Goal: Information Seeking & Learning: Check status

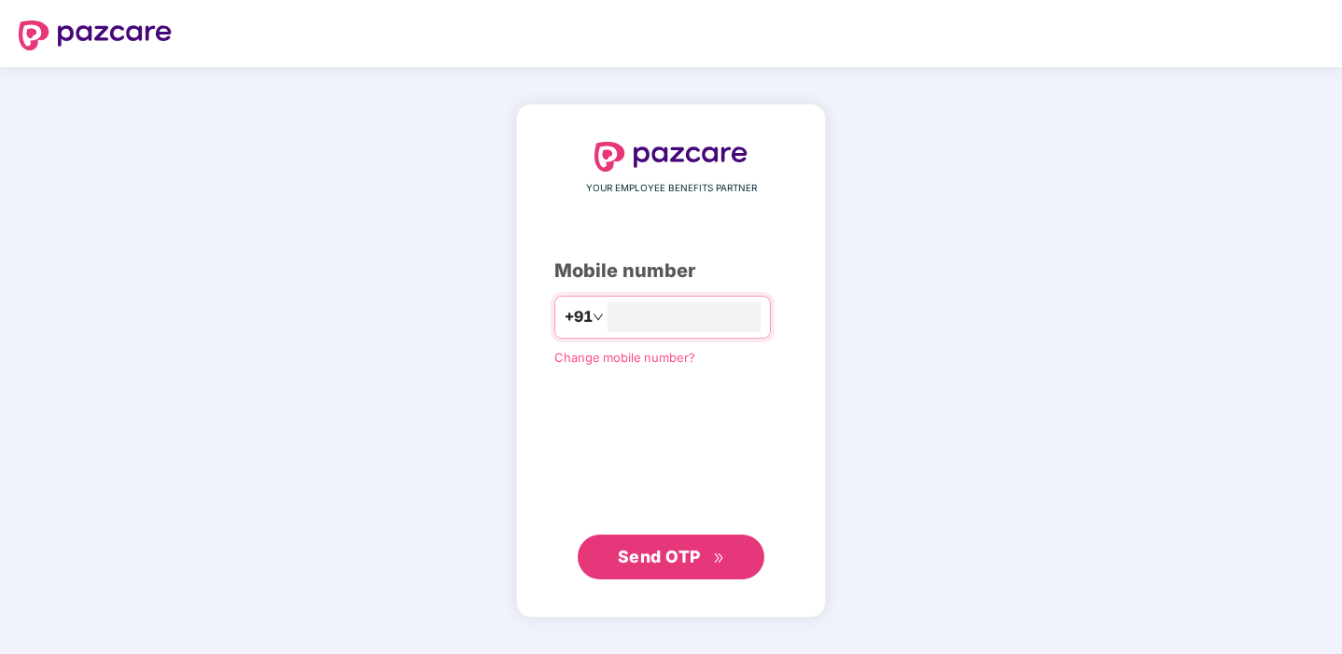
type input "**********"
click at [658, 542] on button "Send OTP" at bounding box center [671, 556] width 187 height 45
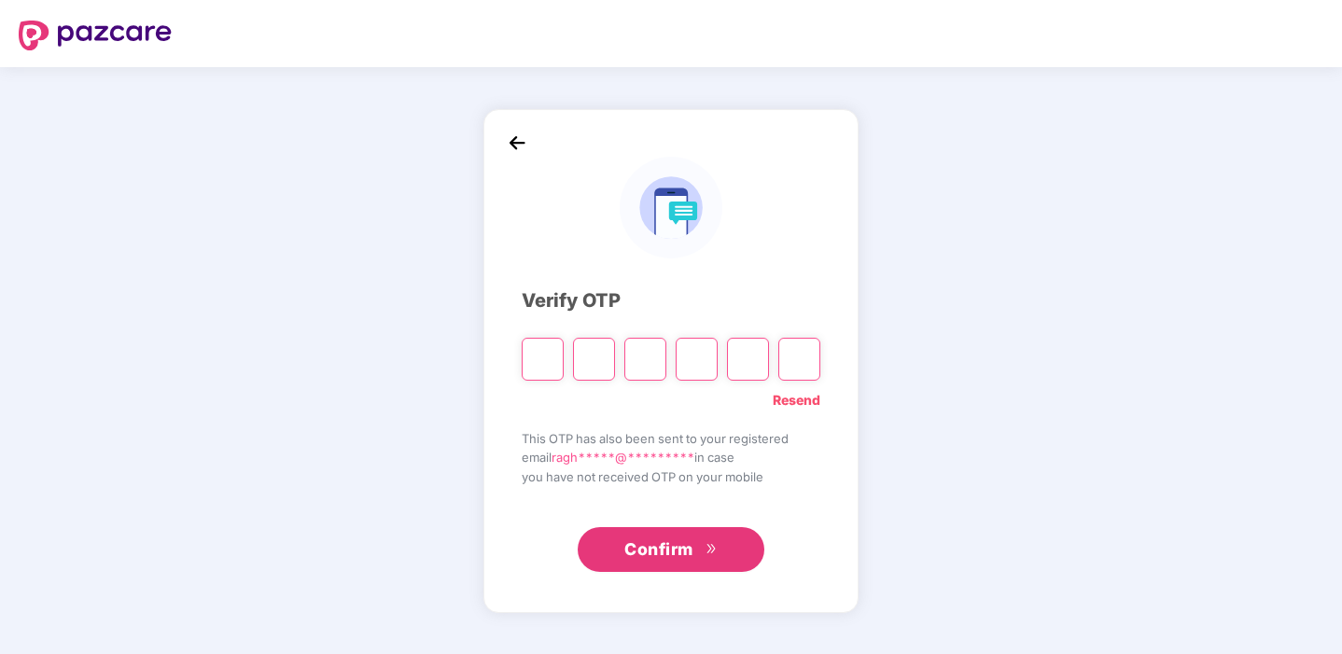
type input "*"
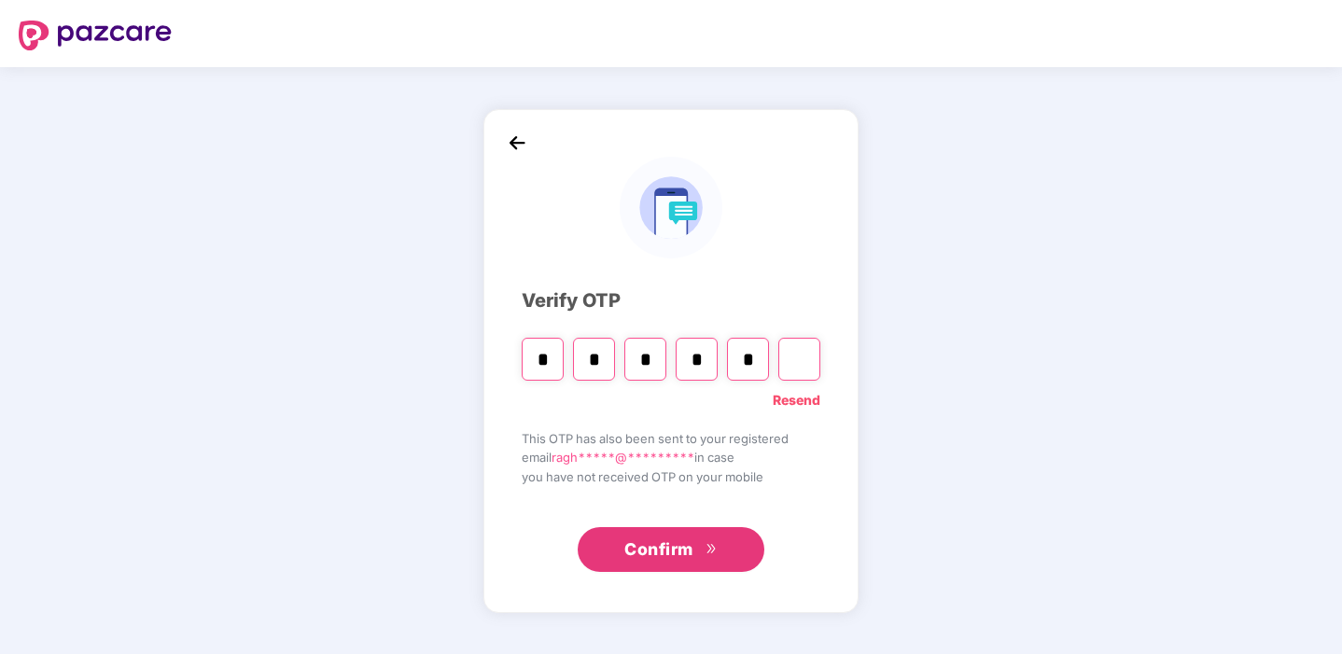
type input "*"
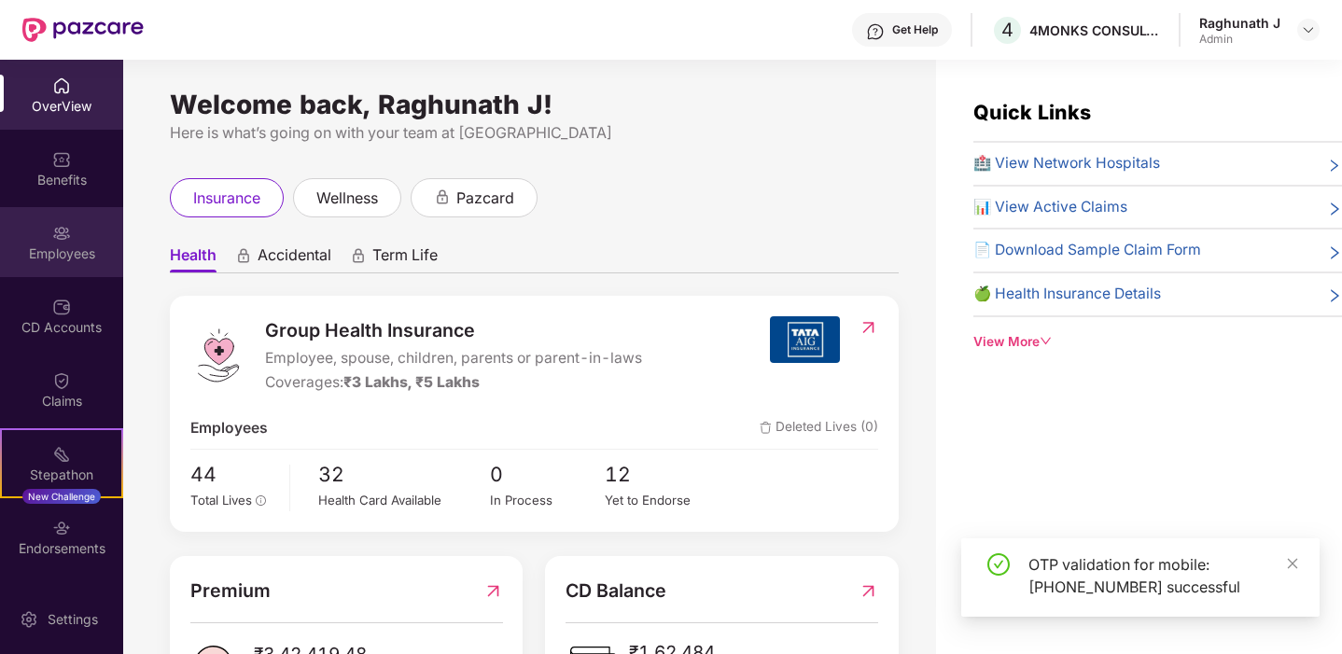
click at [54, 245] on div "Employees" at bounding box center [61, 254] width 123 height 19
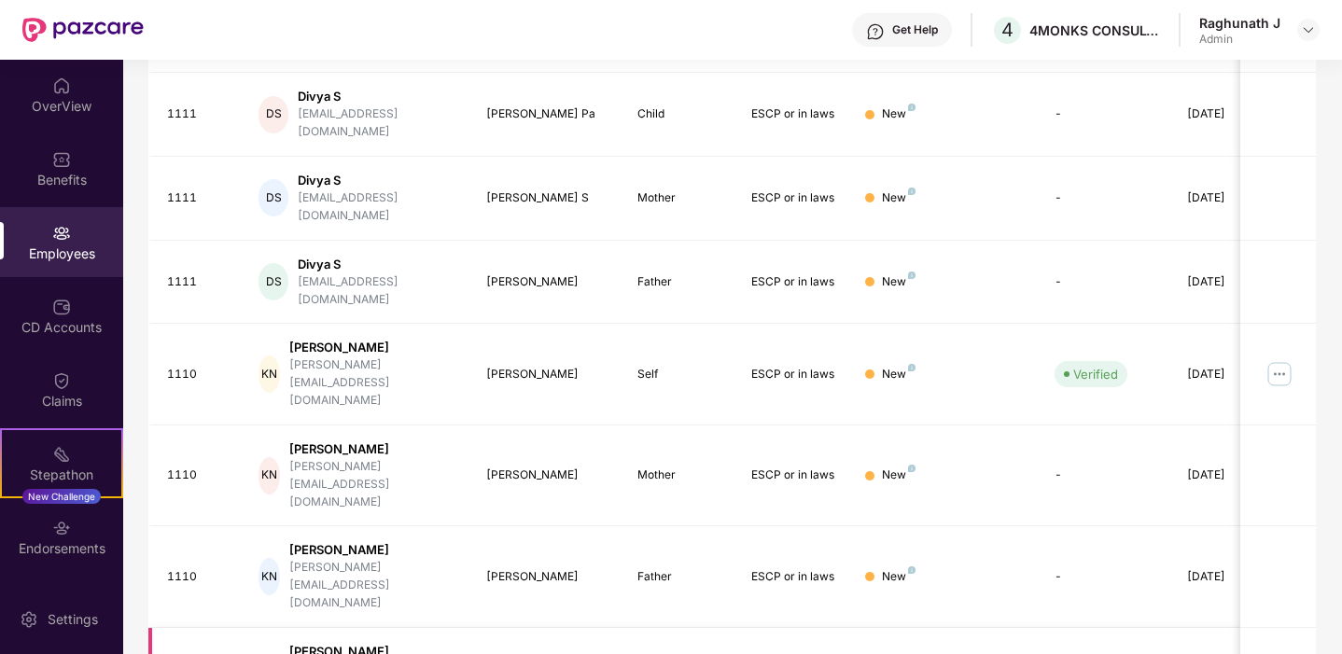
click at [351, 643] on div "[PERSON_NAME]" at bounding box center [372, 652] width 166 height 18
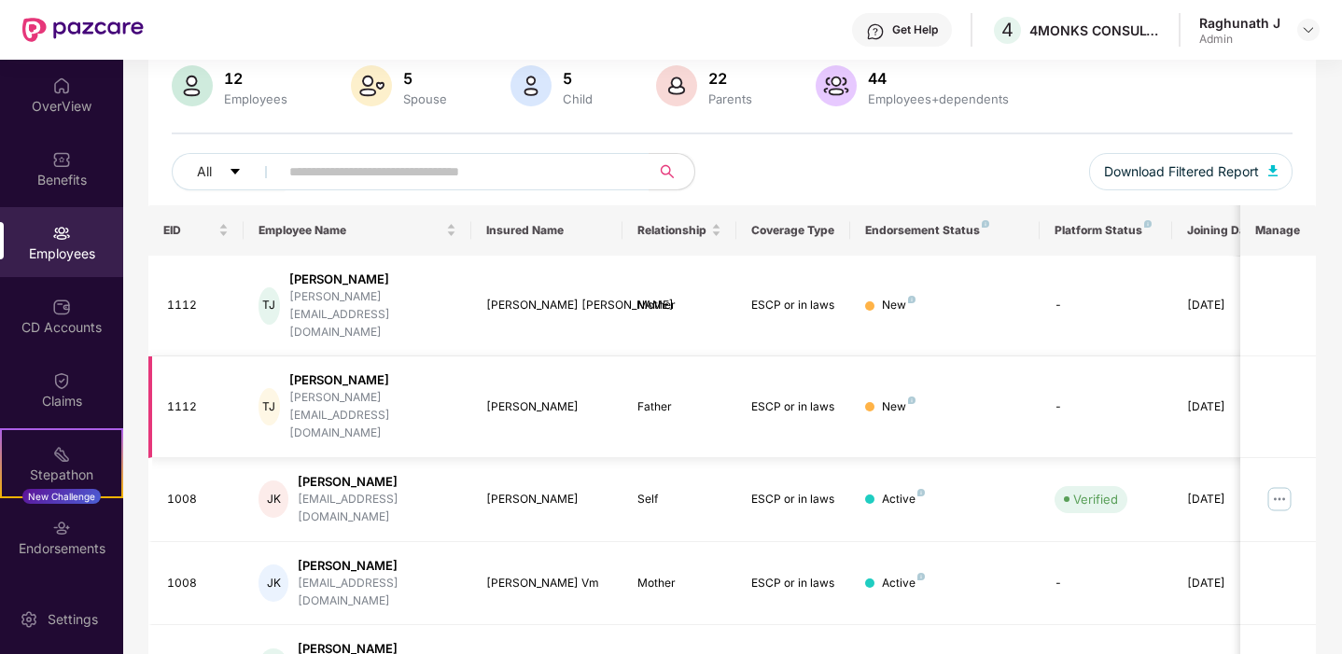
scroll to position [0, 47]
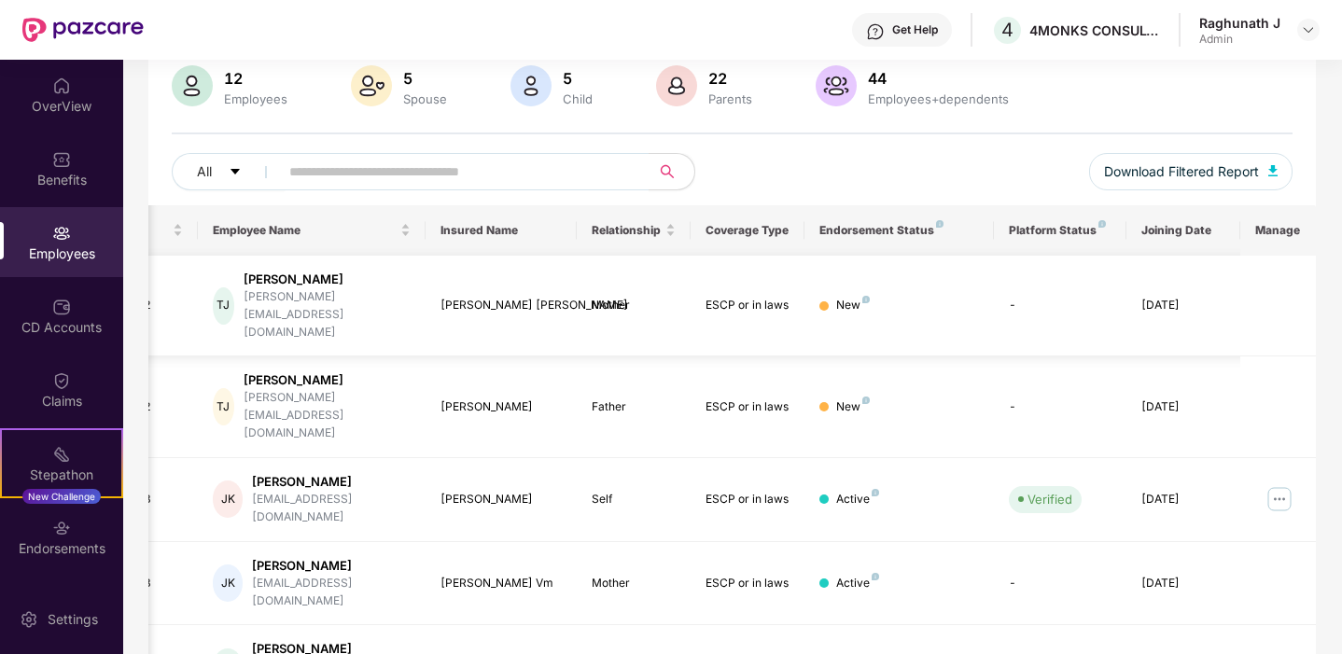
click at [757, 297] on div "ESCP or in laws" at bounding box center [748, 306] width 84 height 18
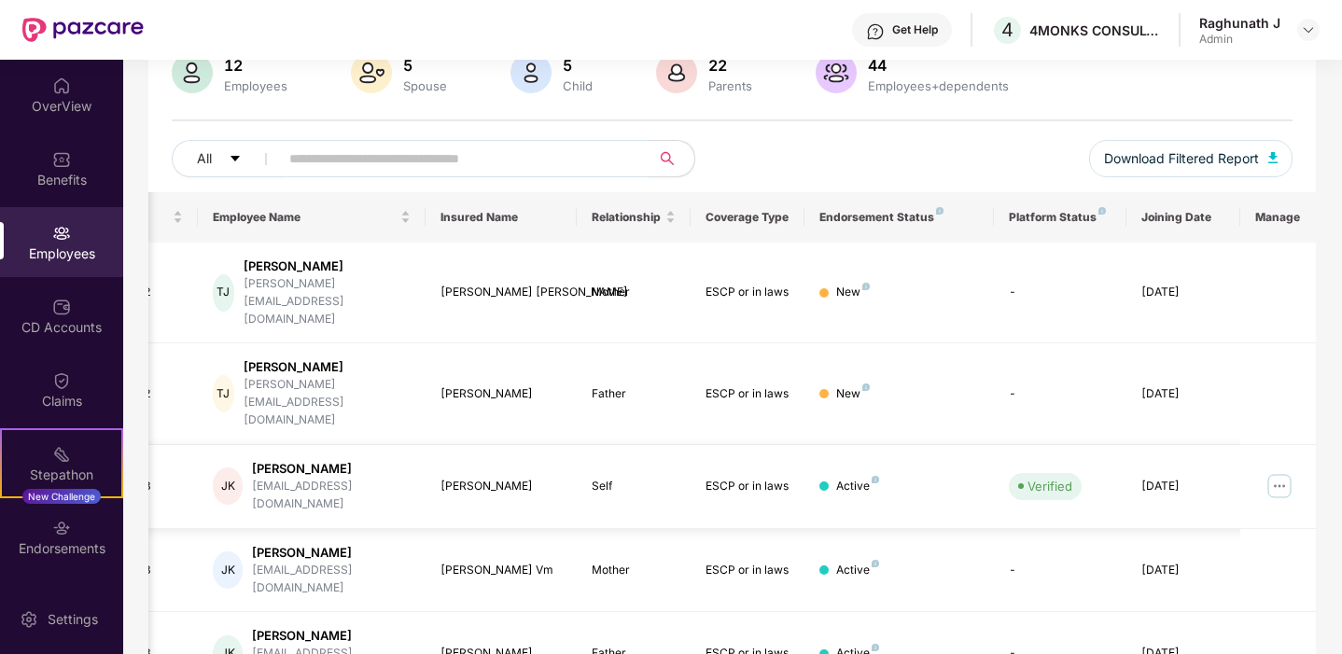
scroll to position [493, 0]
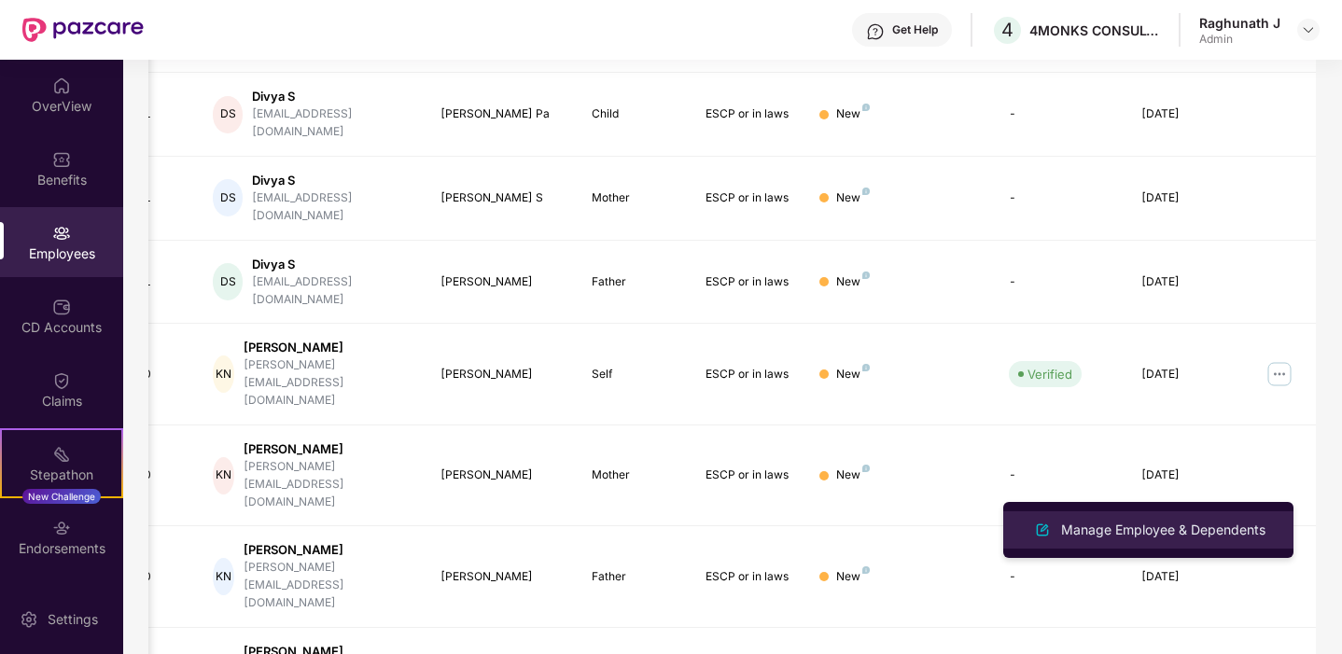
click at [1189, 526] on div "Manage Employee & Dependents" at bounding box center [1163, 530] width 212 height 21
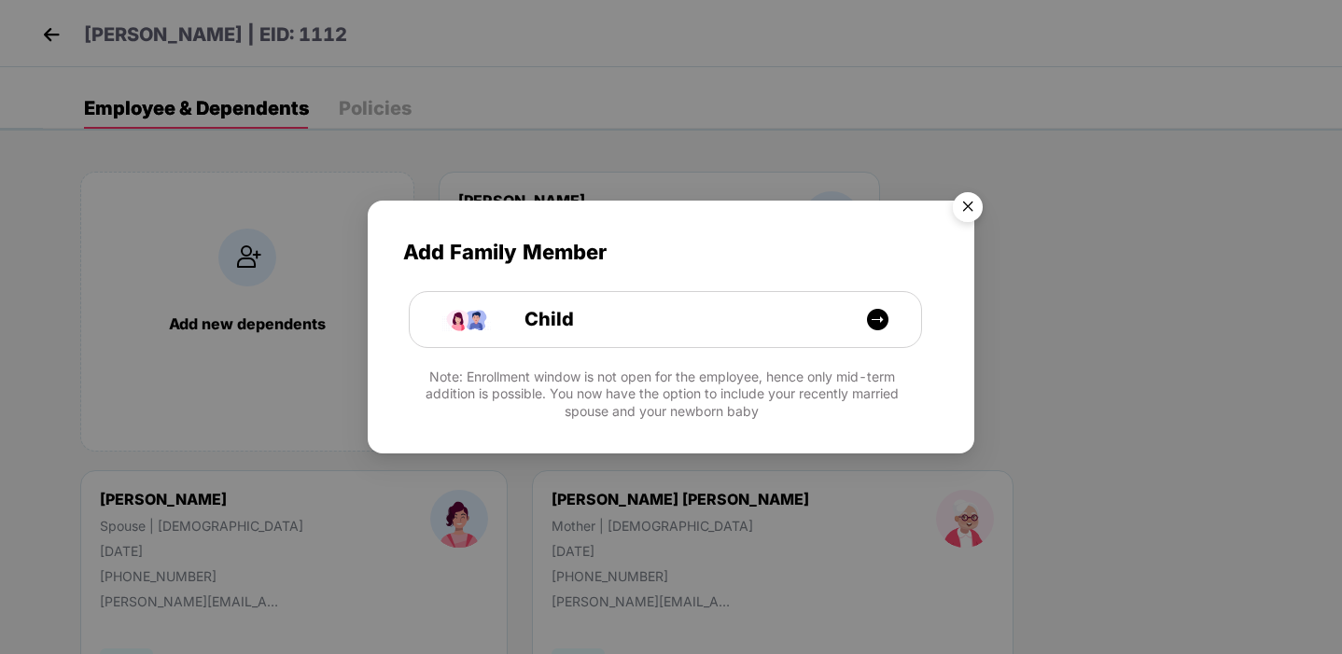
click at [971, 207] on img "Close" at bounding box center [968, 210] width 52 height 52
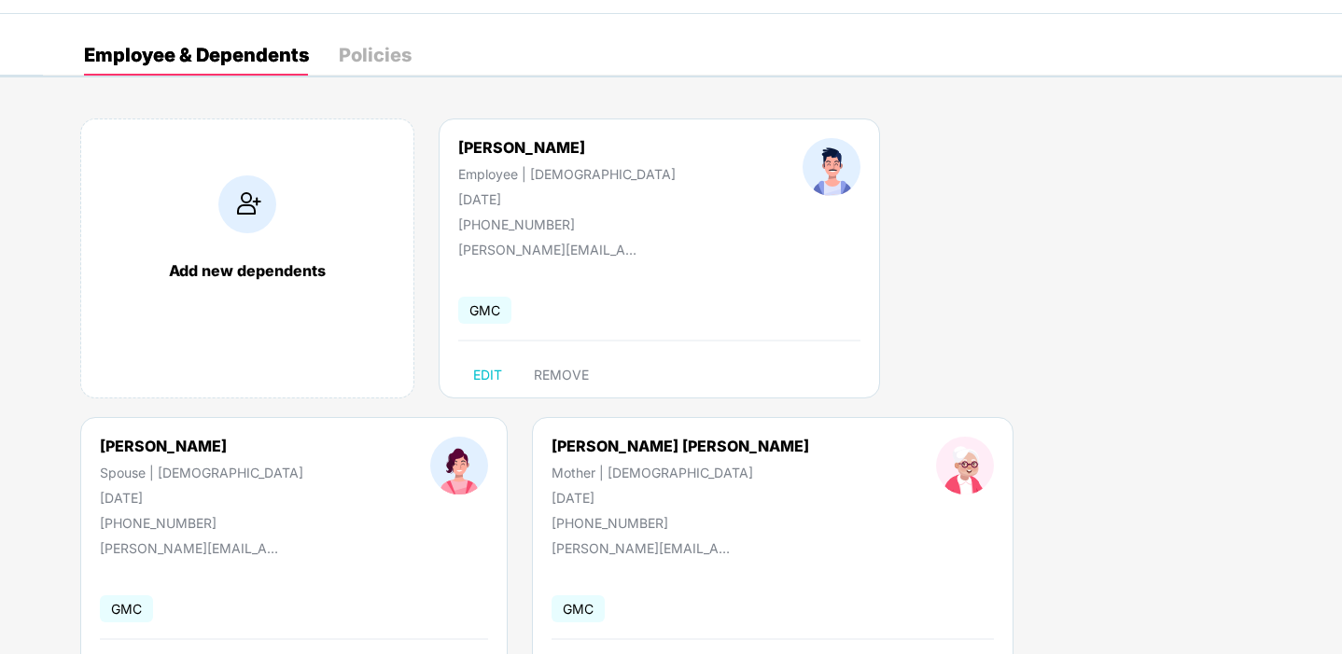
scroll to position [0, 0]
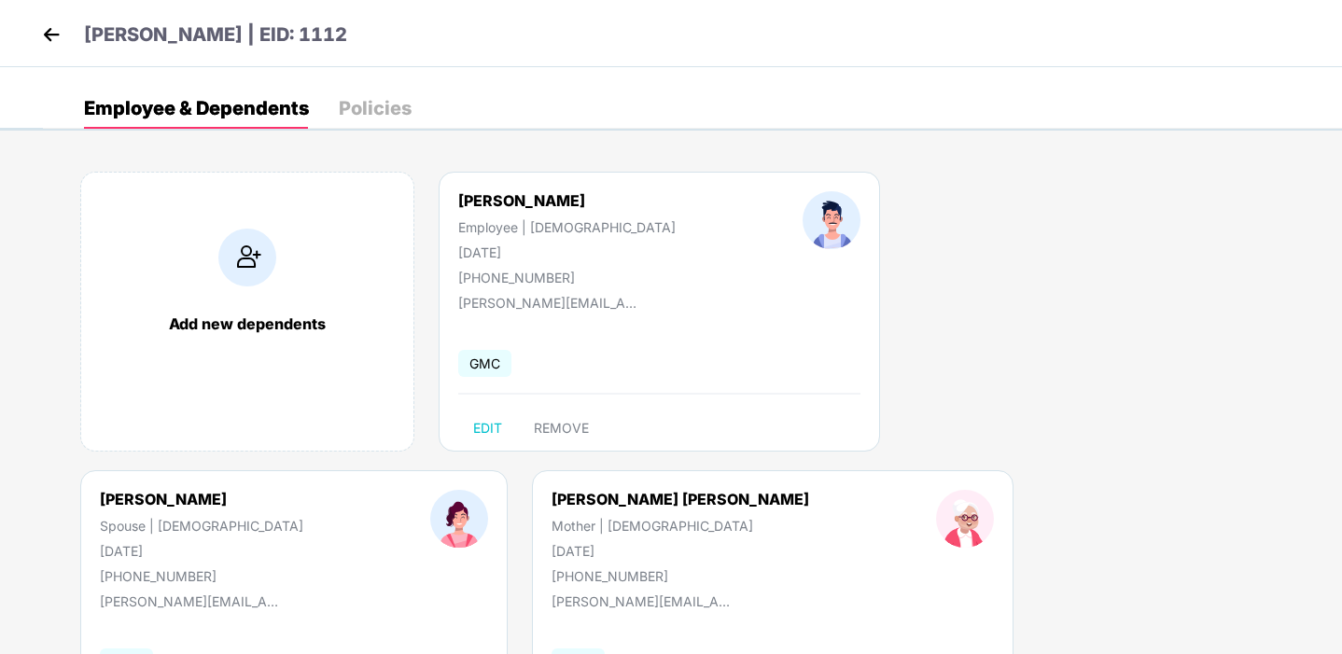
click at [376, 117] on div "Policies" at bounding box center [375, 108] width 73 height 19
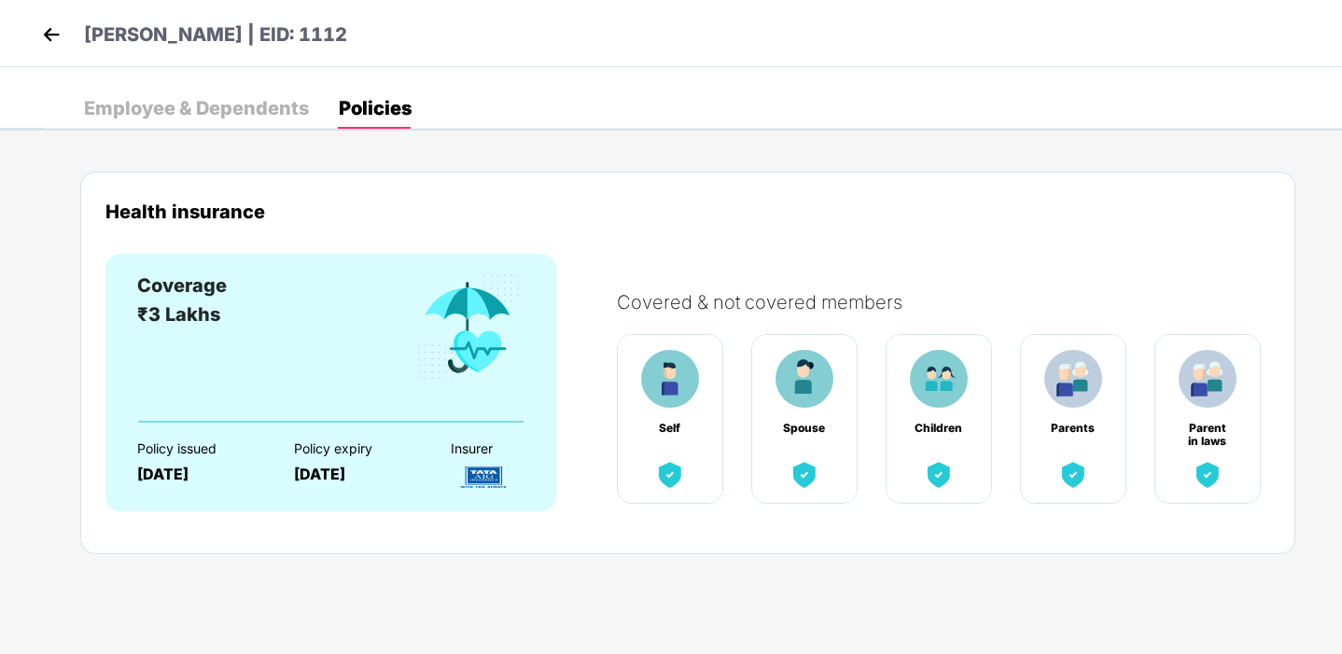
click at [413, 369] on img at bounding box center [468, 328] width 110 height 112
click at [245, 102] on div "Employee & Dependents" at bounding box center [196, 108] width 225 height 19
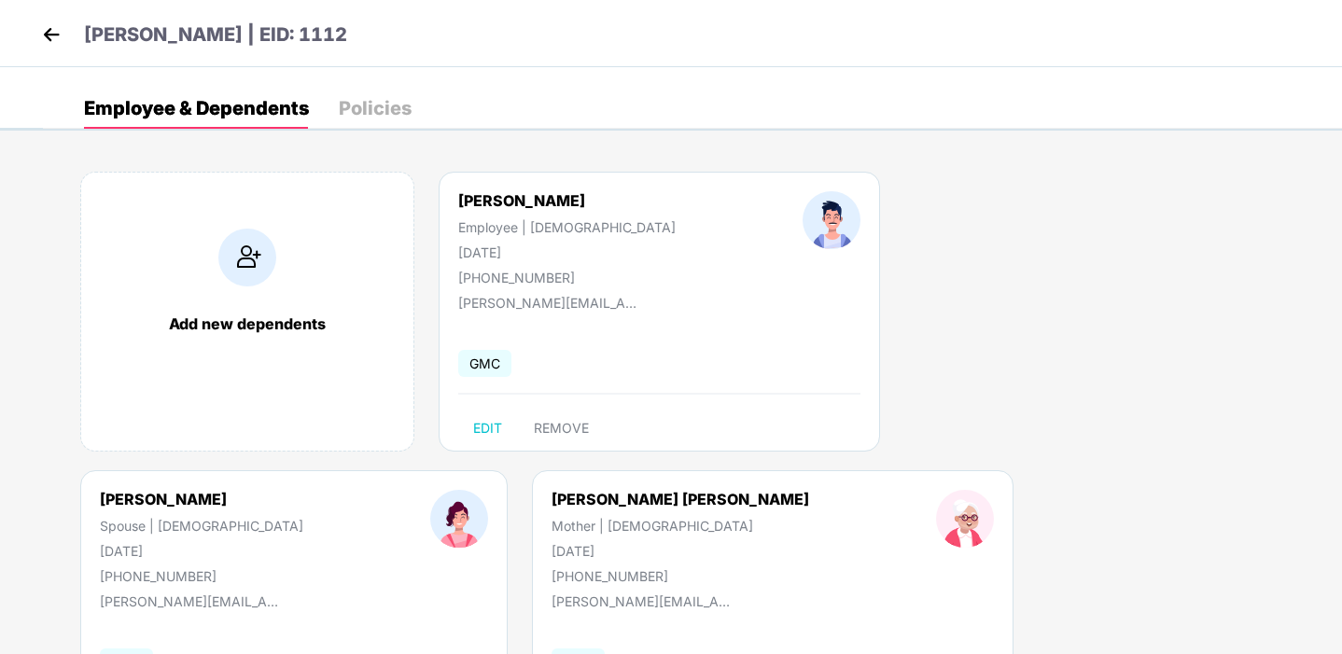
click at [548, 86] on div "Employee & Dependents Policies Add new dependents Tom Jose Employee | Male 14 M…" at bounding box center [671, 98] width 1342 height 63
click at [382, 118] on div "Policies" at bounding box center [375, 108] width 73 height 19
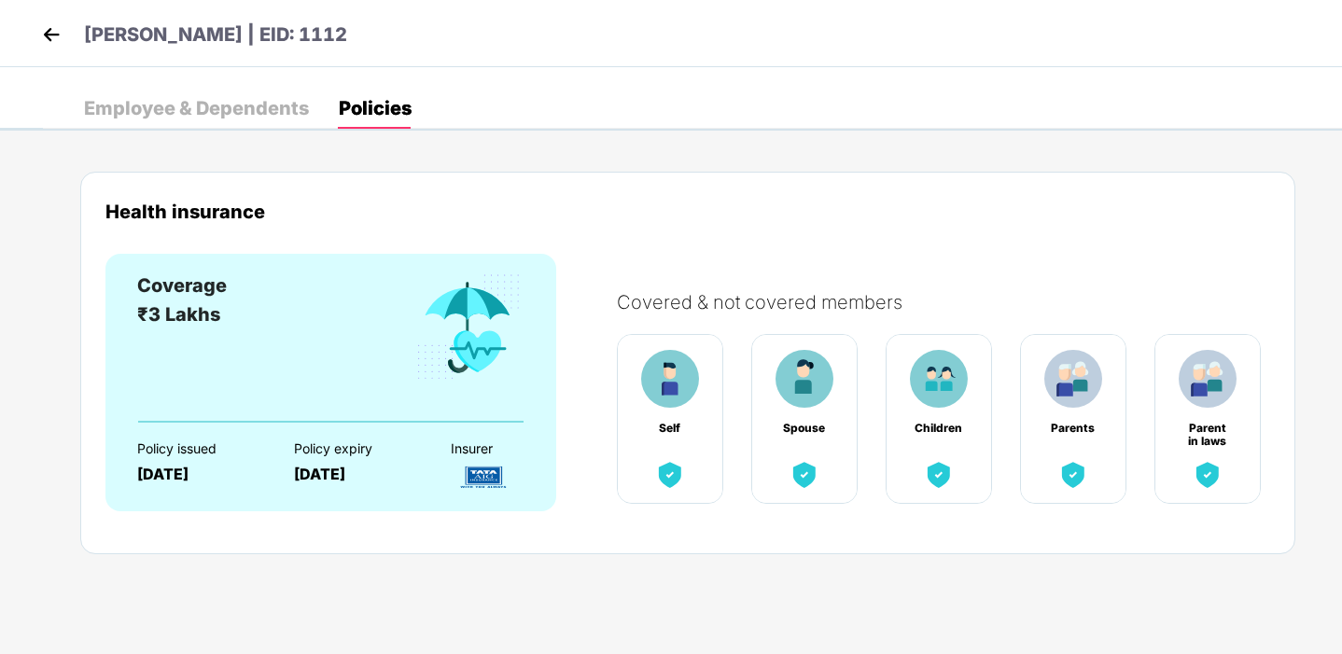
click at [1068, 385] on img at bounding box center [1073, 379] width 58 height 58
click at [1206, 469] on img at bounding box center [1208, 475] width 34 height 34
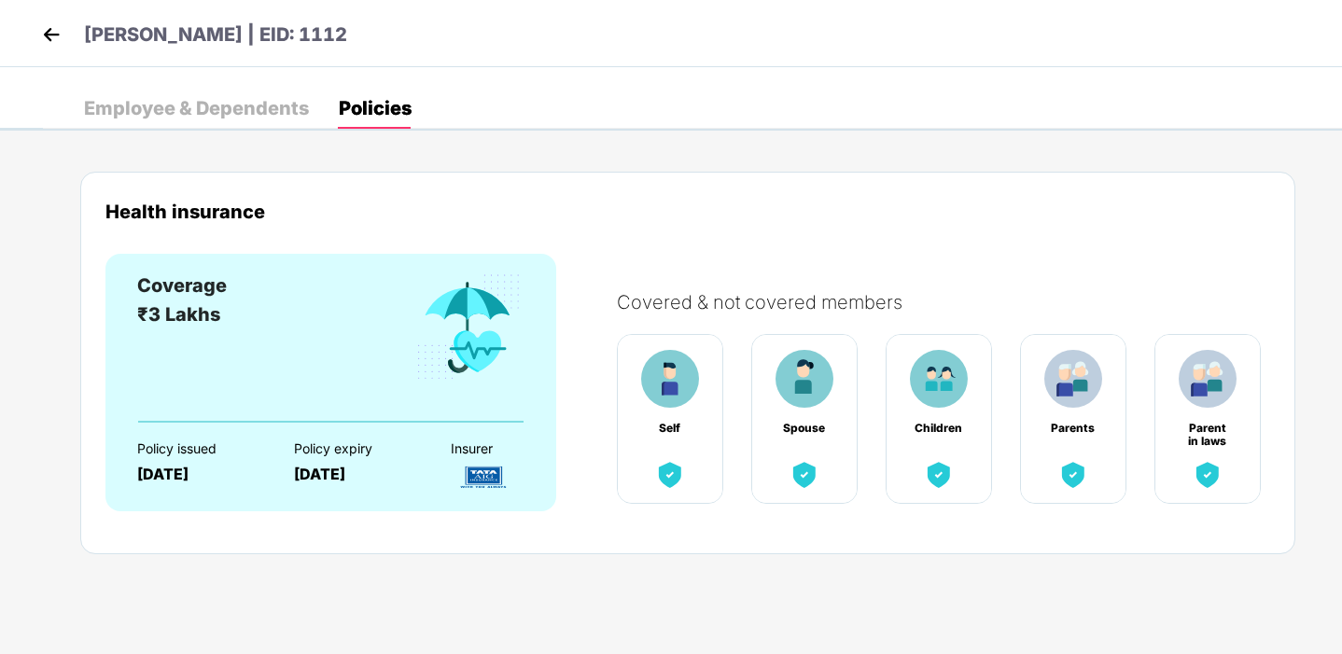
click at [1206, 469] on img at bounding box center [1208, 475] width 34 height 34
click at [1073, 454] on div "Parents" at bounding box center [1073, 419] width 106 height 170
click at [1078, 556] on div "Health insurance Coverage ₹3 Lakhs Policy issued 31 Jan 2025 Policy expiry 30 J…" at bounding box center [687, 361] width 1215 height 416
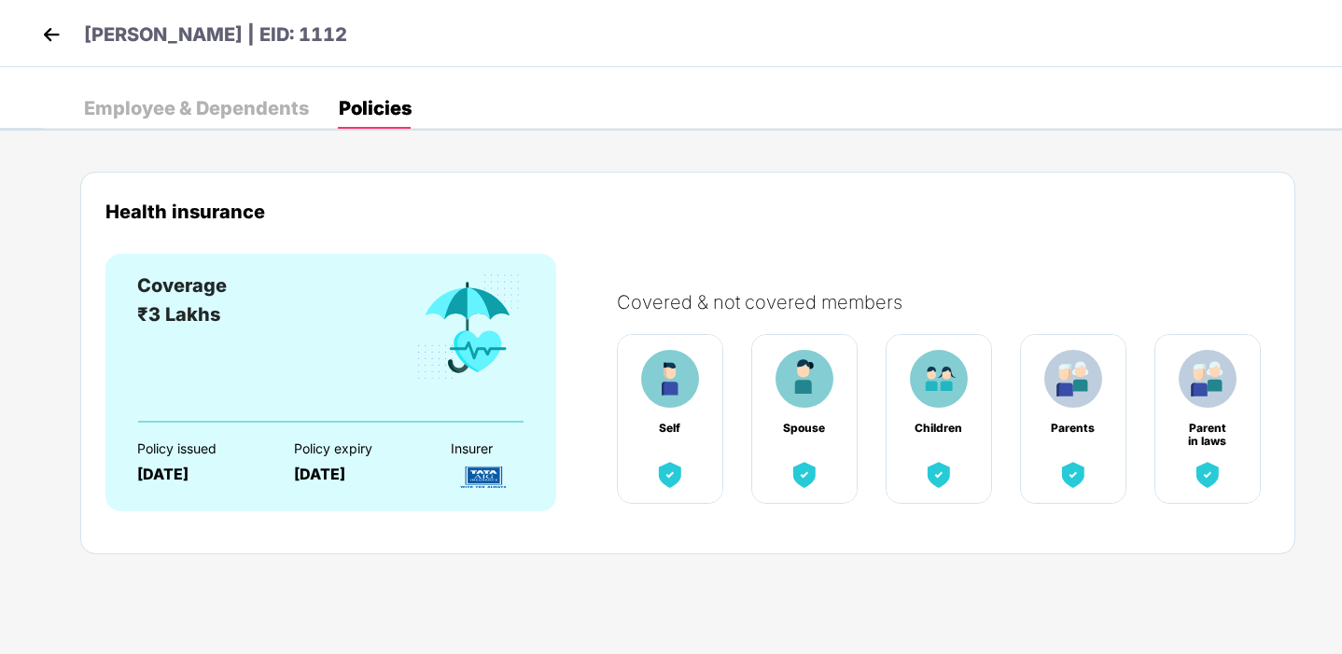
click at [230, 115] on div "Employee & Dependents" at bounding box center [196, 108] width 225 height 19
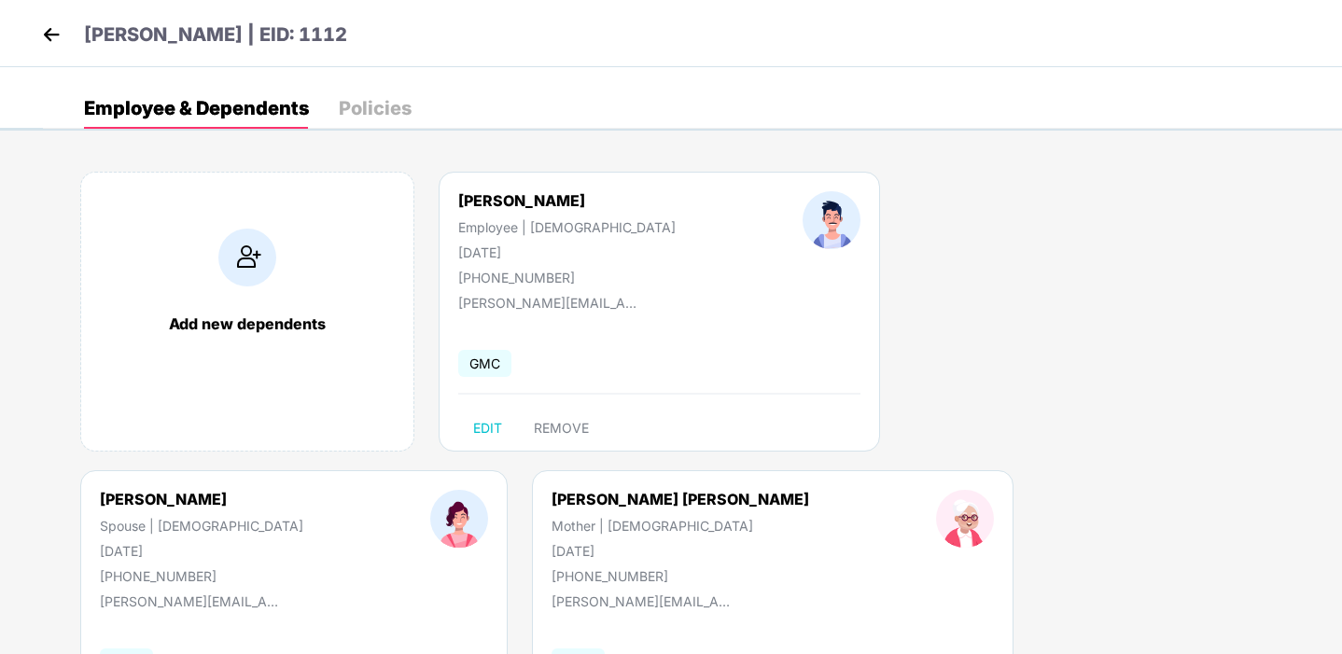
click at [53, 35] on img at bounding box center [51, 35] width 28 height 28
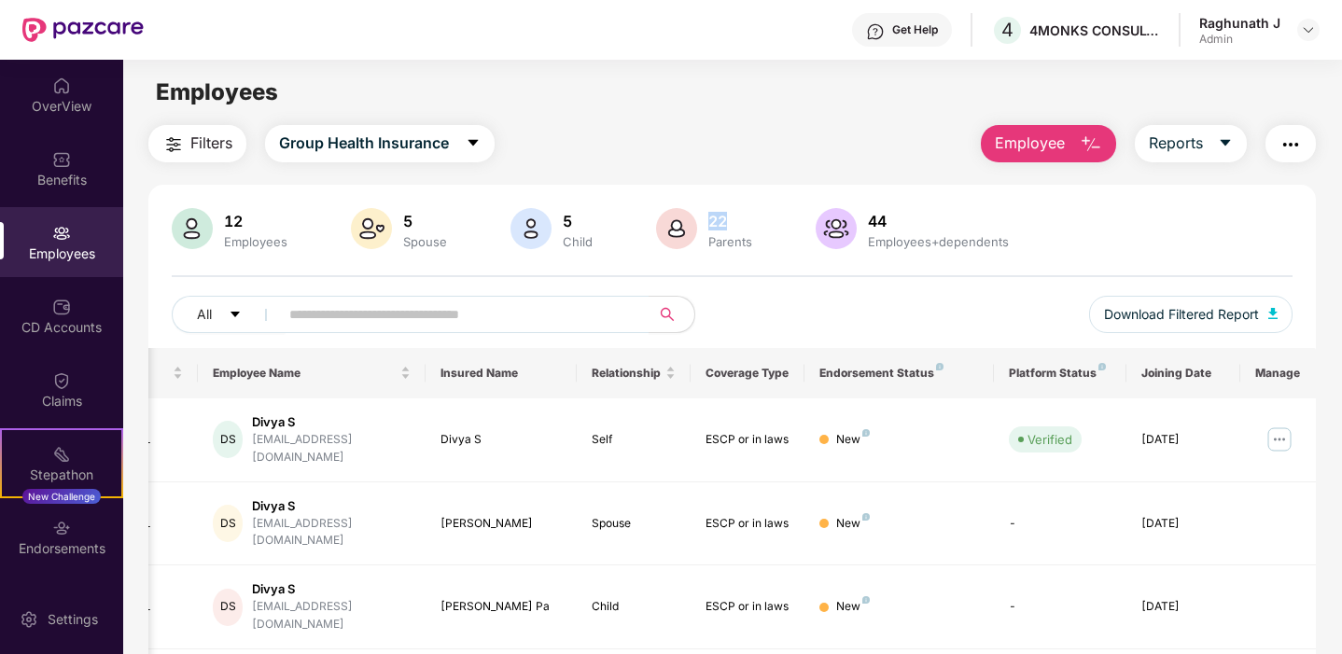
drag, startPoint x: 706, startPoint y: 222, endPoint x: 728, endPoint y: 222, distance: 21.5
click at [728, 222] on div "22" at bounding box center [730, 221] width 51 height 19
drag, startPoint x: 864, startPoint y: 210, endPoint x: 927, endPoint y: 213, distance: 62.6
click at [927, 213] on div "44 Employees+dependents" at bounding box center [938, 229] width 156 height 39
click at [316, 139] on span "Group Health Insurance" at bounding box center [364, 143] width 170 height 23
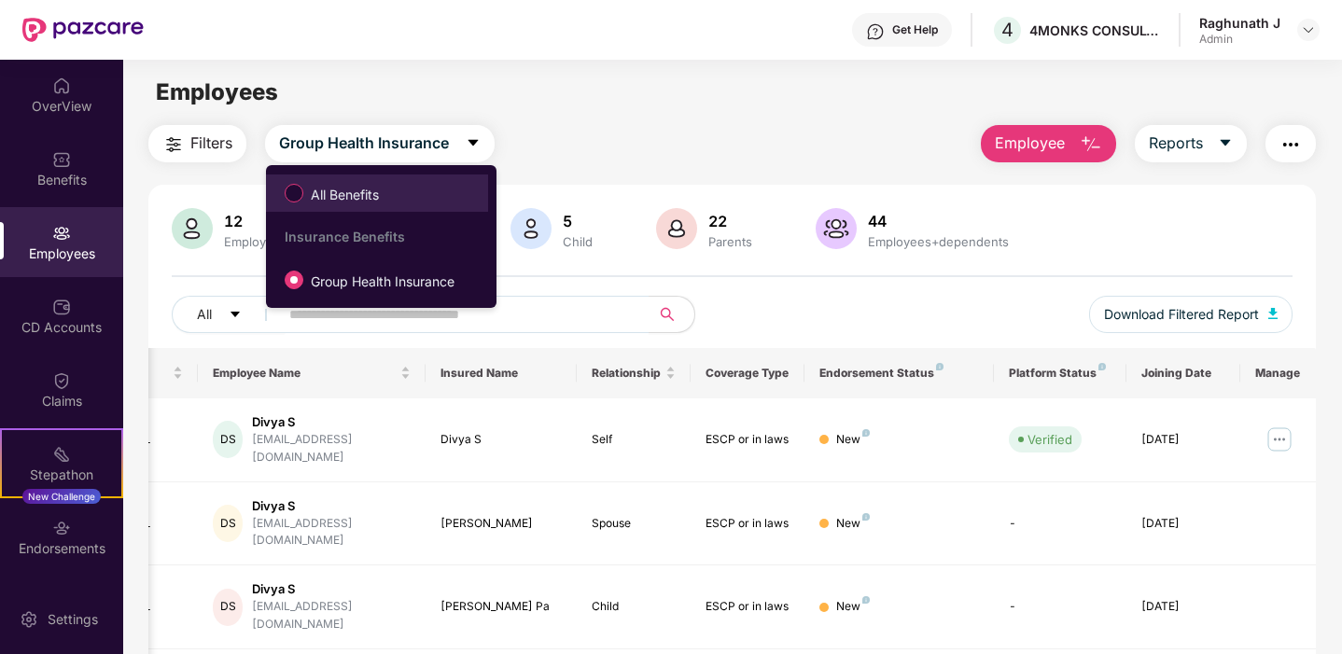
click at [353, 189] on span "All Benefits" at bounding box center [344, 195] width 83 height 21
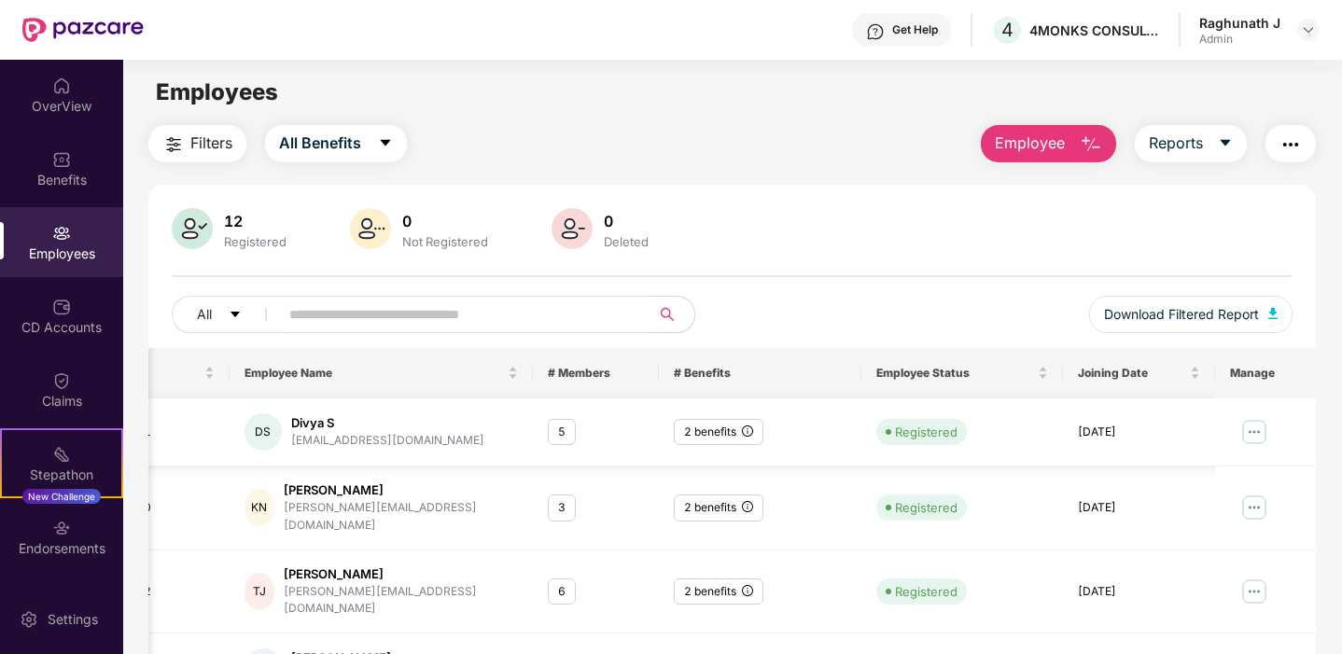
click at [302, 420] on div "Divya S" at bounding box center [387, 423] width 193 height 18
click at [1259, 430] on img at bounding box center [1253, 432] width 30 height 30
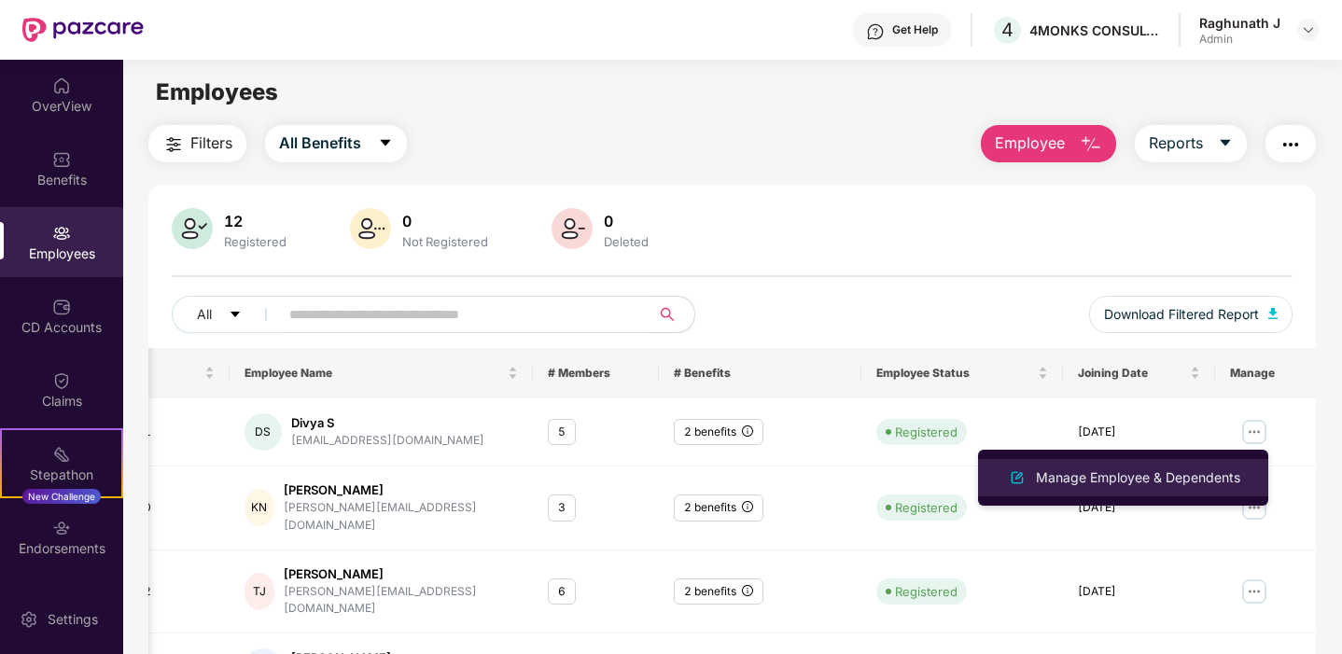
click at [1134, 477] on div "Manage Employee & Dependents" at bounding box center [1138, 478] width 212 height 21
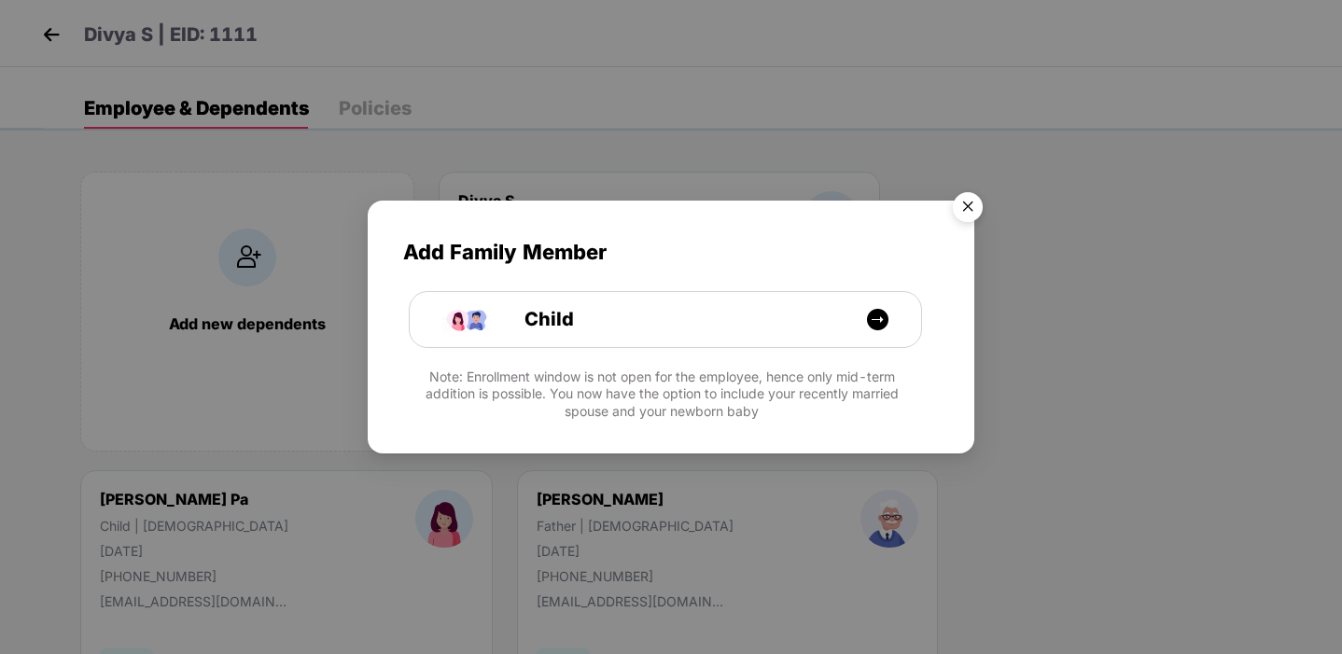
click at [972, 206] on img "Close" at bounding box center [968, 210] width 52 height 52
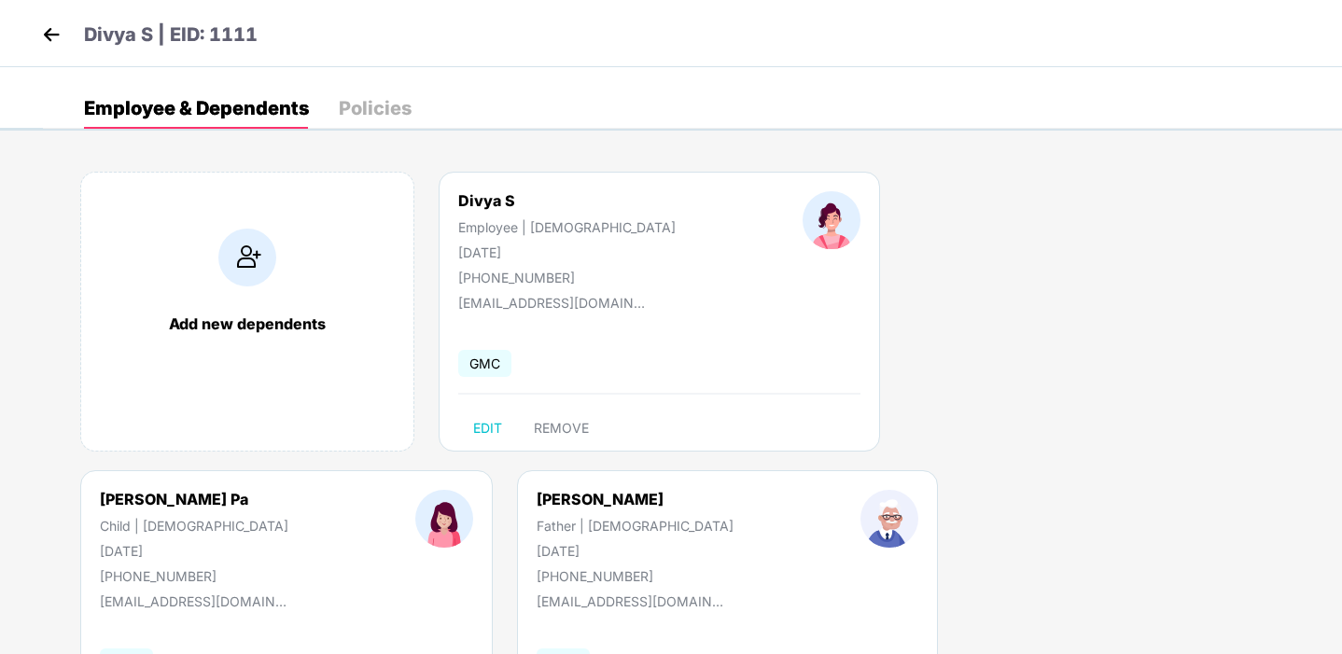
click at [54, 37] on img at bounding box center [51, 35] width 28 height 28
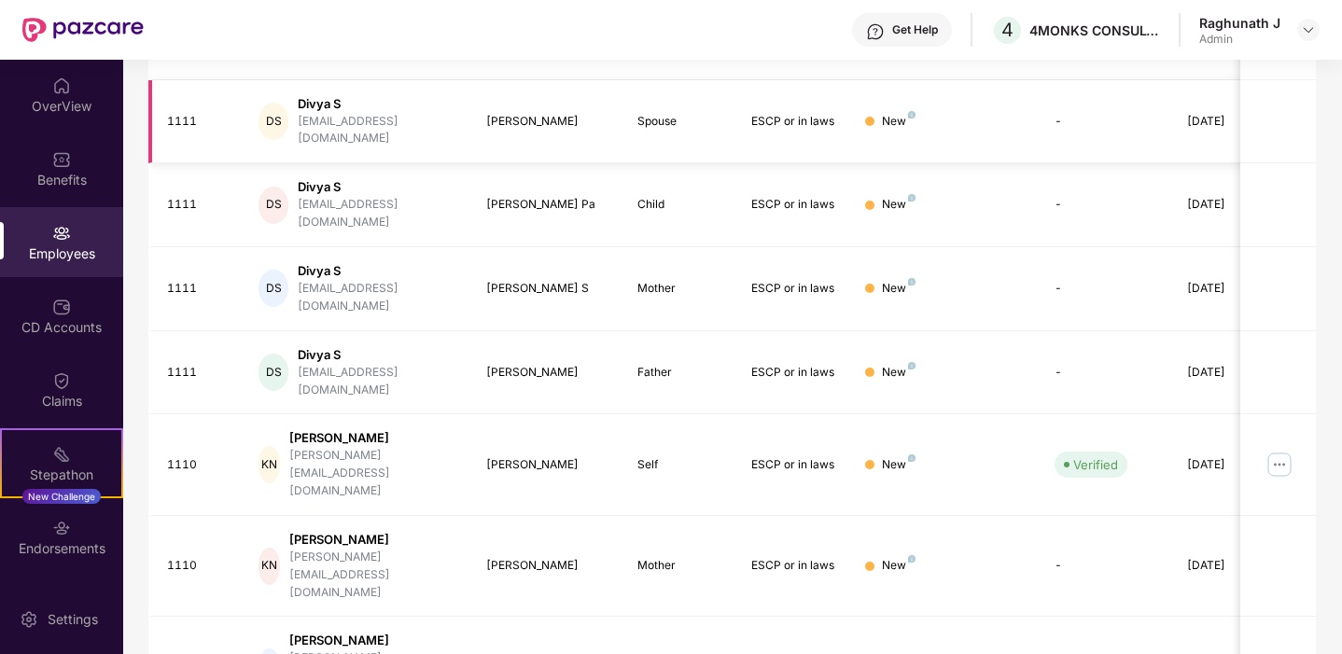
scroll to position [493, 0]
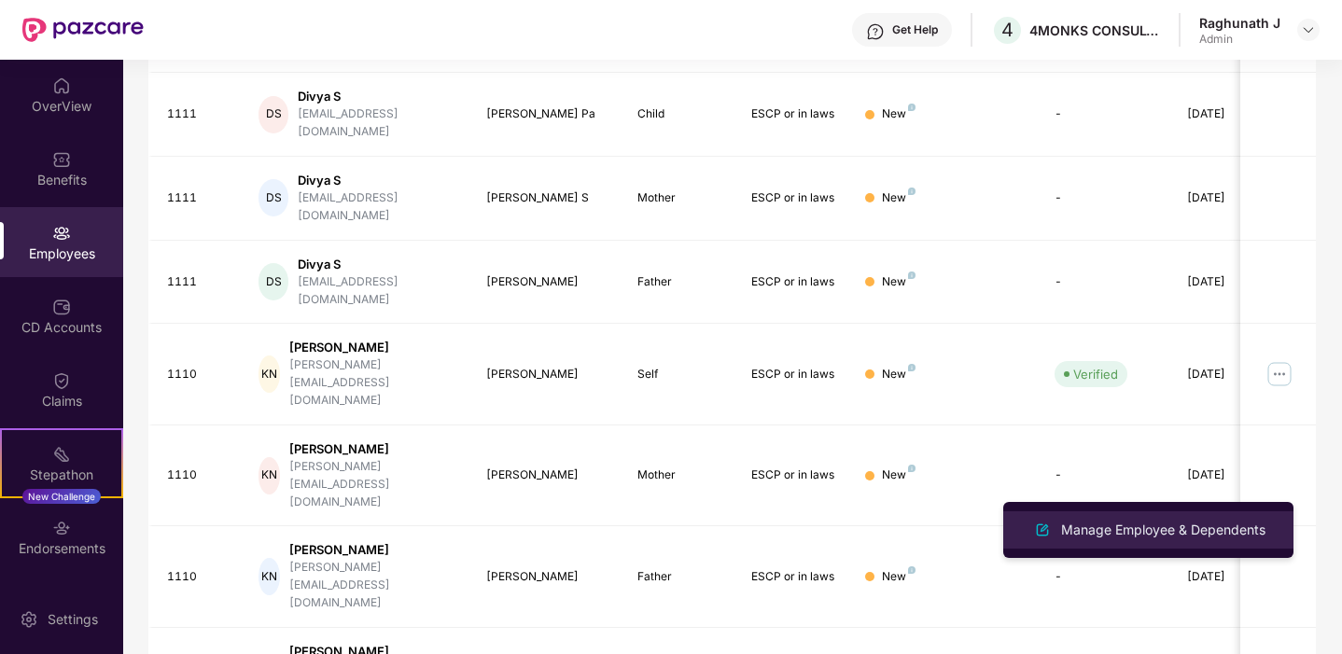
click at [1178, 524] on div "Manage Employee & Dependents" at bounding box center [1163, 530] width 212 height 21
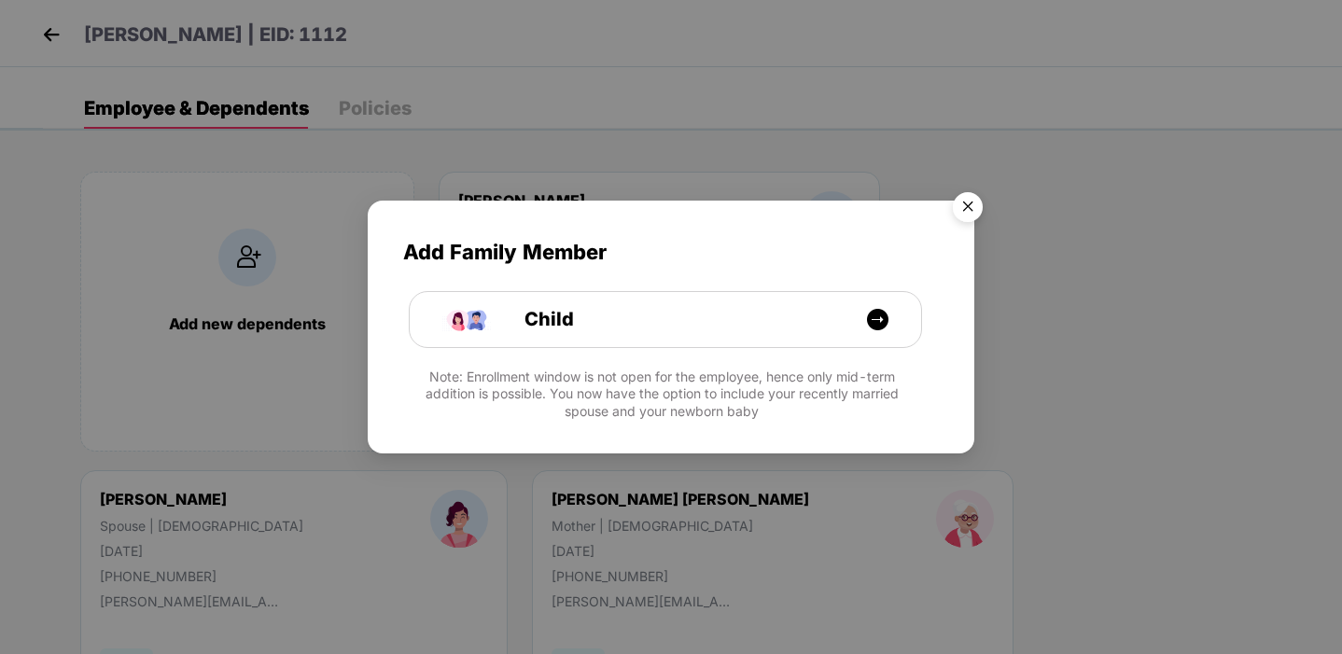
click at [971, 209] on img "Close" at bounding box center [968, 210] width 52 height 52
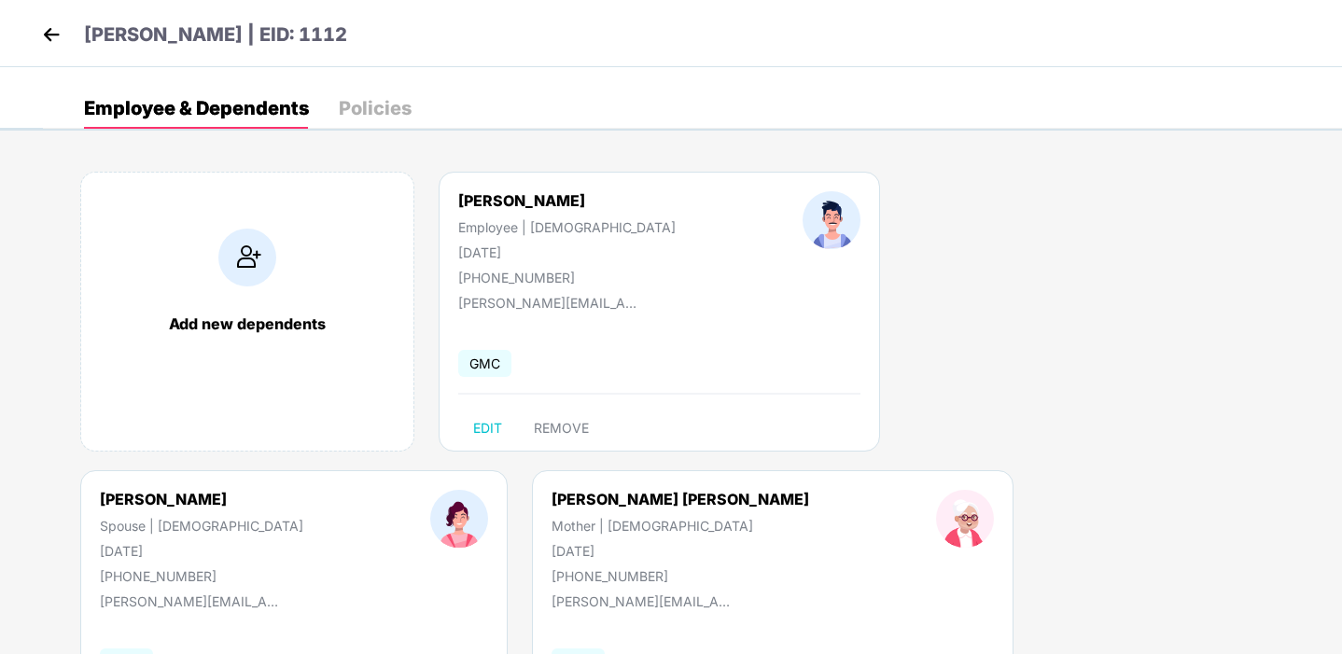
click at [383, 118] on div "Policies" at bounding box center [375, 108] width 73 height 19
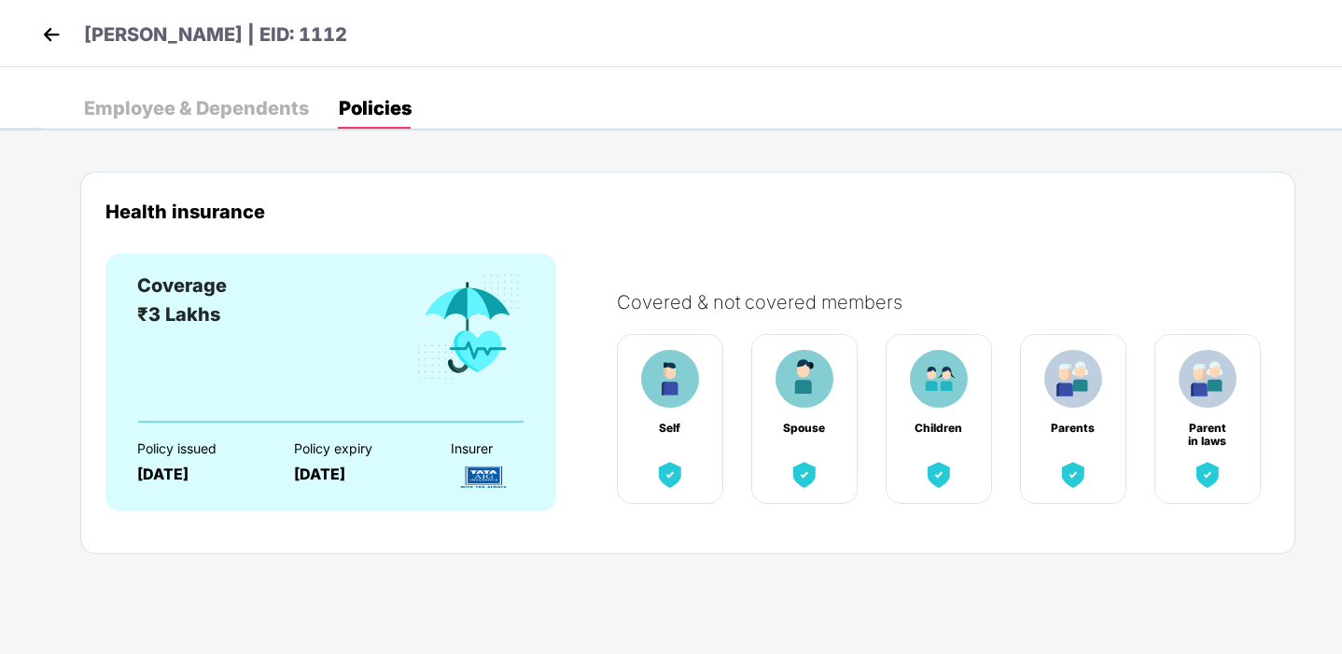
click at [223, 111] on div "Employee & Dependents" at bounding box center [196, 108] width 225 height 19
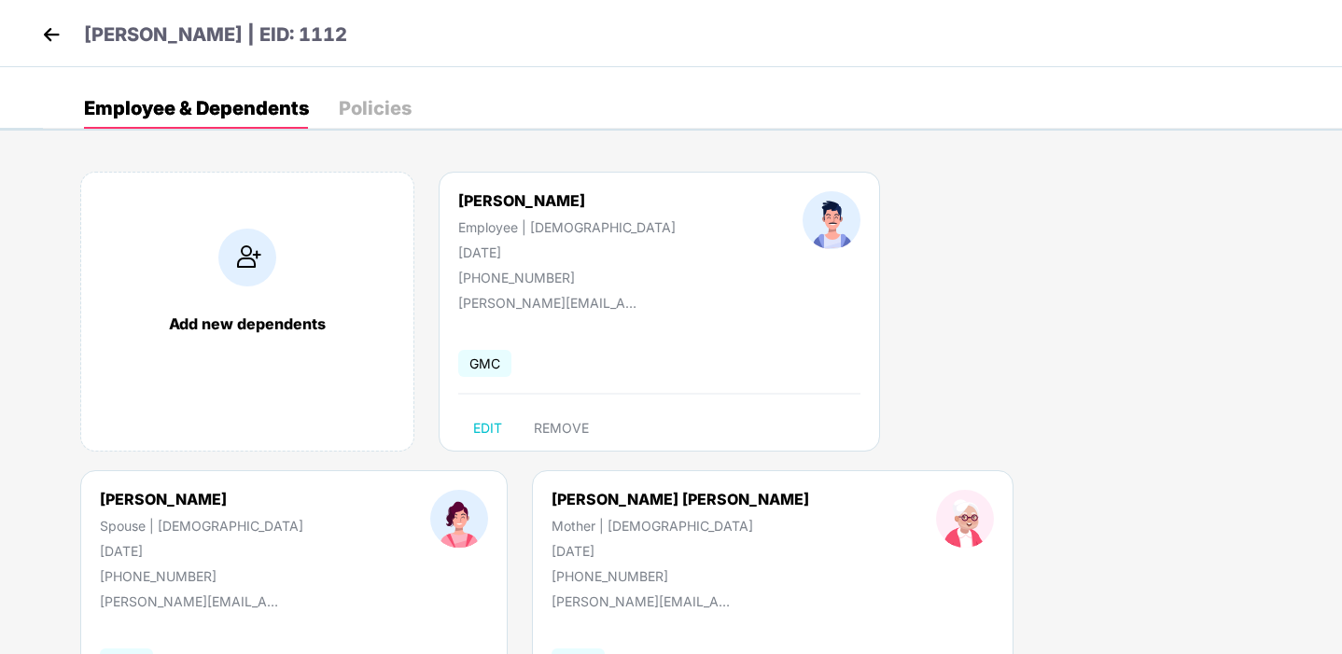
click at [57, 35] on img at bounding box center [51, 35] width 28 height 28
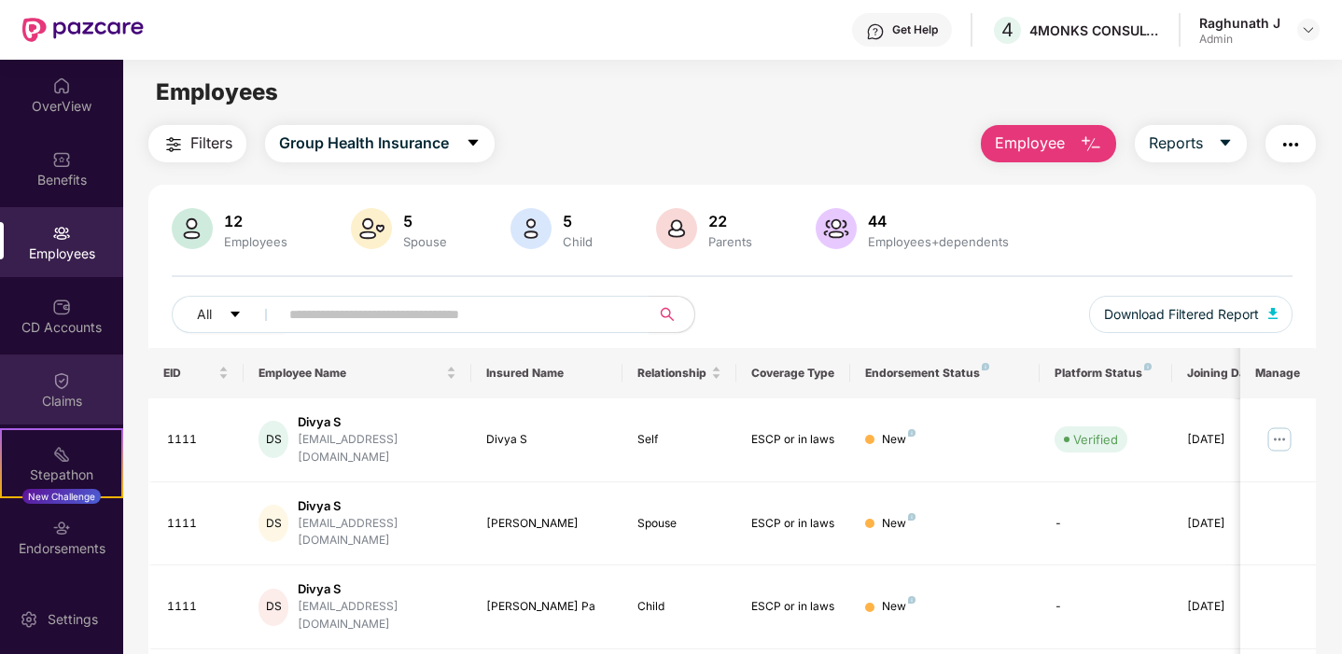
click at [54, 387] on img at bounding box center [61, 380] width 19 height 19
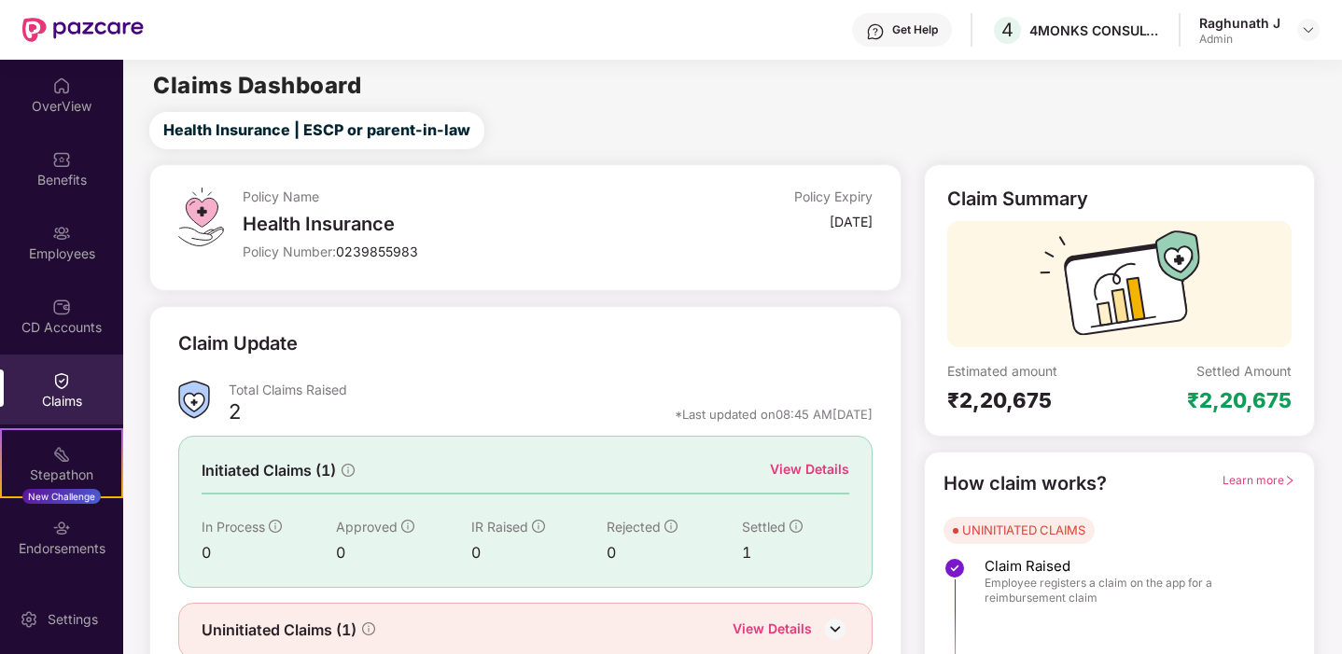
scroll to position [77, 0]
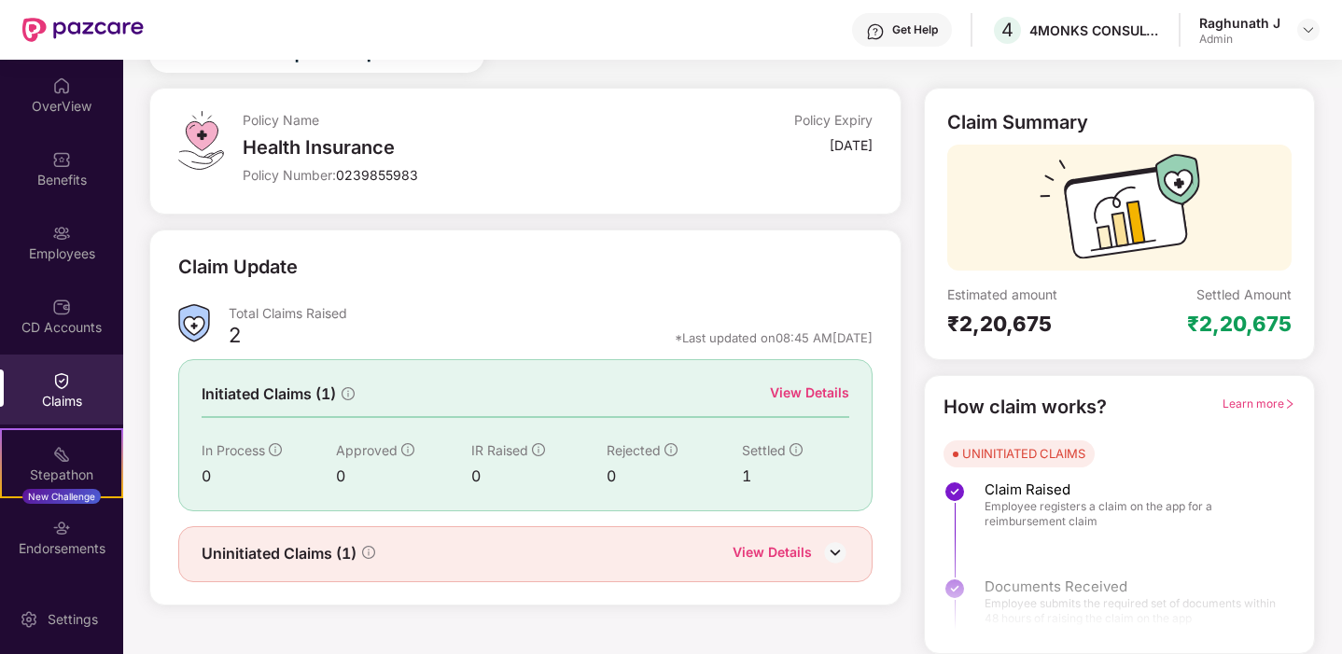
click at [654, 552] on div "Uninitiated Claims (1) View Details" at bounding box center [526, 554] width 649 height 24
click at [773, 557] on div "View Details" at bounding box center [772, 554] width 79 height 24
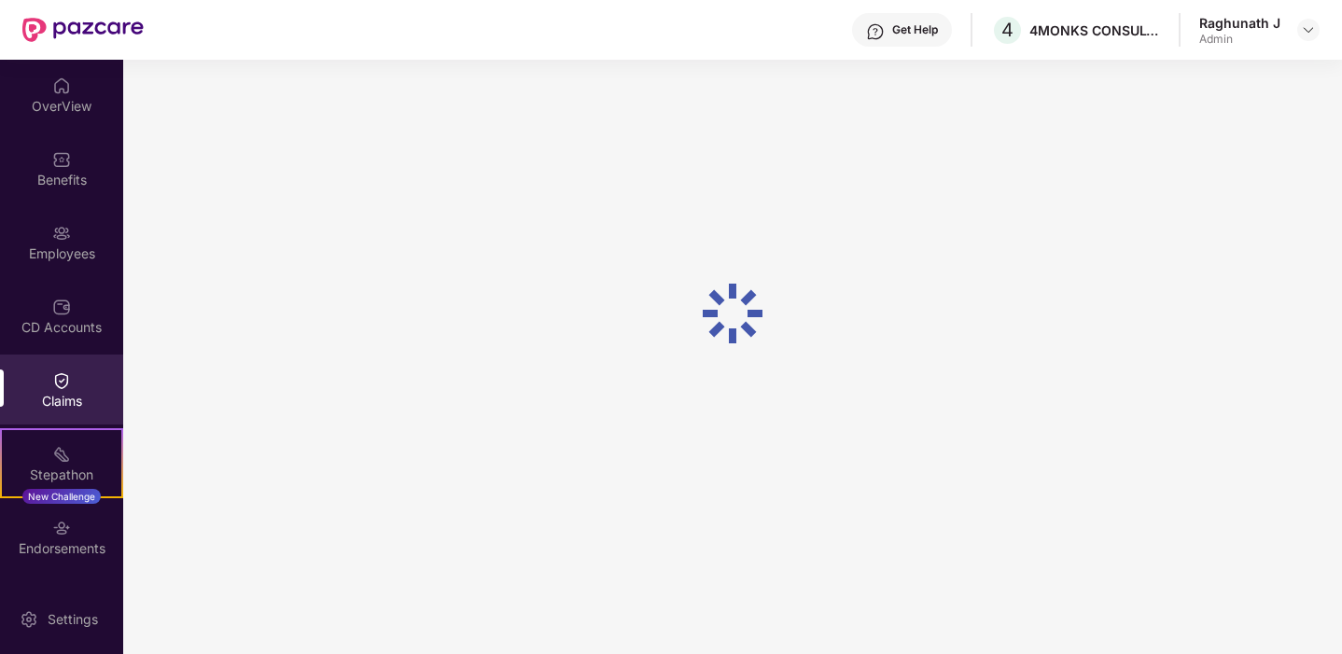
scroll to position [60, 0]
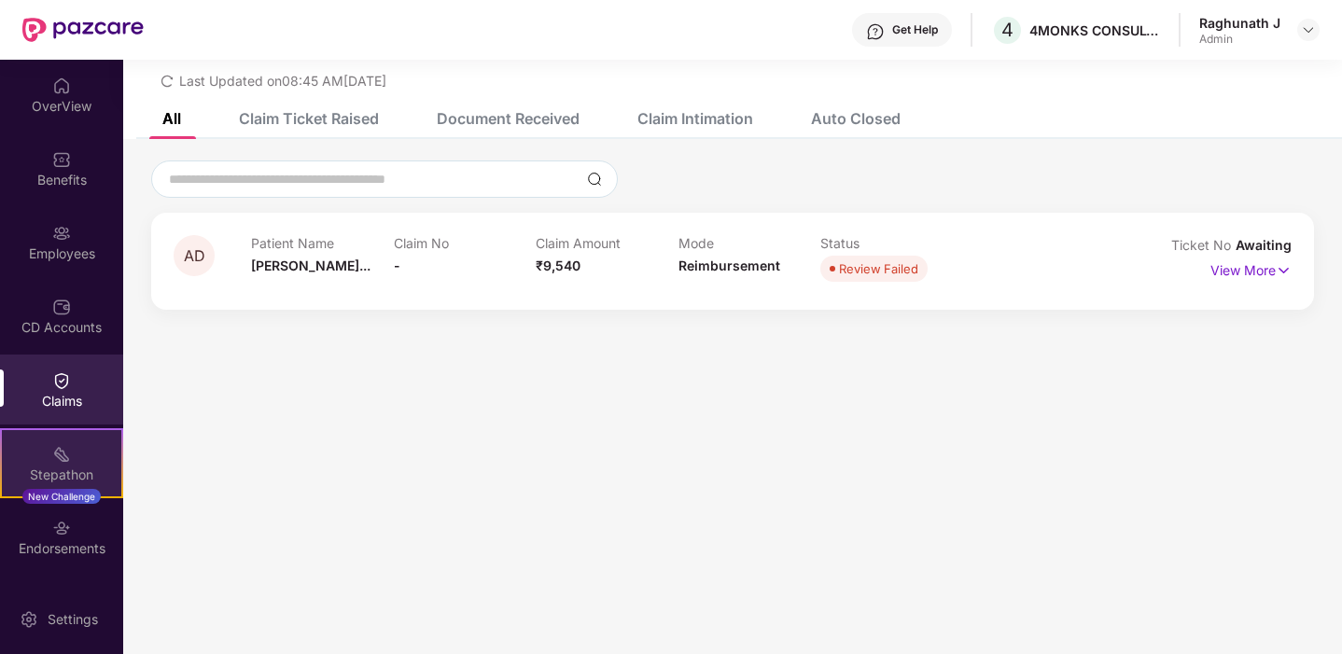
click at [56, 445] on img at bounding box center [61, 454] width 19 height 19
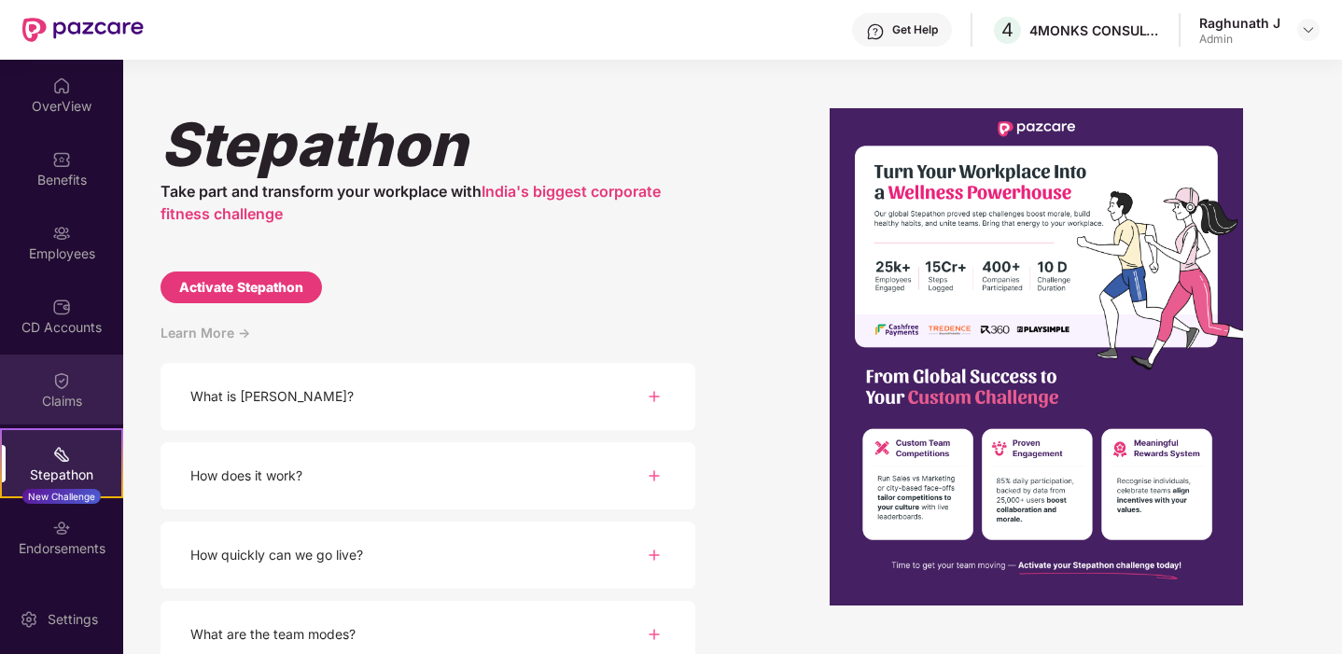
scroll to position [65, 0]
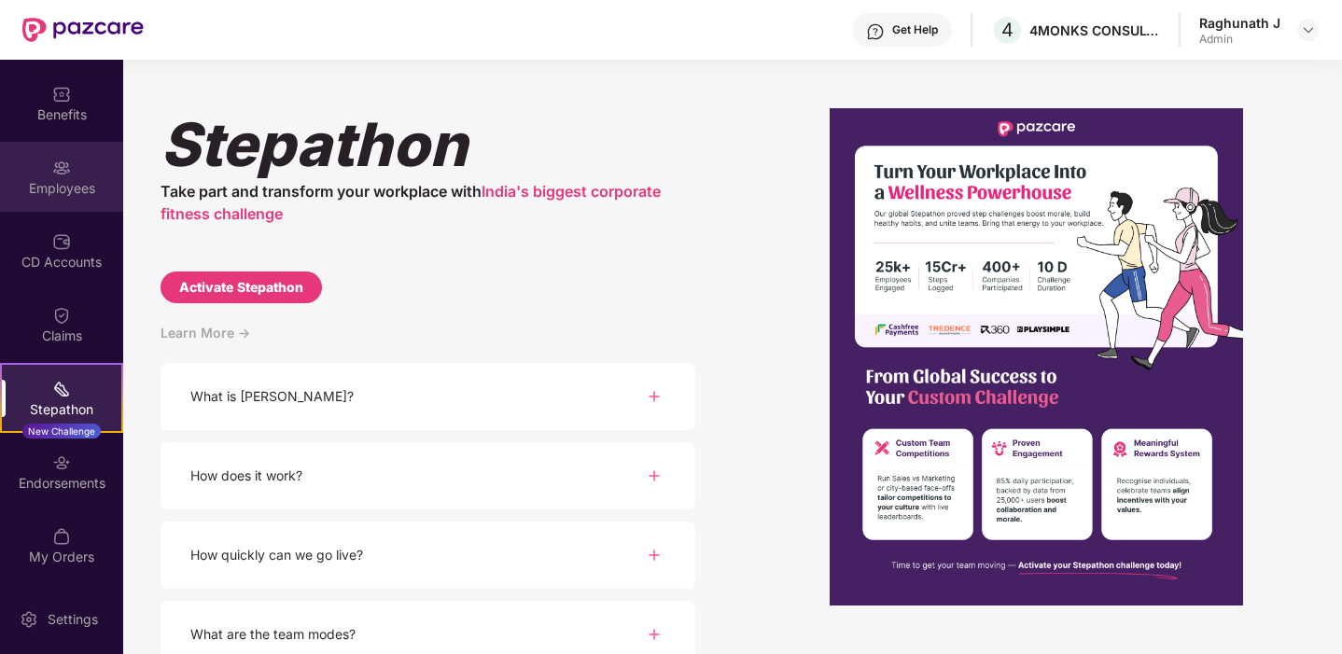
click at [59, 196] on div "Employees" at bounding box center [61, 188] width 123 height 19
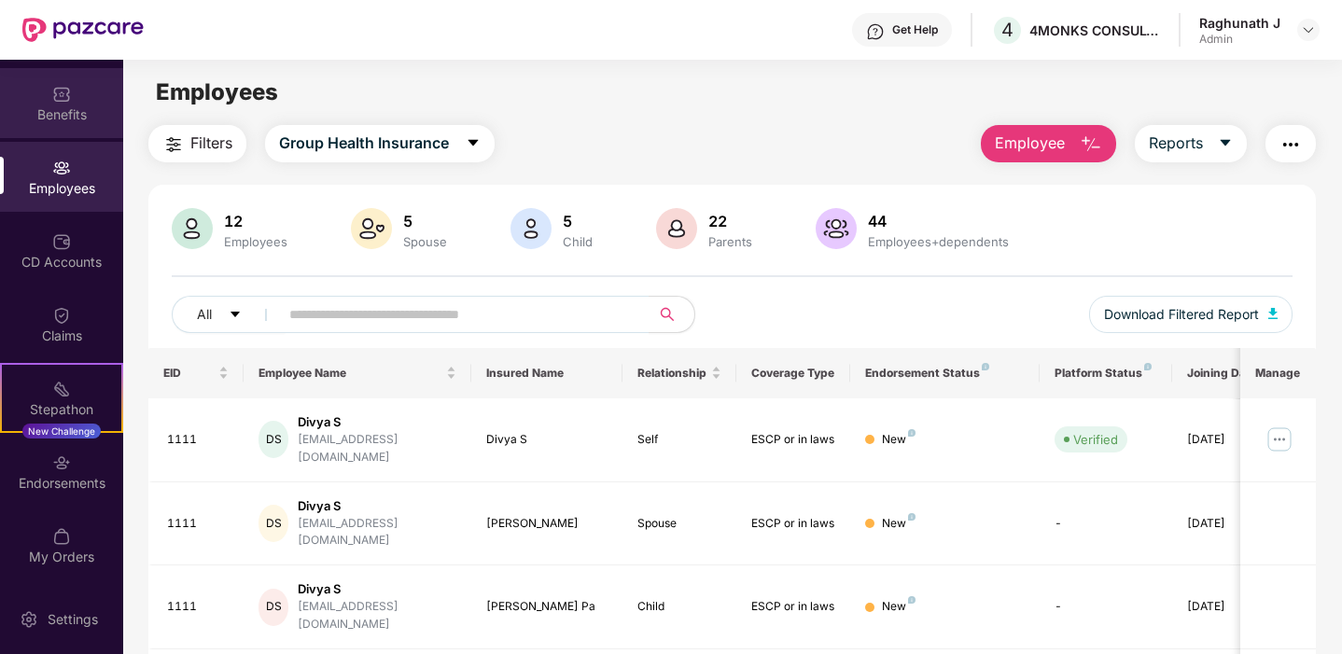
click at [64, 106] on div "Benefits" at bounding box center [61, 114] width 123 height 19
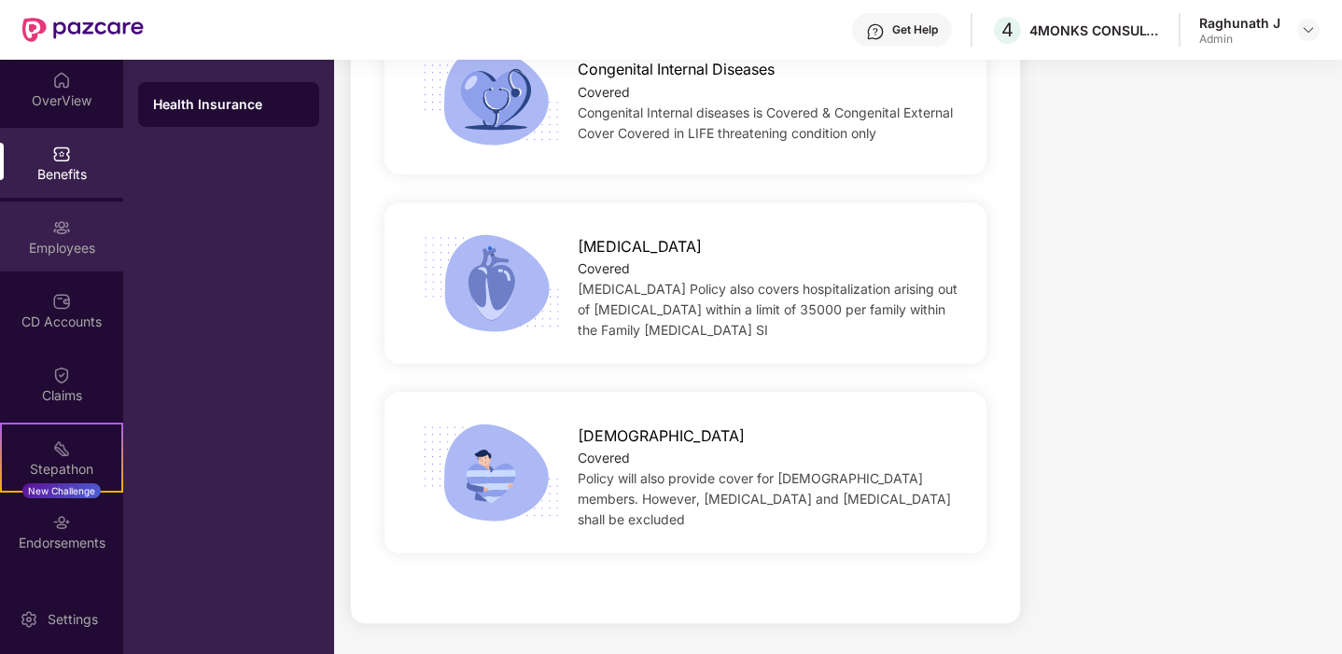
scroll to position [0, 0]
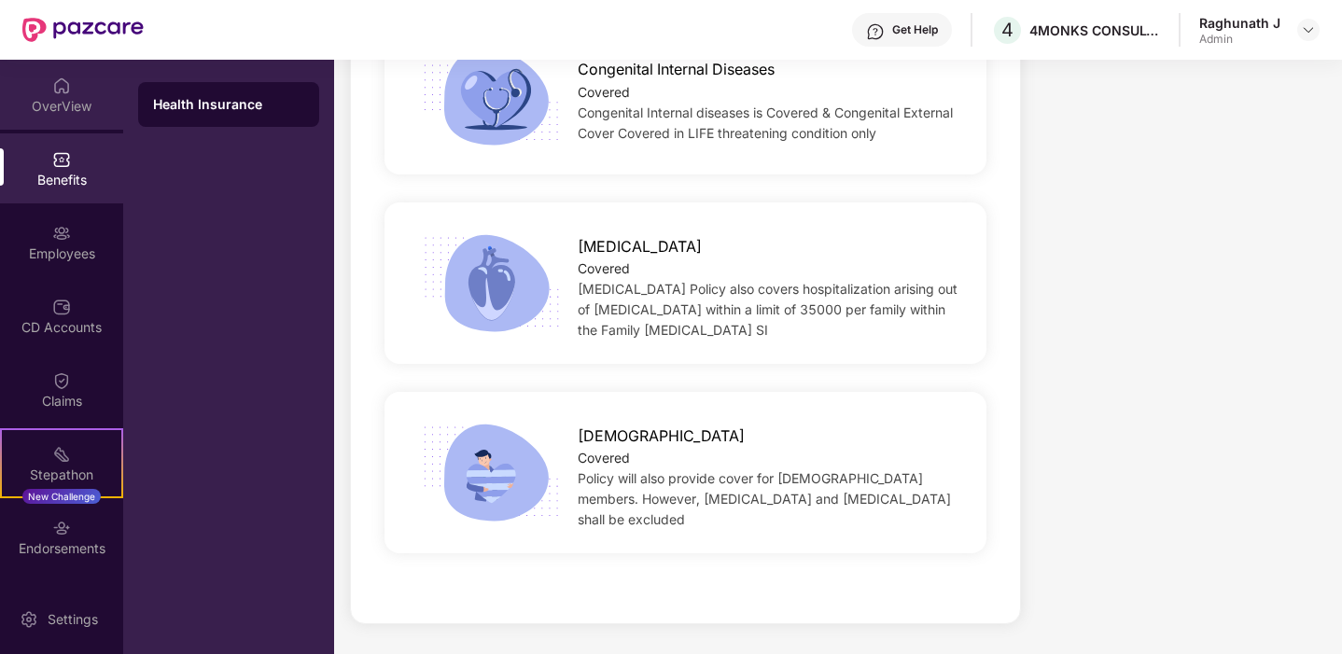
click at [72, 91] on div "OverView" at bounding box center [61, 95] width 123 height 70
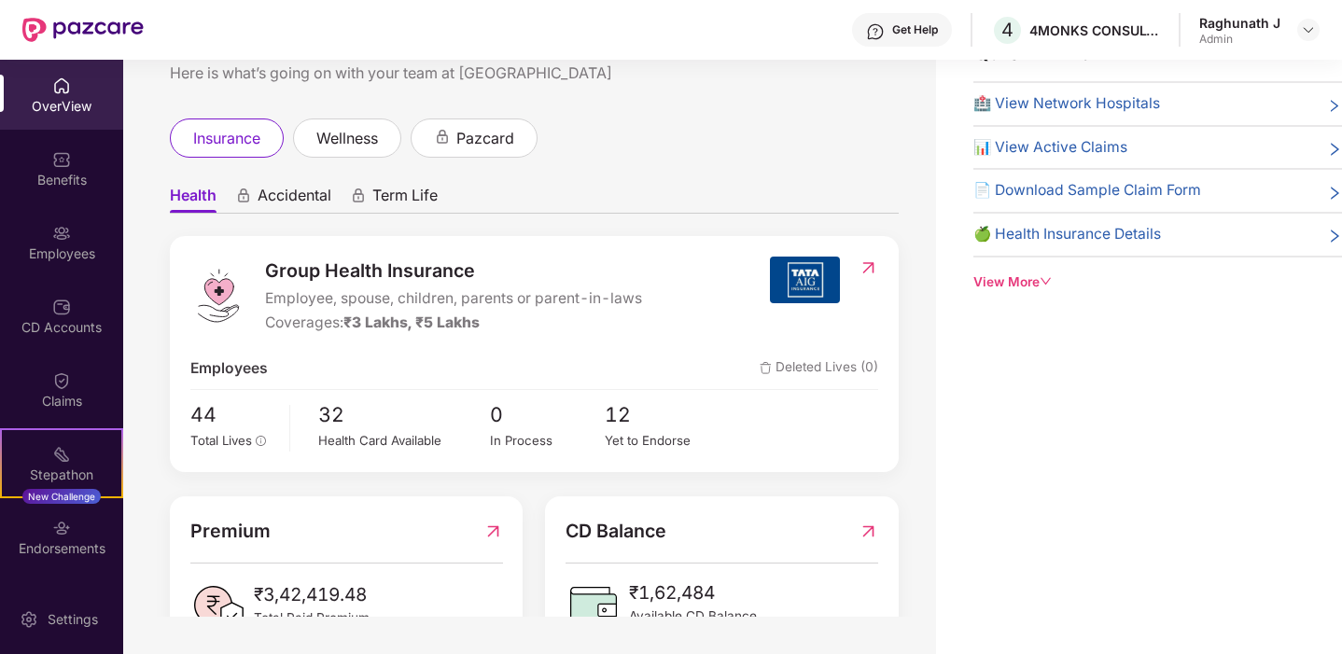
click at [872, 269] on img at bounding box center [869, 268] width 20 height 19
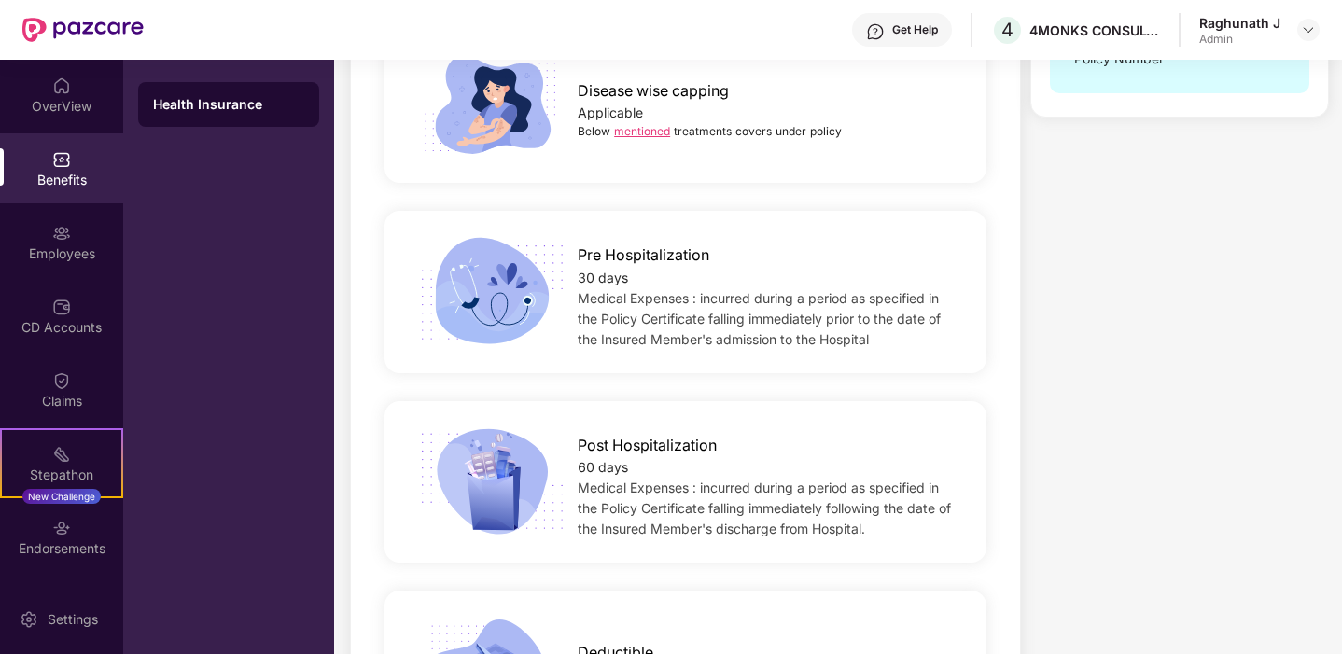
scroll to position [0, 0]
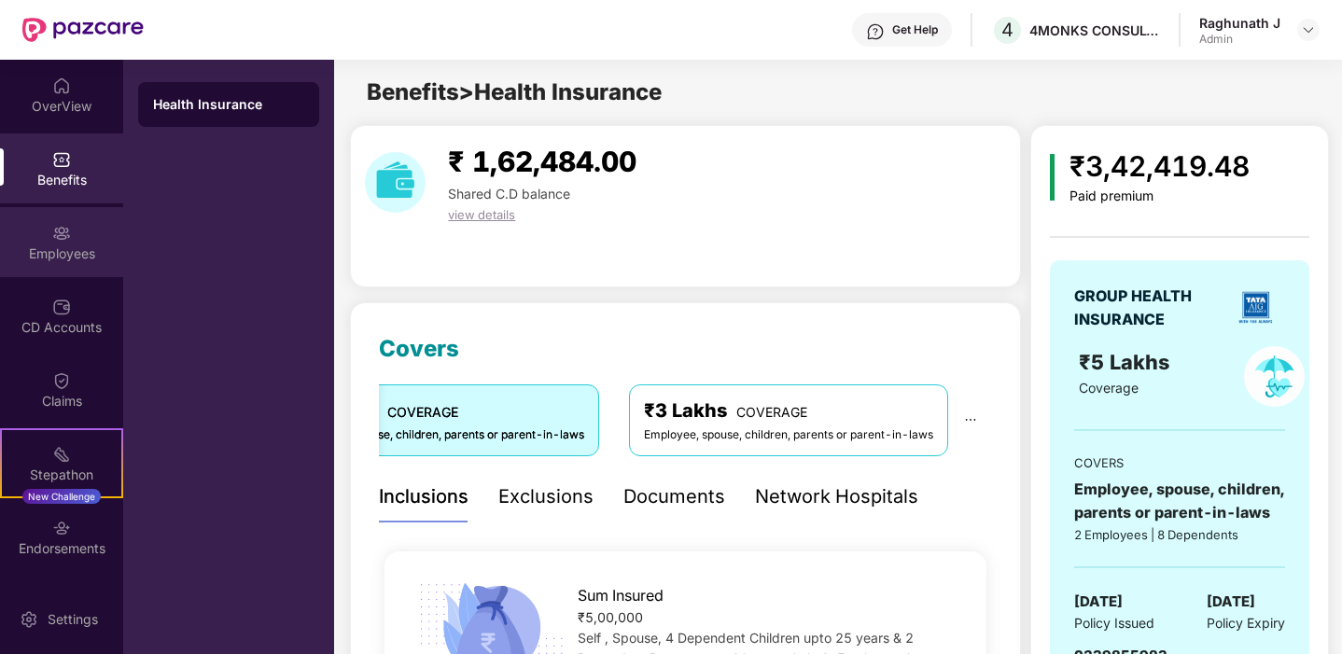
click at [52, 230] on img at bounding box center [61, 233] width 19 height 19
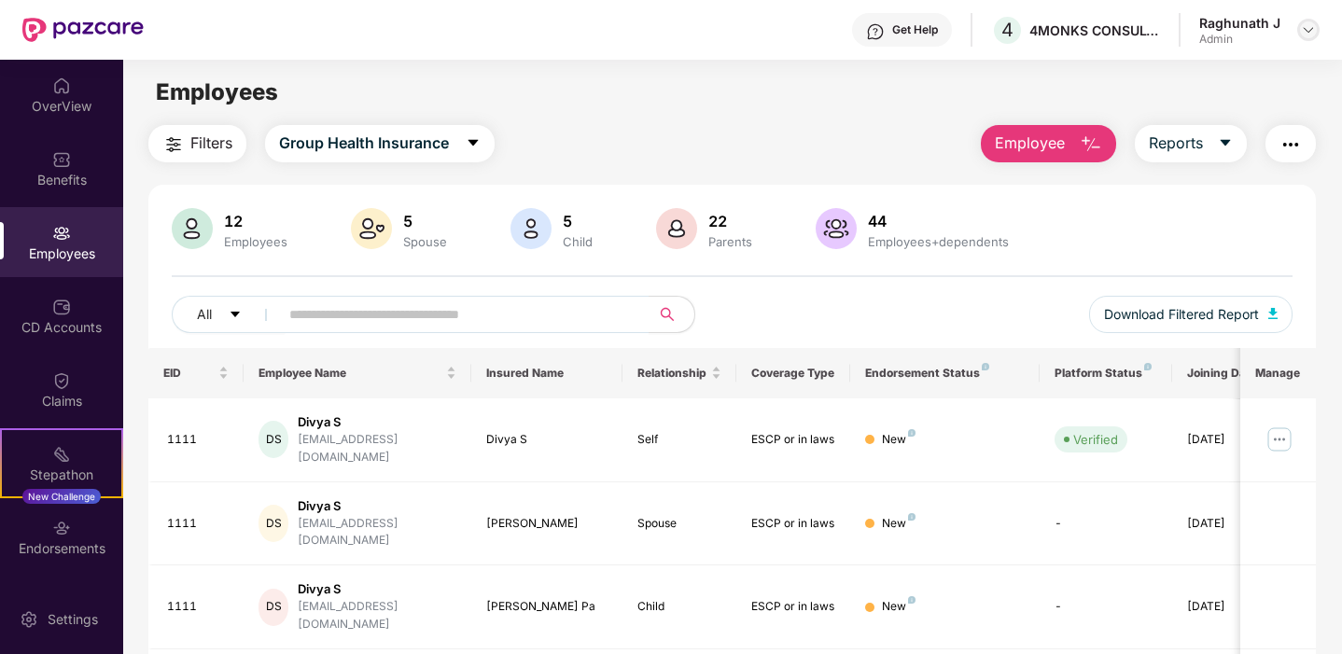
click at [1301, 27] on img at bounding box center [1308, 29] width 15 height 15
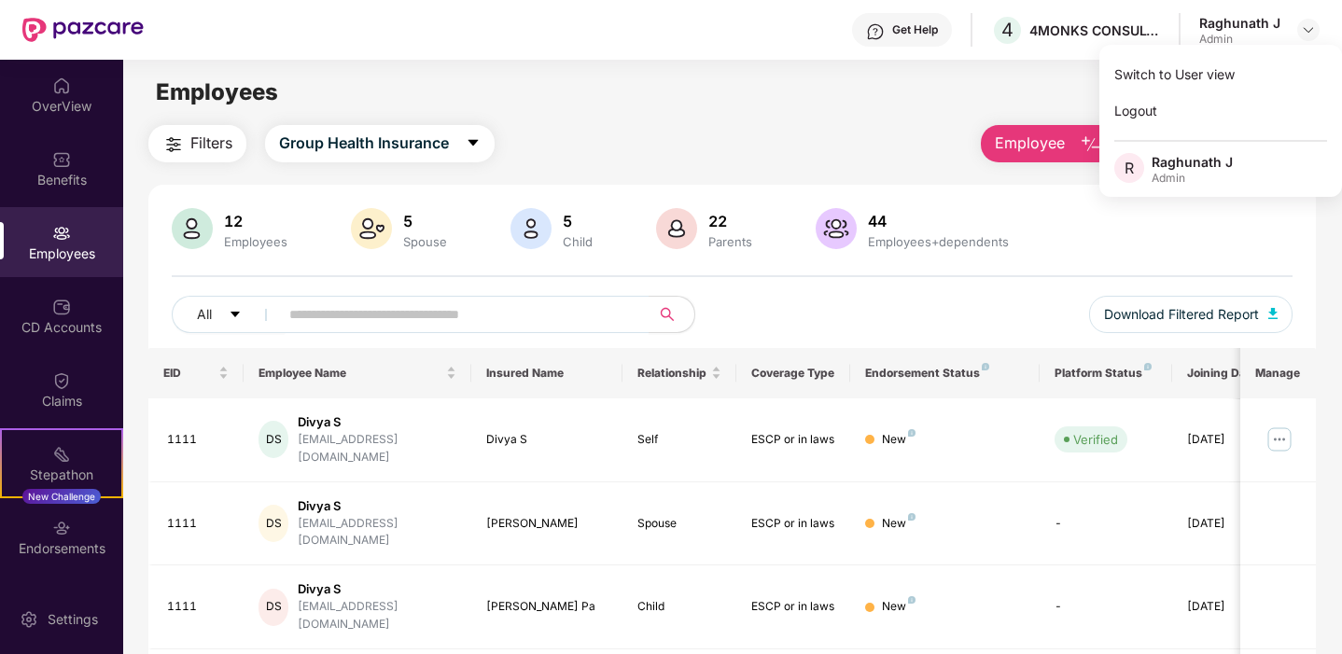
click at [888, 105] on div "Employees" at bounding box center [732, 92] width 1218 height 35
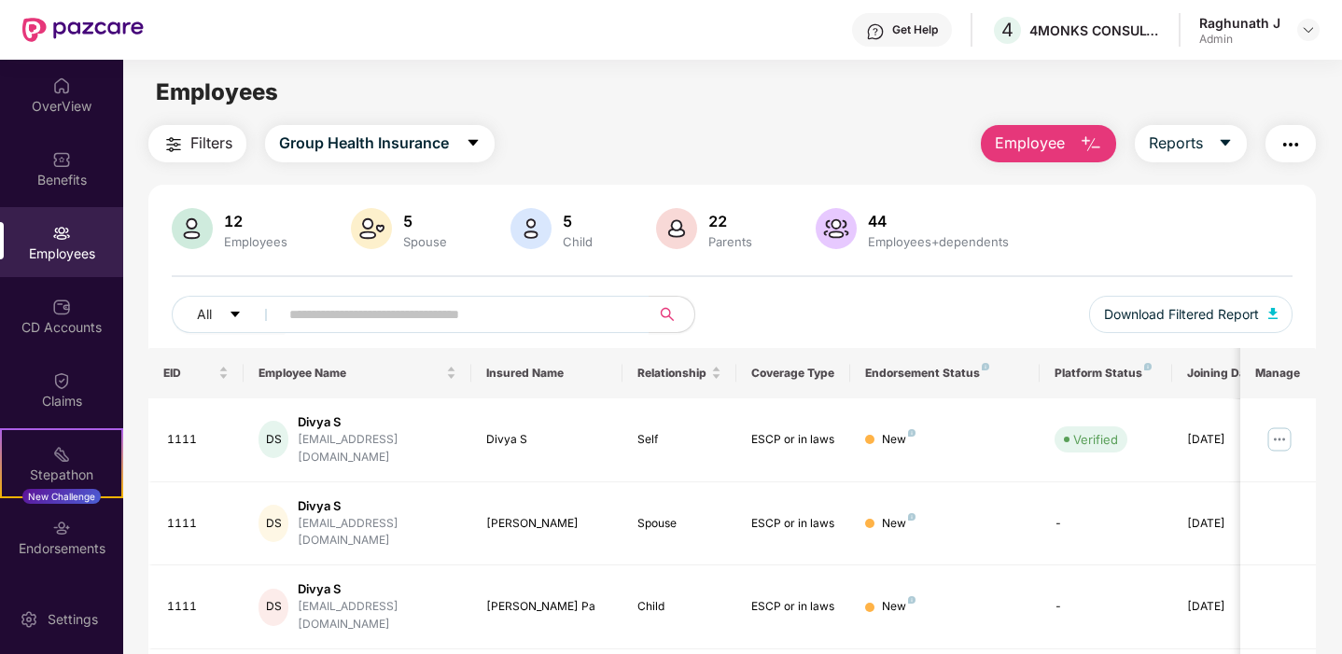
click at [1297, 141] on img "button" at bounding box center [1290, 144] width 22 height 22
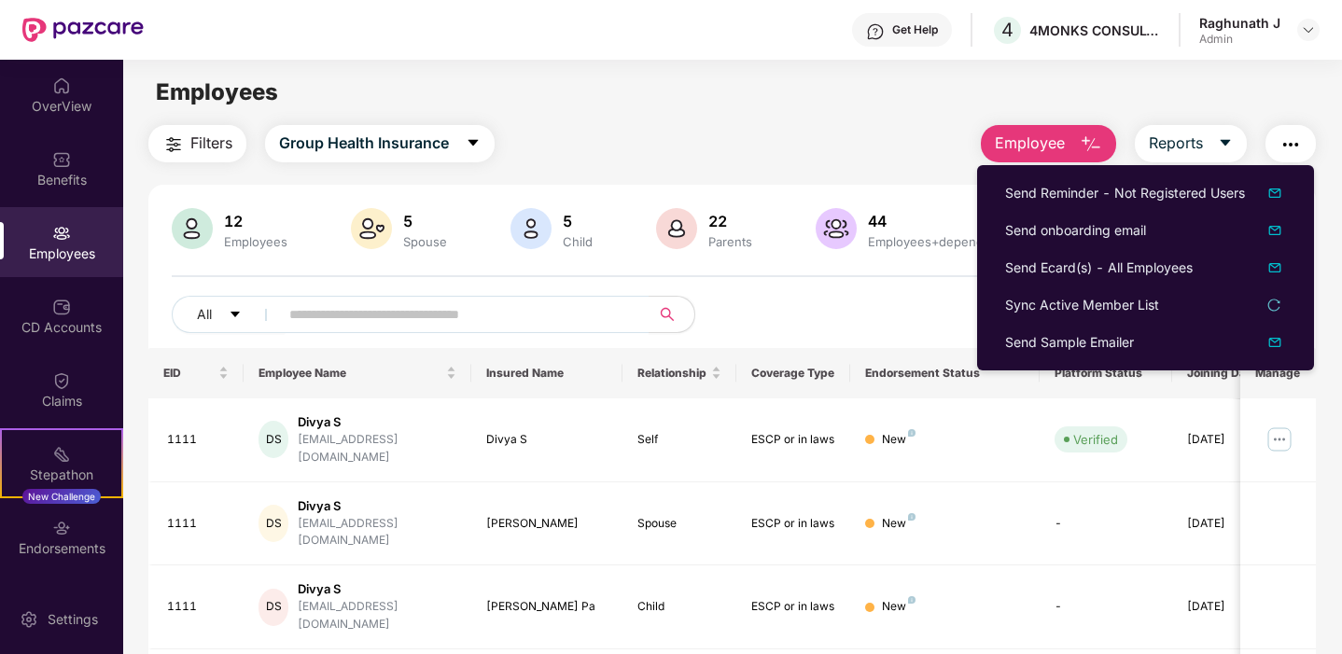
click at [817, 136] on div "Filters Group Health Insurance Employee Reports" at bounding box center [731, 143] width 1167 height 37
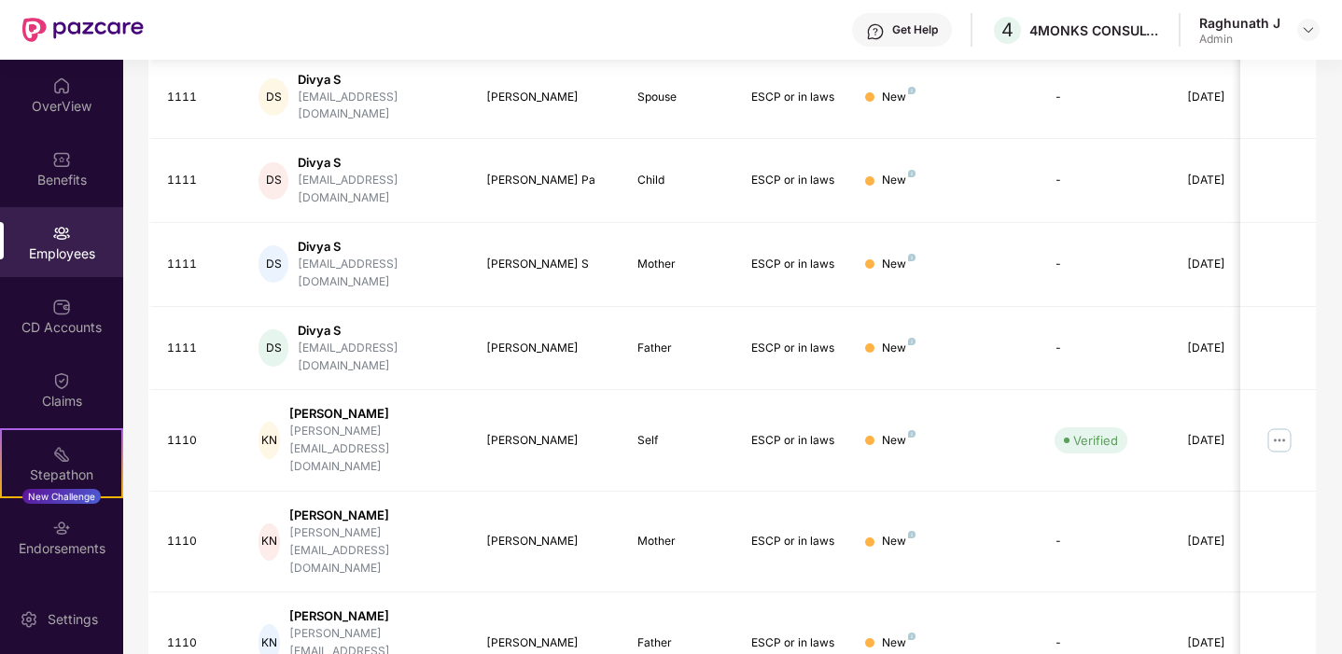
scroll to position [493, 0]
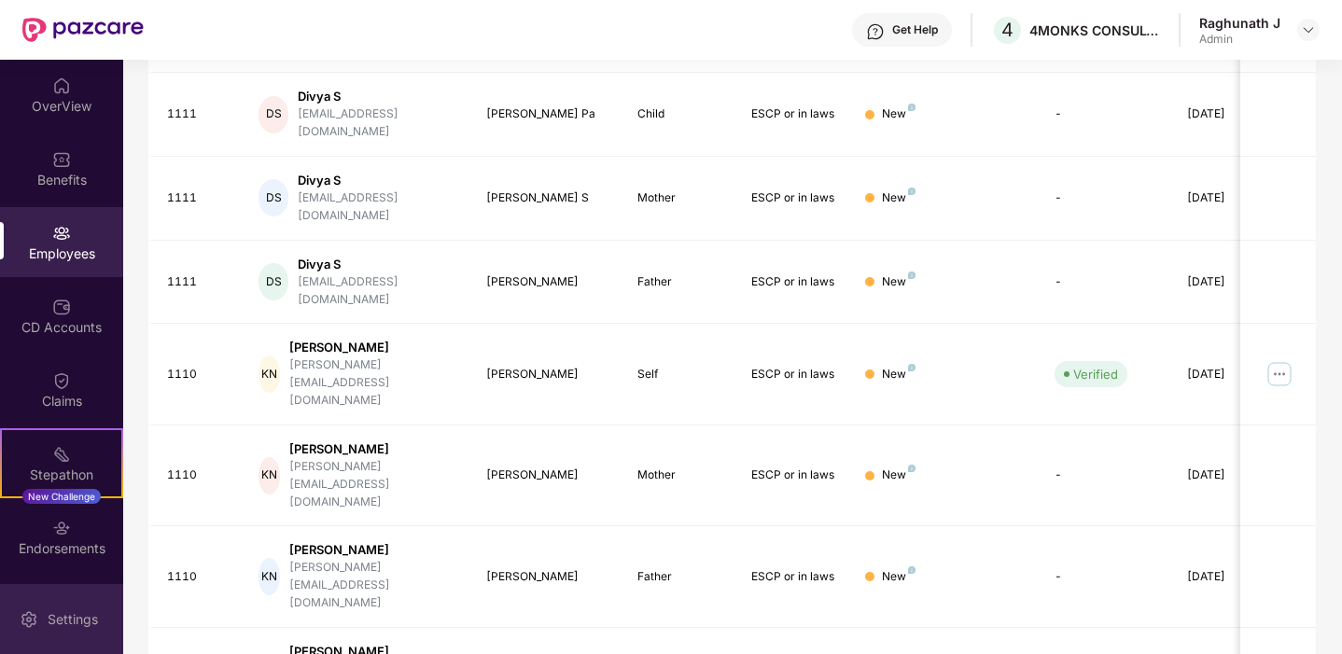
click at [73, 610] on div "Settings" at bounding box center [73, 619] width 62 height 19
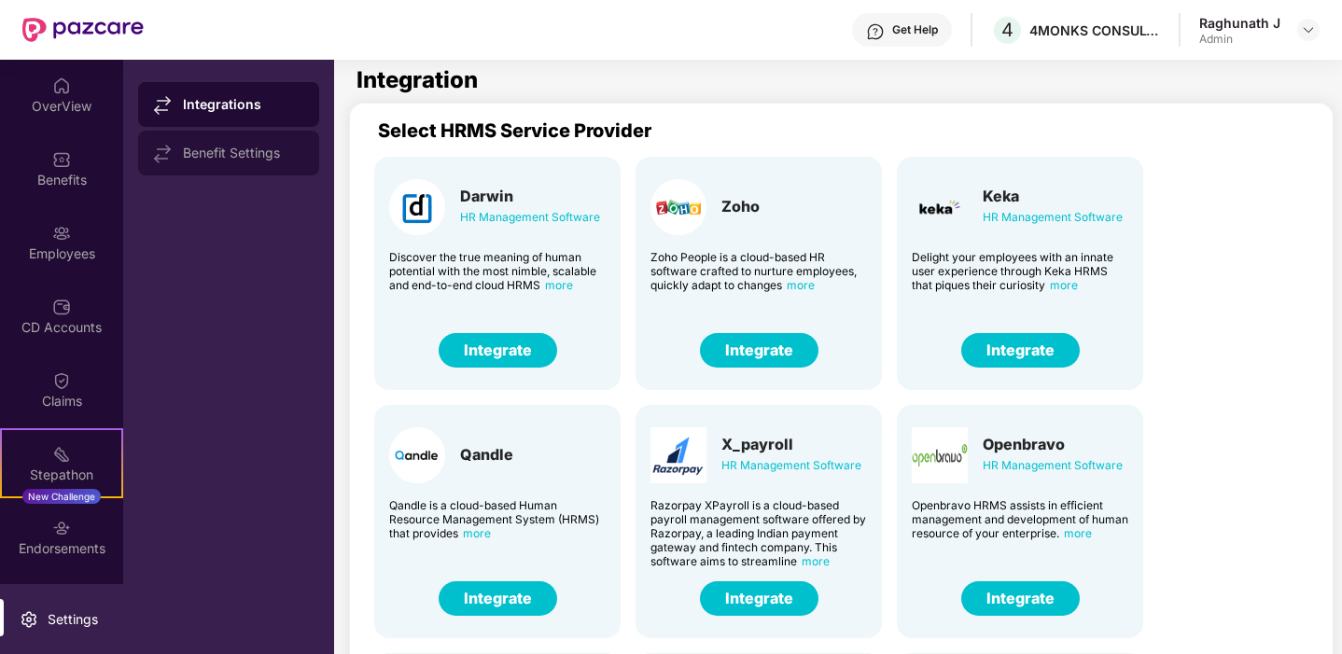
click at [256, 153] on div "Benefit Settings" at bounding box center [243, 153] width 121 height 15
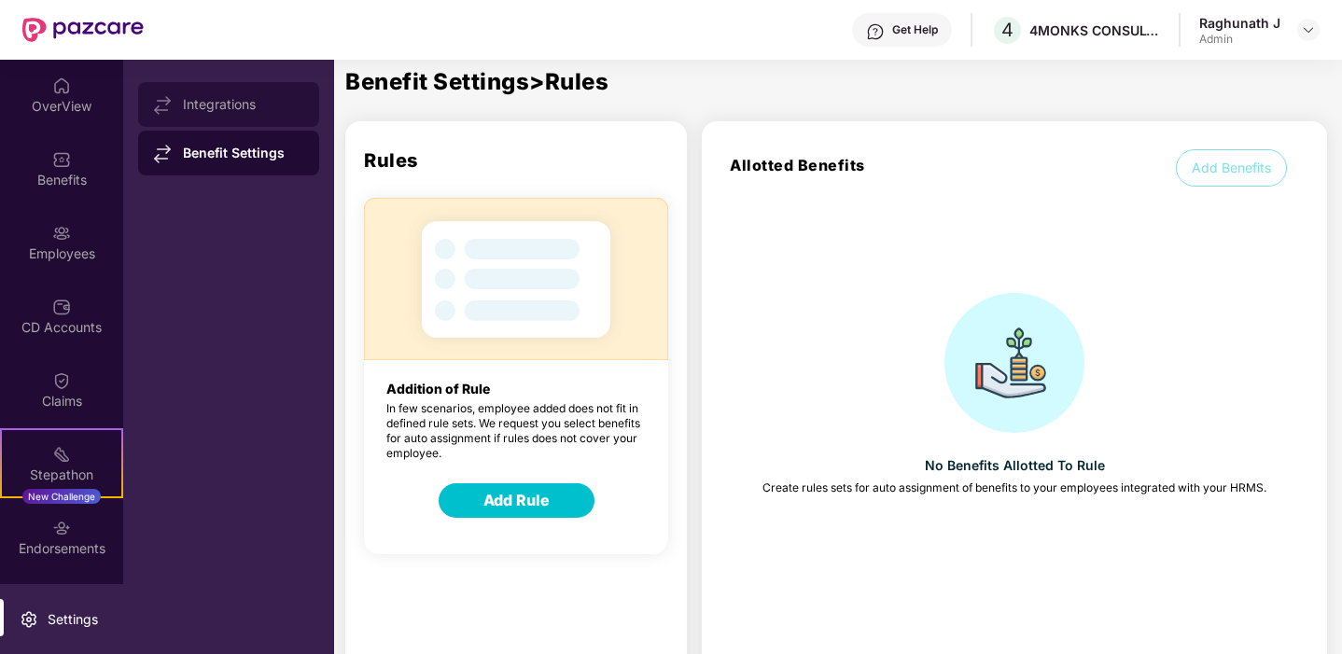
click at [226, 97] on div "Integrations" at bounding box center [243, 104] width 121 height 15
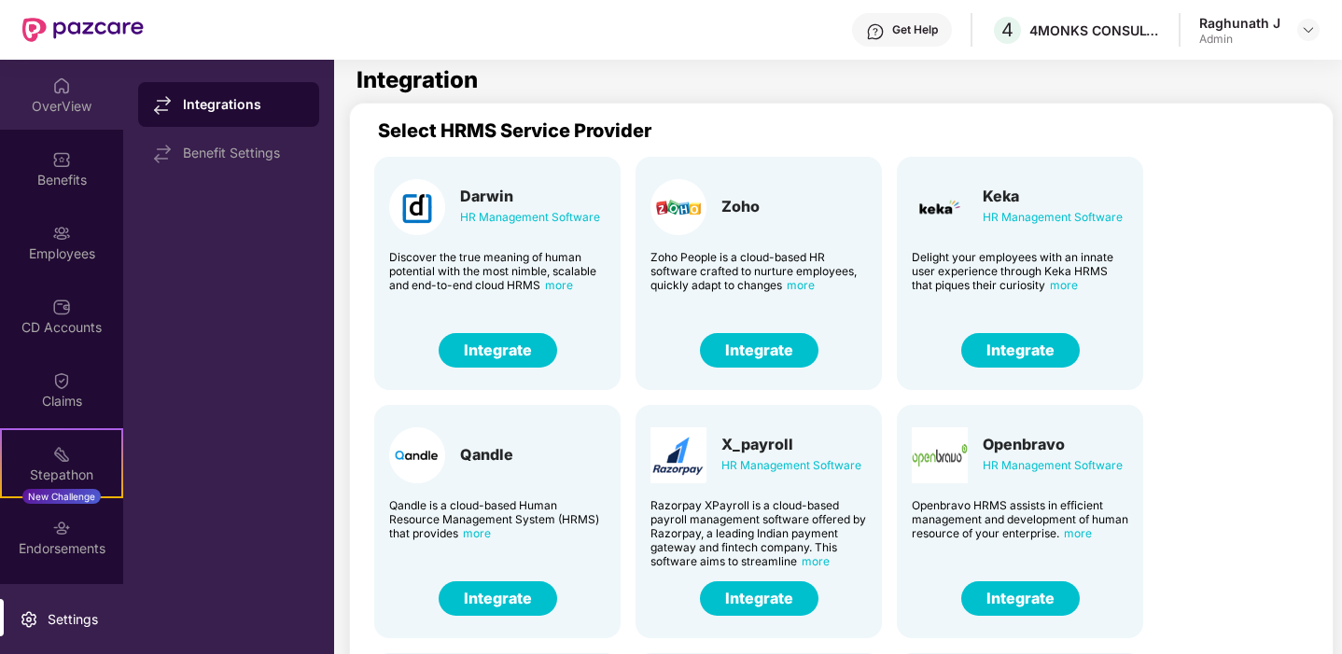
click at [67, 88] on img at bounding box center [61, 86] width 19 height 19
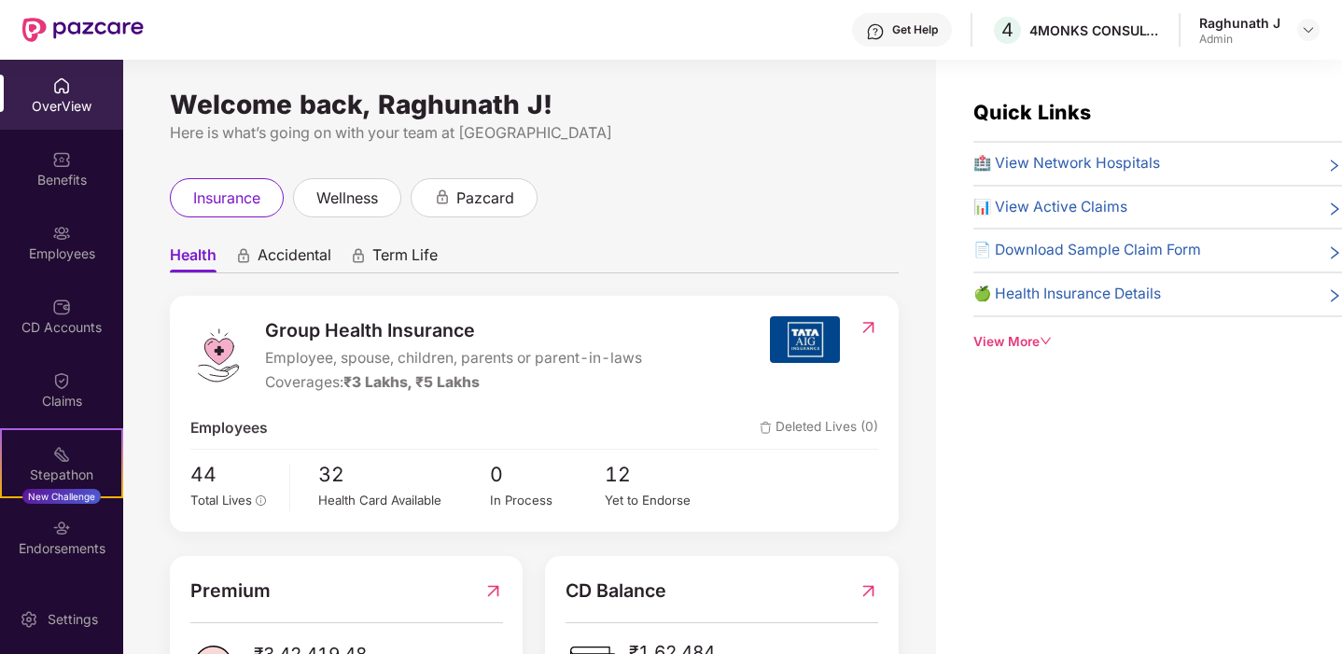
click at [745, 174] on div "Welcome back, Raghunath J! Here is what’s going on with your team at Pazcare in…" at bounding box center [529, 368] width 813 height 617
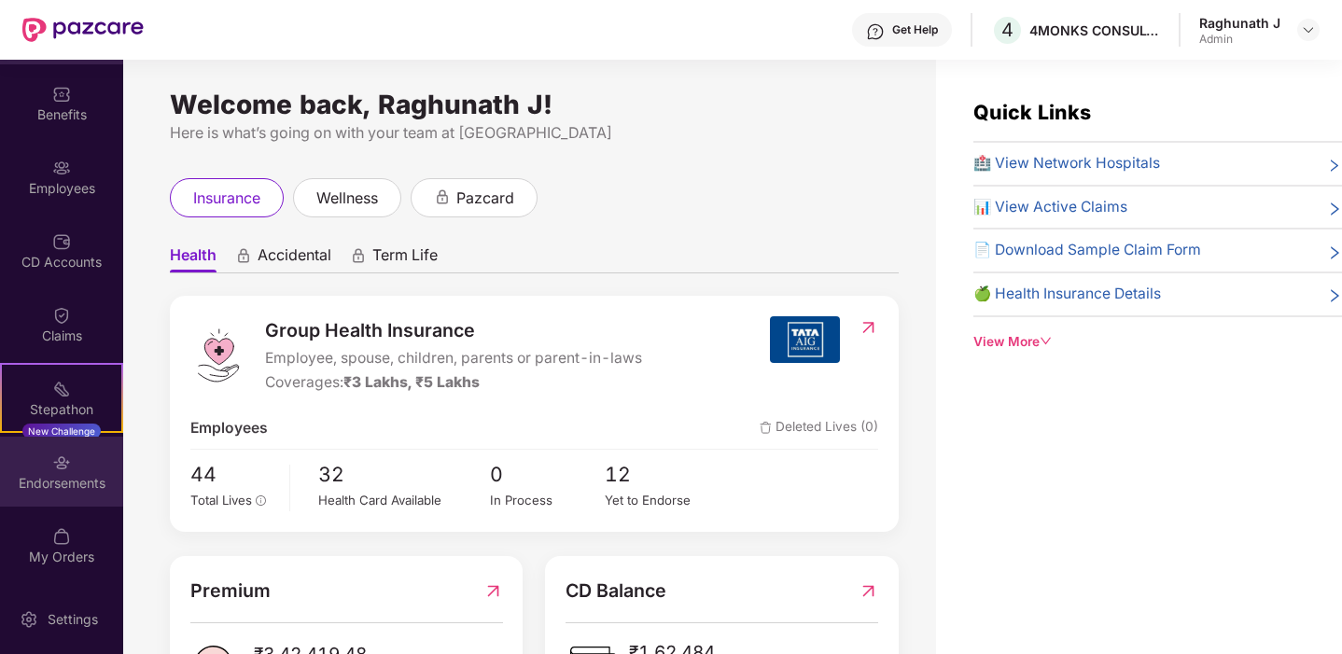
click at [54, 468] on img at bounding box center [61, 463] width 19 height 19
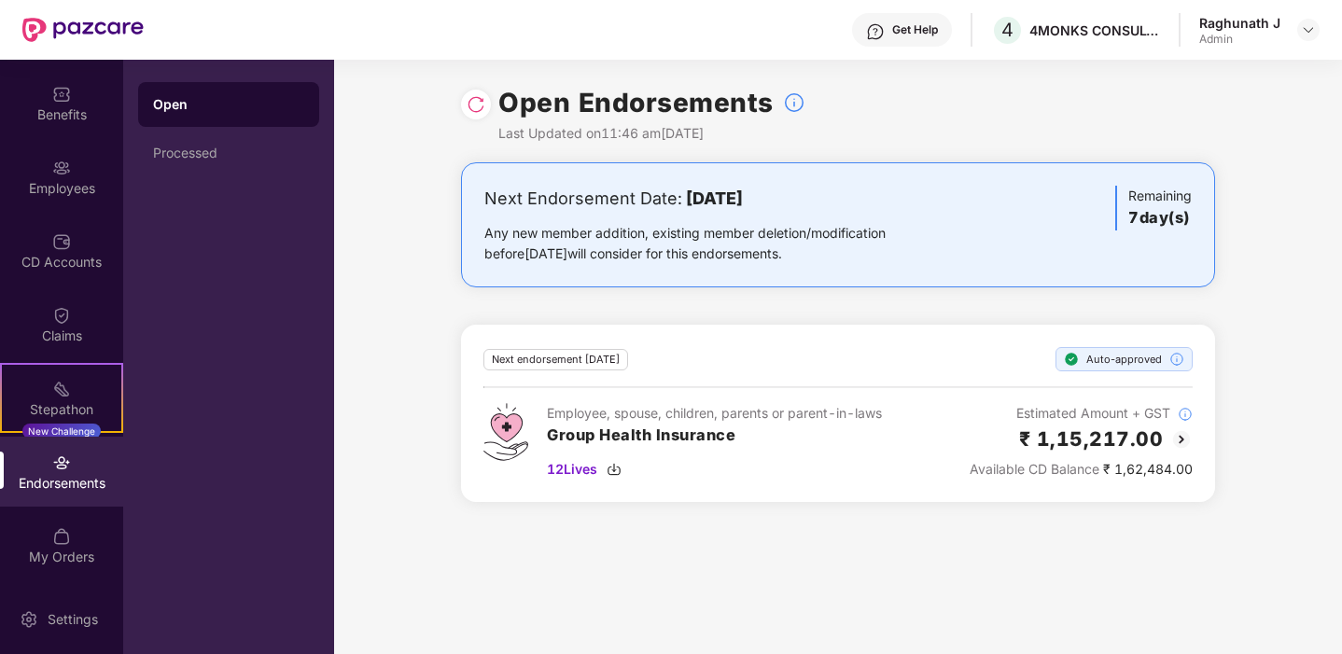
click at [696, 435] on h3 "Group Health Insurance" at bounding box center [714, 436] width 335 height 24
click at [823, 253] on div "Any new member addition, existing member deletion/modification before 28 August…" at bounding box center [714, 243] width 460 height 41
click at [482, 103] on img at bounding box center [476, 104] width 19 height 19
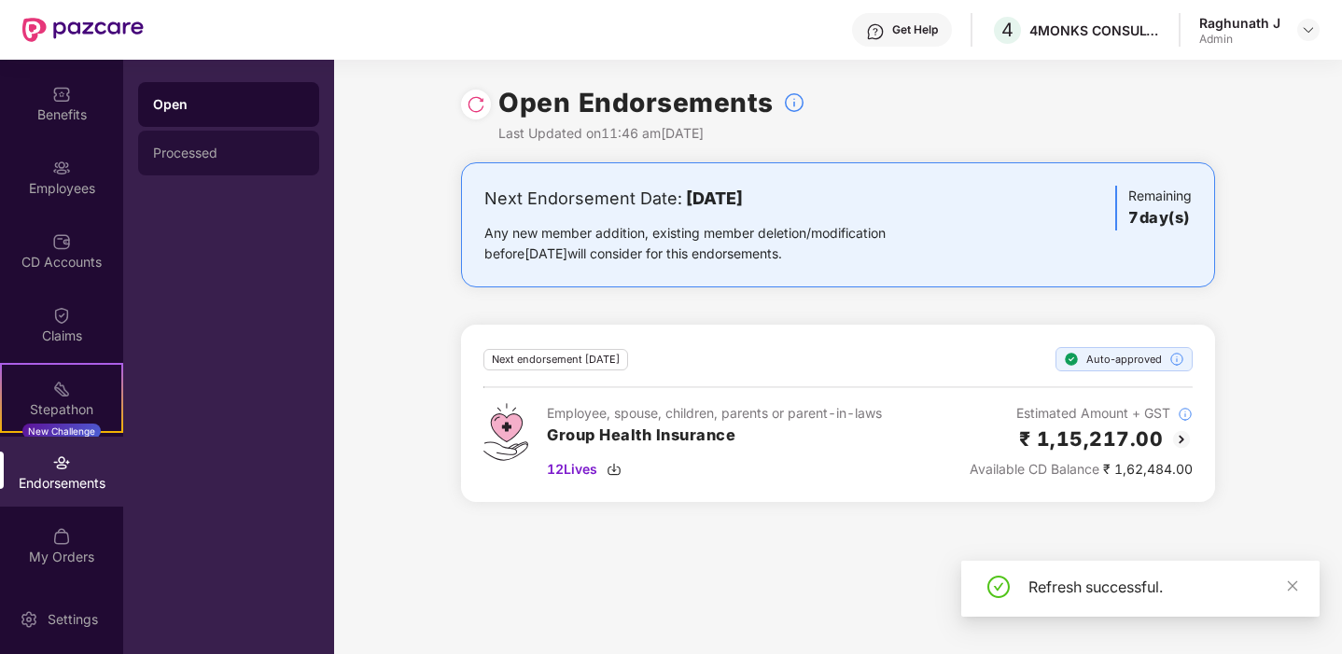
click at [217, 151] on div "Processed" at bounding box center [228, 153] width 151 height 15
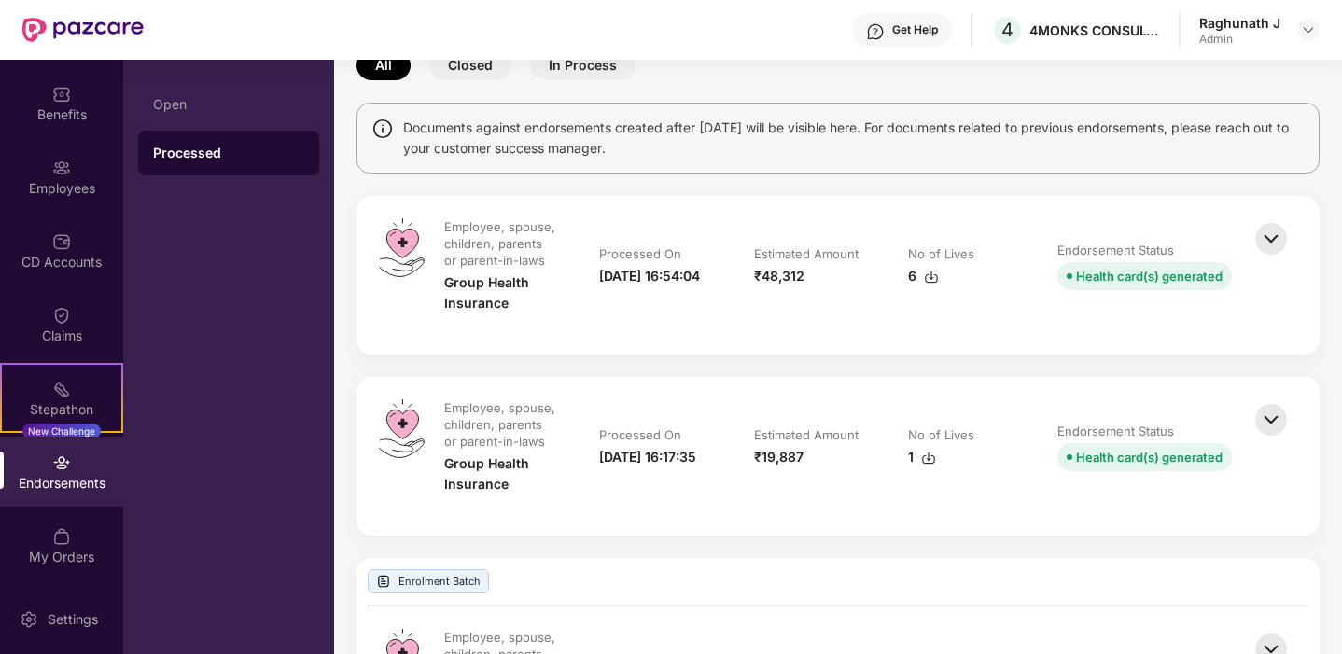
scroll to position [113, 0]
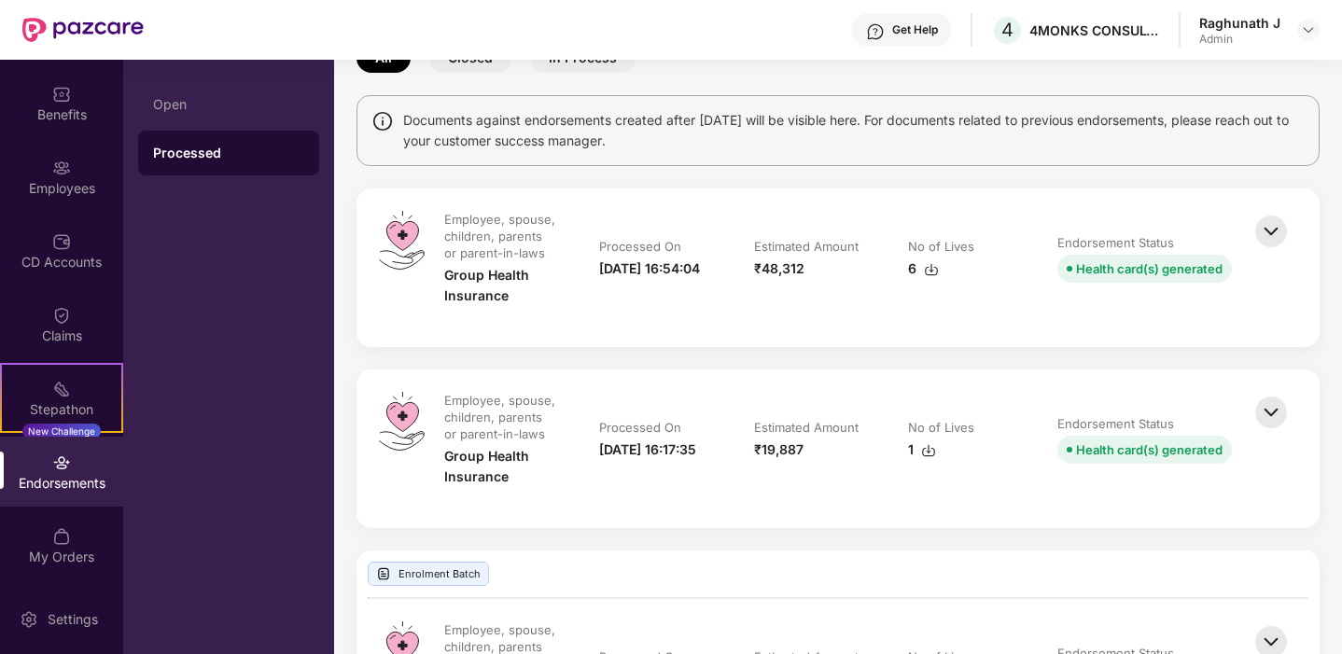
click at [1268, 223] on img at bounding box center [1271, 231] width 41 height 41
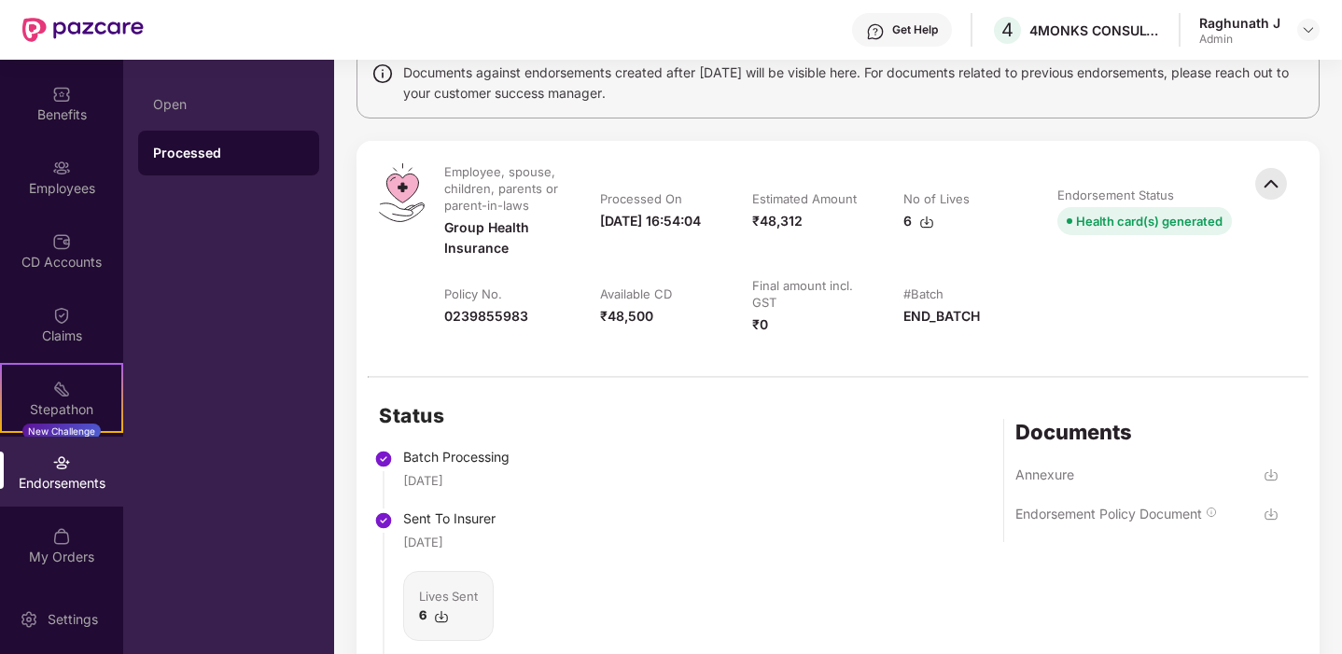
scroll to position [2, 0]
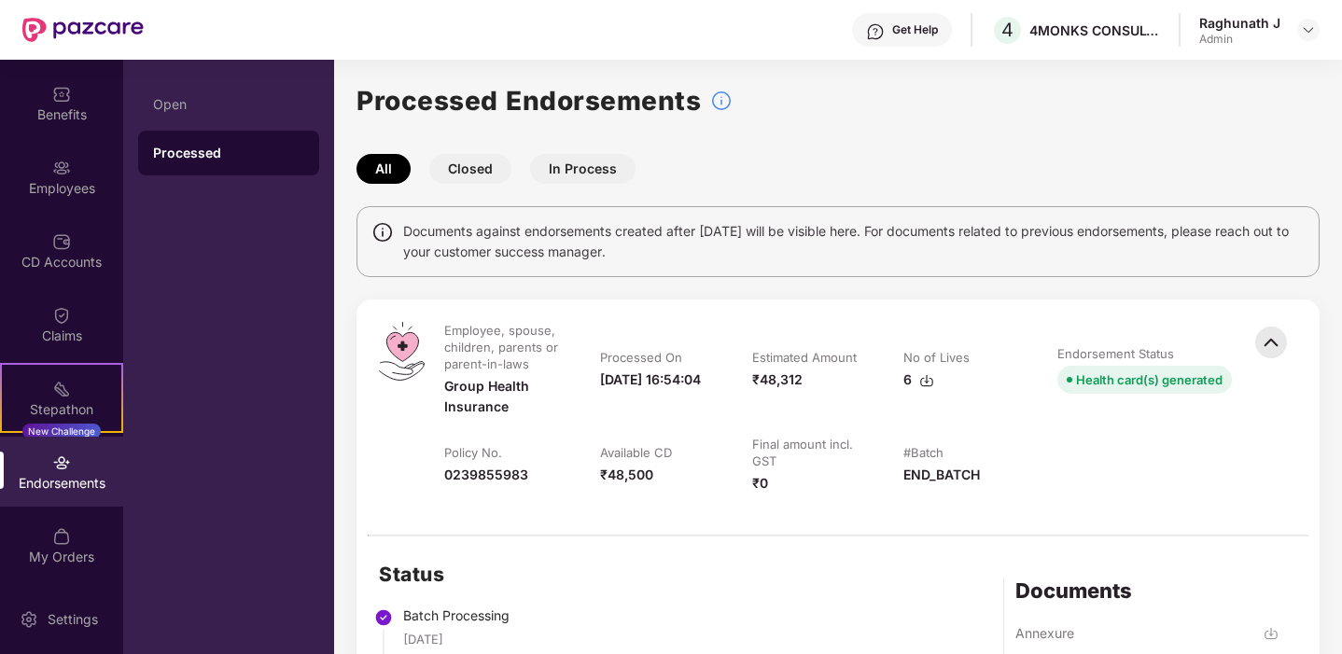
drag, startPoint x: 502, startPoint y: 232, endPoint x: 664, endPoint y: 256, distance: 164.1
click at [664, 256] on span "Documents against endorsements created after 19th Jan'24 will be visible here. …" at bounding box center [854, 241] width 902 height 41
click at [667, 260] on span "Documents against endorsements created after 19th Jan'24 will be visible here. …" at bounding box center [854, 241] width 902 height 41
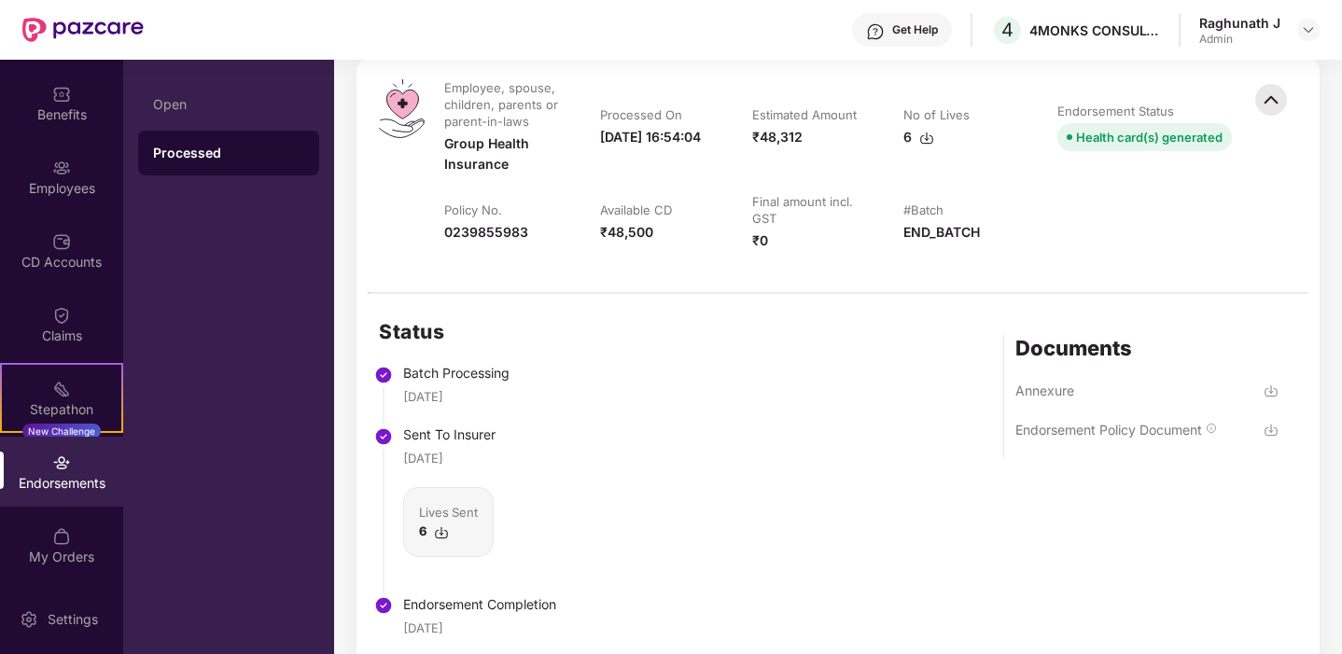
scroll to position [244, 0]
click at [432, 525] on div "6" at bounding box center [448, 532] width 59 height 19
click at [442, 526] on img at bounding box center [441, 533] width 15 height 15
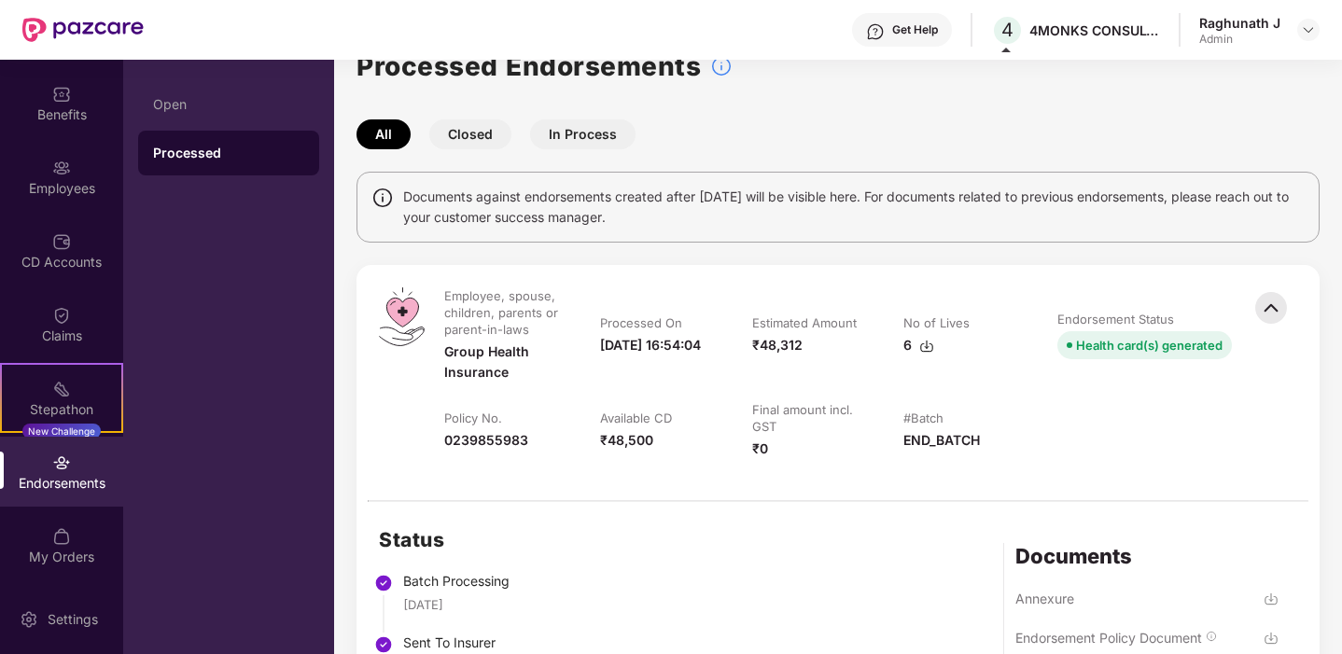
scroll to position [17, 0]
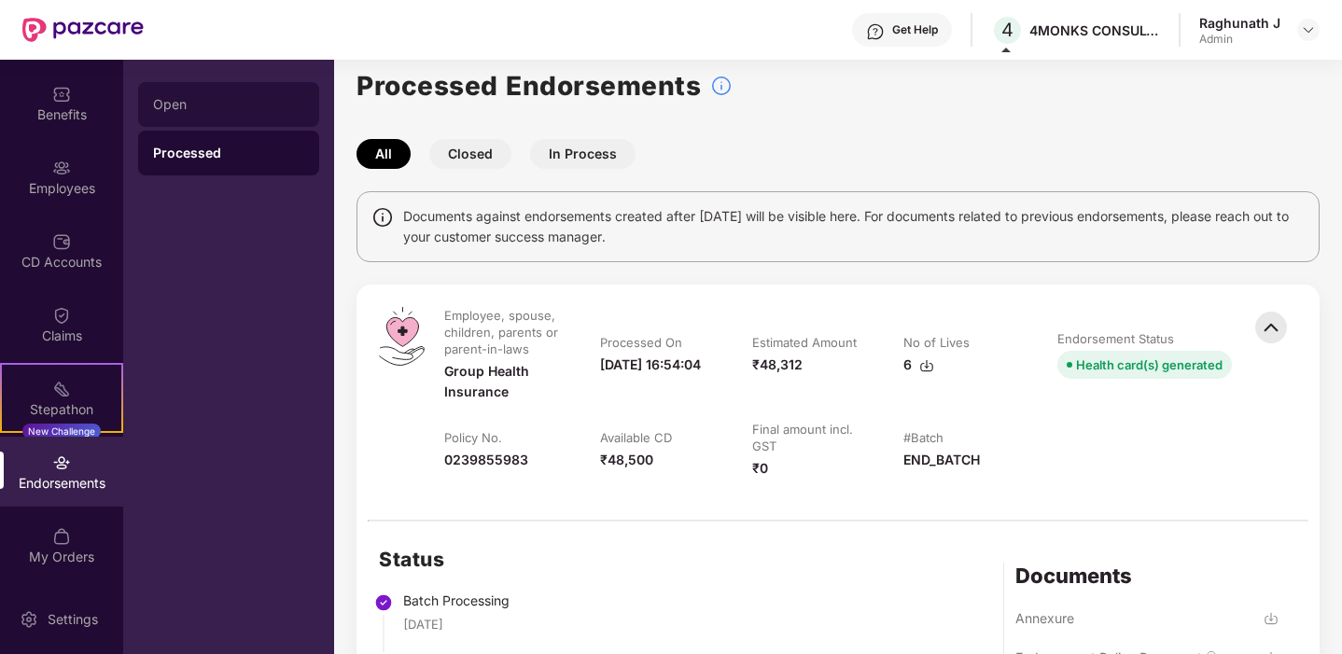
click at [176, 107] on div "Open" at bounding box center [228, 104] width 151 height 15
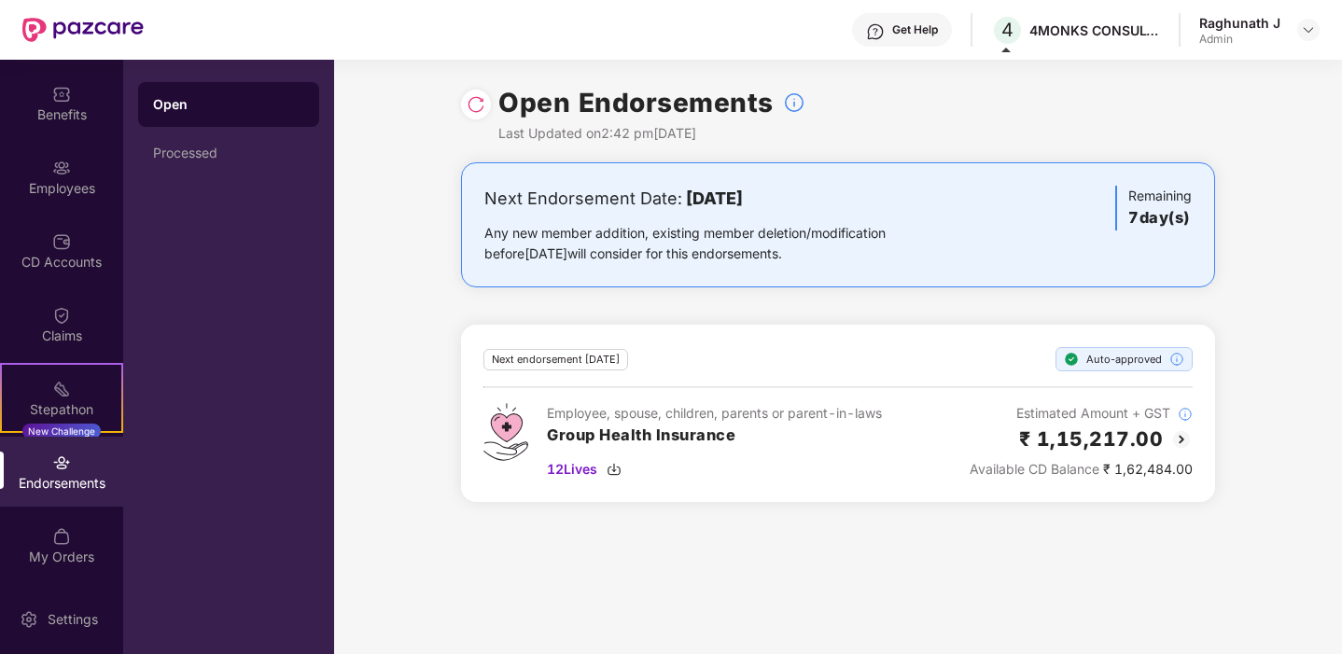
click at [663, 431] on h3 "Group Health Insurance" at bounding box center [714, 436] width 335 height 24
click at [579, 468] on span "12 Lives" at bounding box center [572, 469] width 50 height 21
click at [77, 181] on div "Employees" at bounding box center [61, 188] width 123 height 19
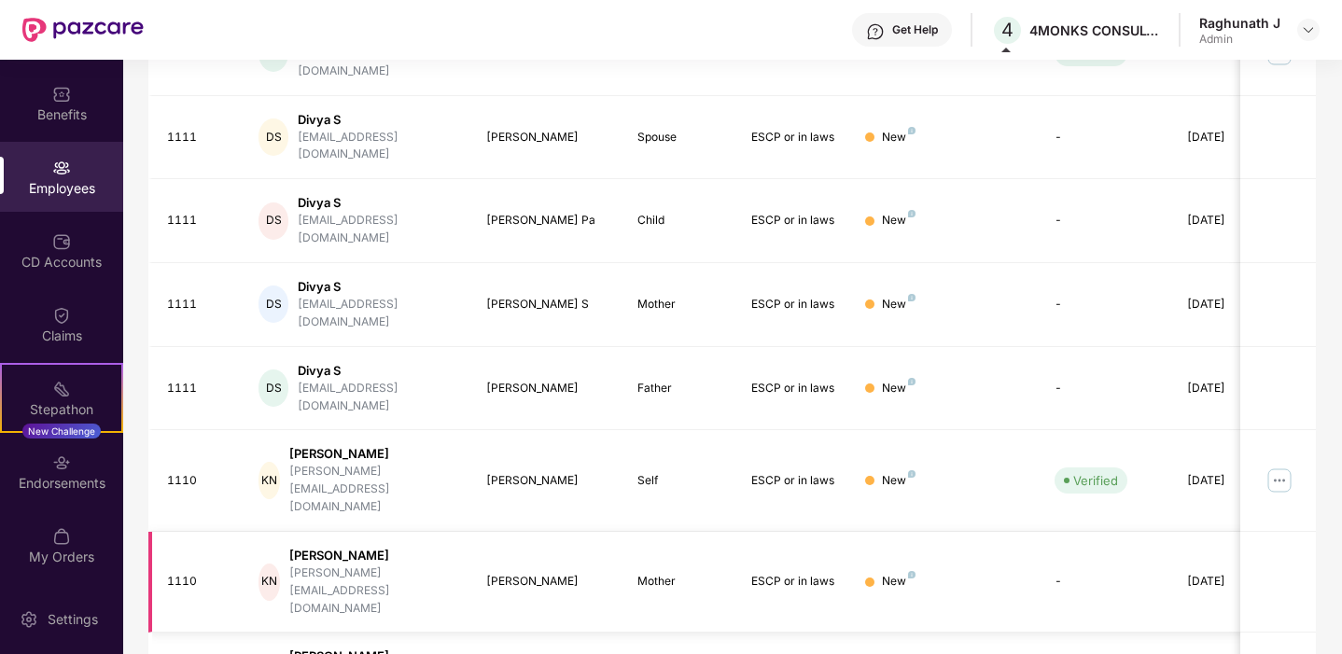
scroll to position [493, 0]
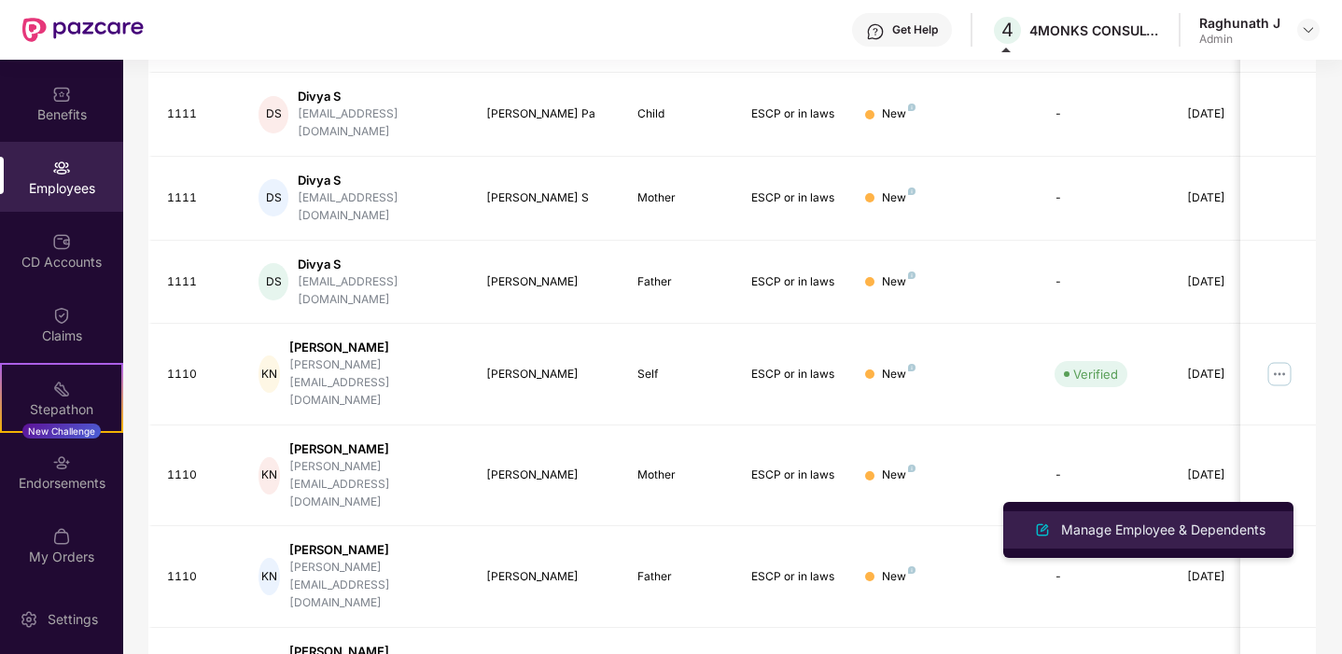
click at [1134, 534] on div "Manage Employee & Dependents" at bounding box center [1163, 530] width 212 height 21
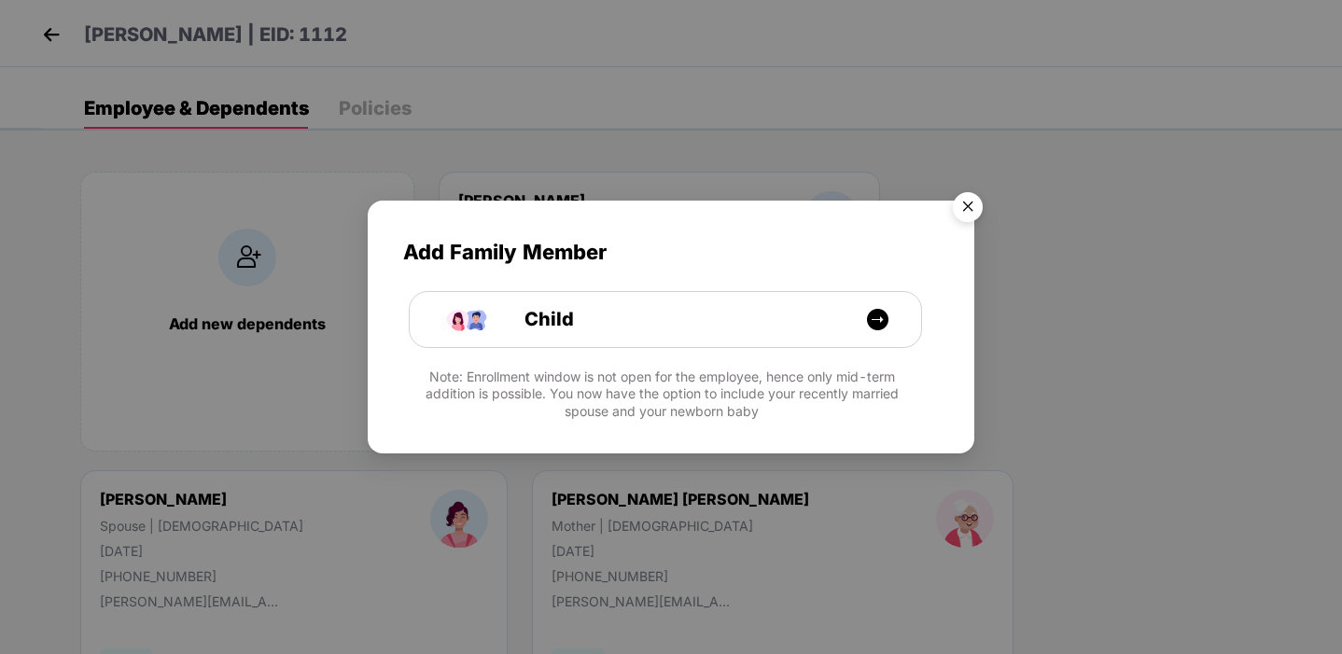
click at [968, 208] on img "Close" at bounding box center [968, 210] width 52 height 52
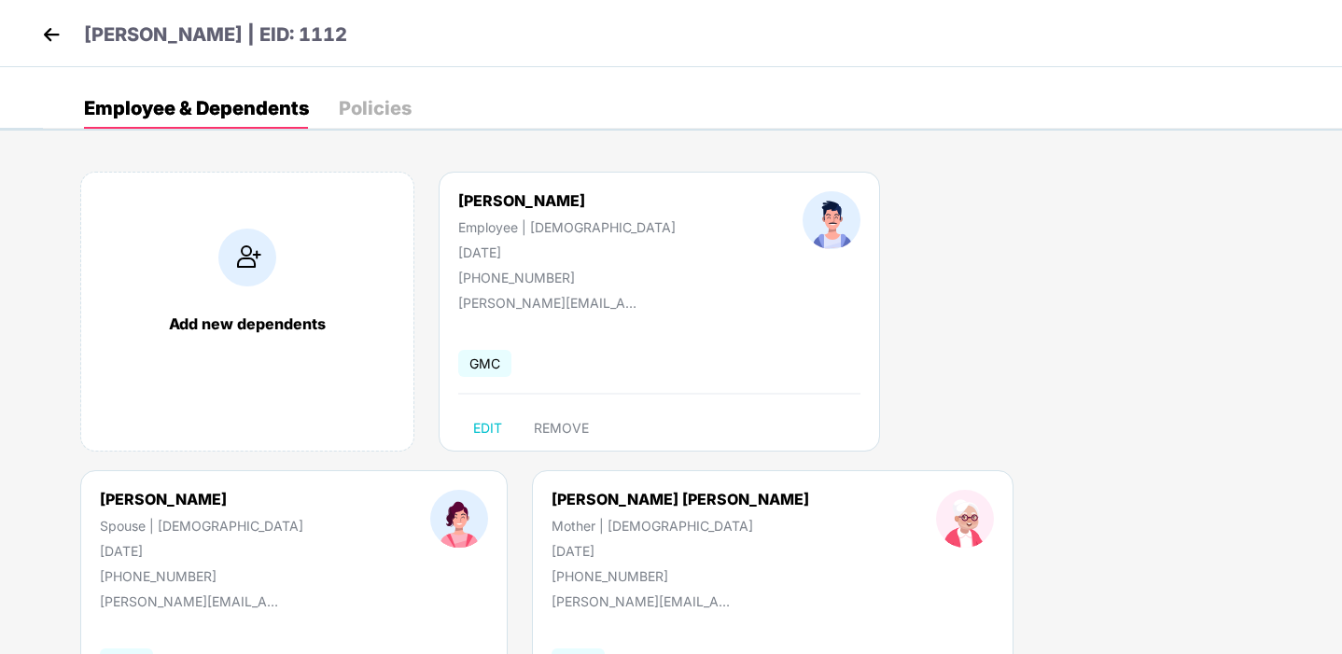
click at [377, 105] on div "Policies" at bounding box center [375, 108] width 73 height 19
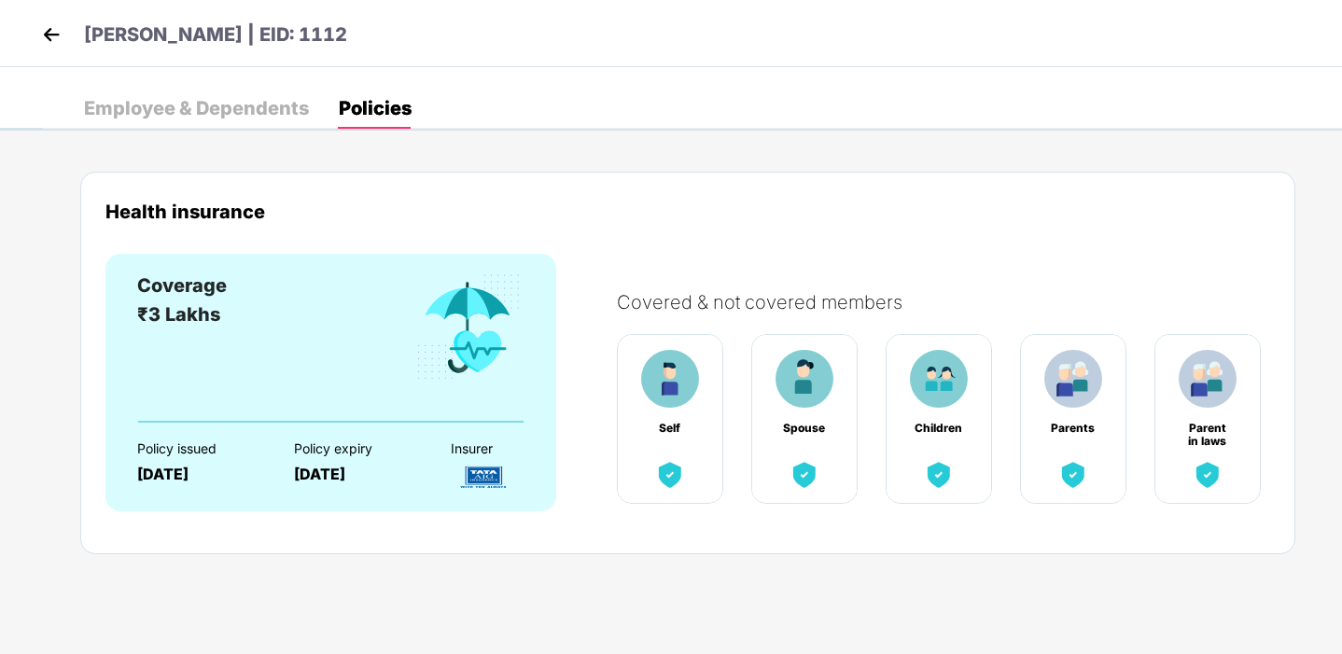
click at [174, 307] on span "₹3 Lakhs" at bounding box center [178, 314] width 83 height 22
click at [55, 33] on img at bounding box center [51, 35] width 28 height 28
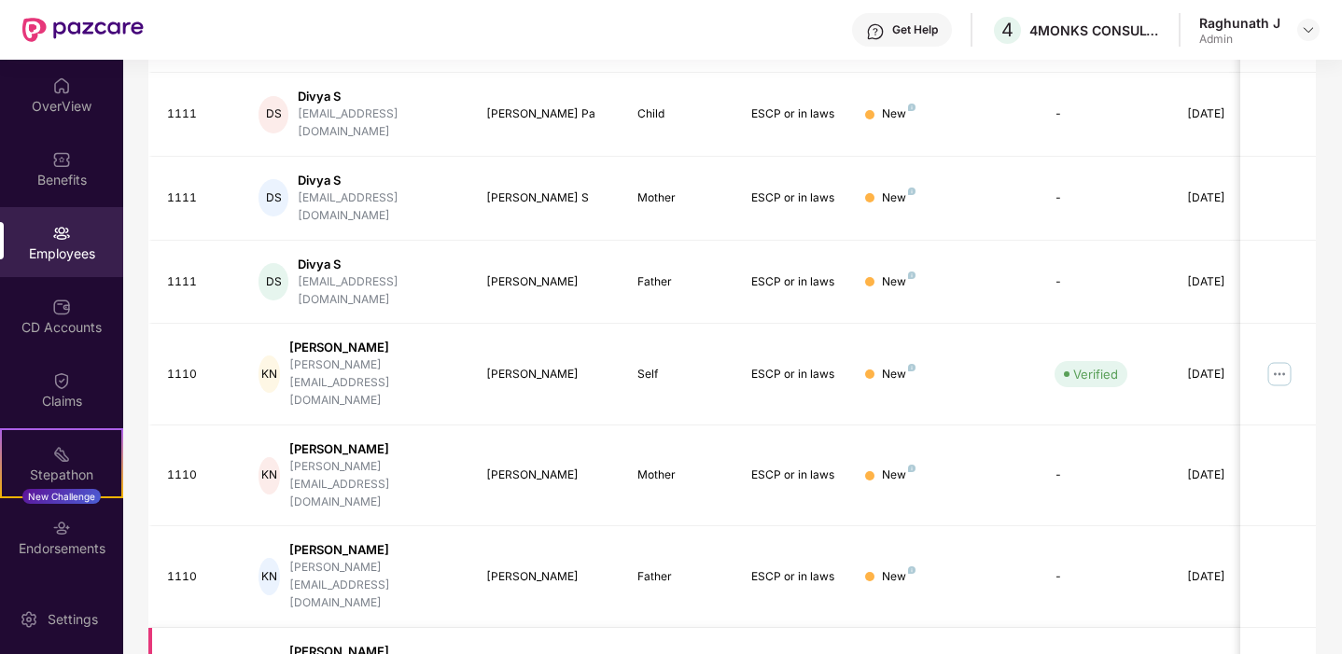
drag, startPoint x: 710, startPoint y: 489, endPoint x: 912, endPoint y: 491, distance: 201.6
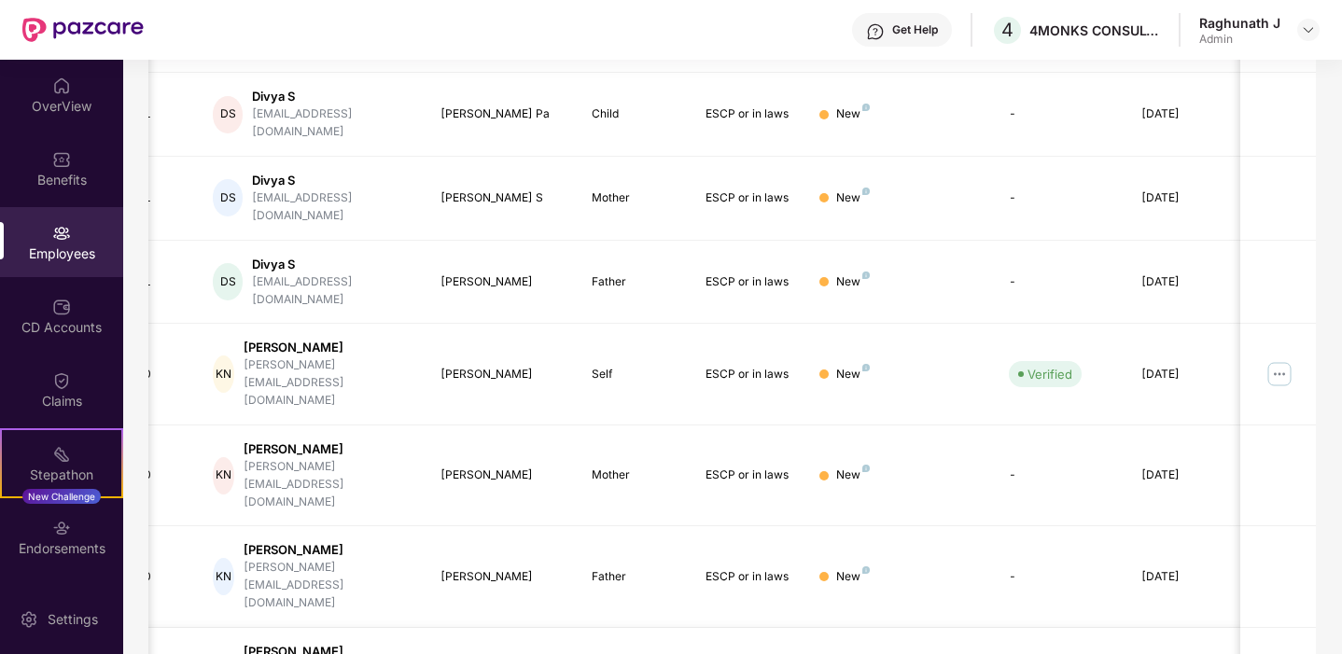
scroll to position [0, 0]
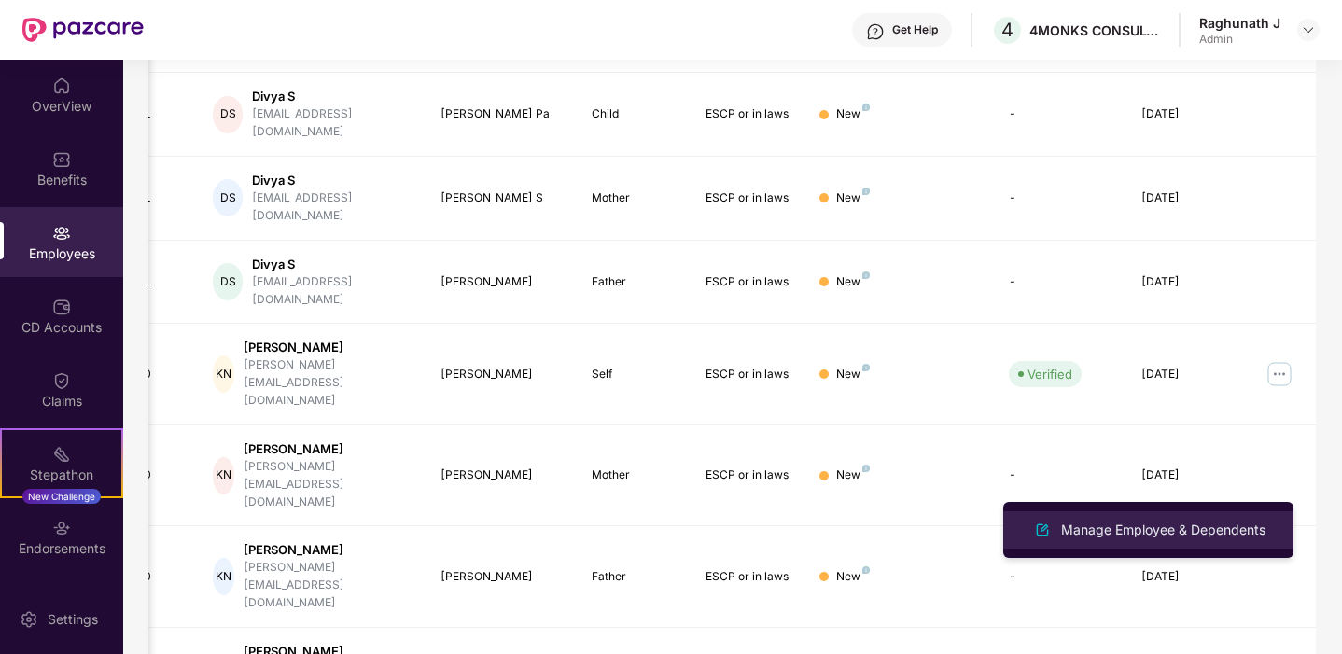
click at [1172, 531] on div "Manage Employee & Dependents" at bounding box center [1163, 530] width 212 height 21
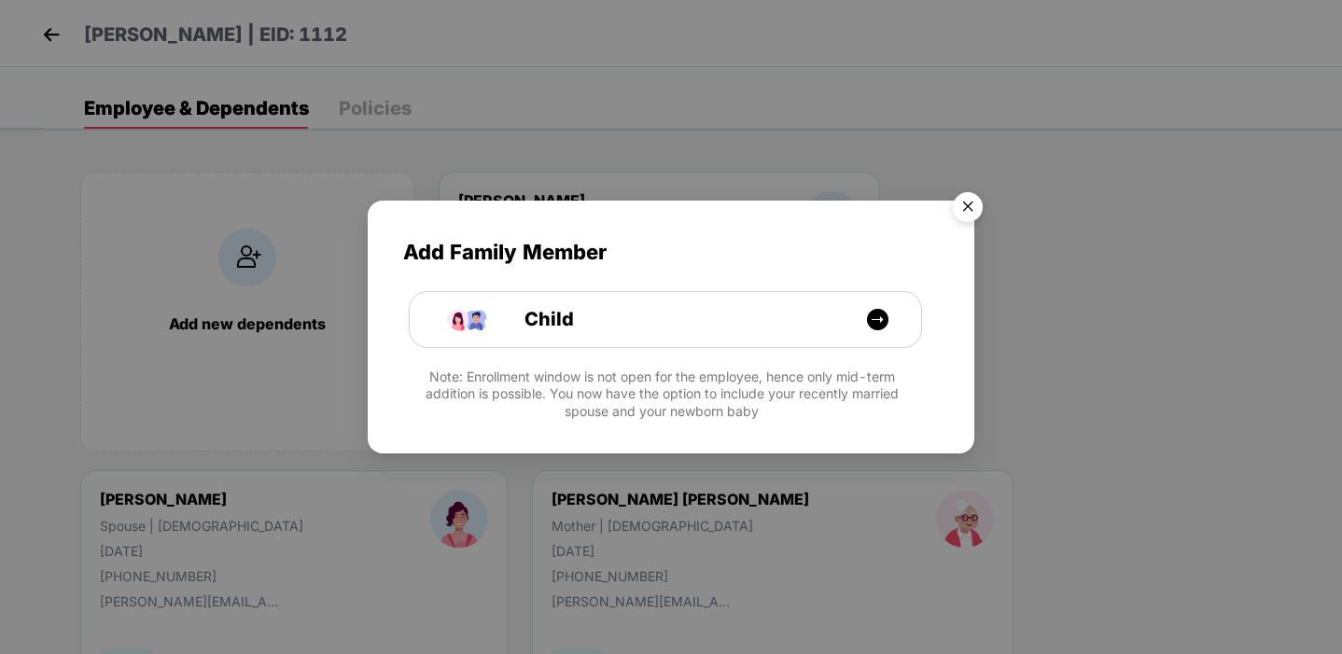
click at [972, 199] on img "Close" at bounding box center [968, 210] width 52 height 52
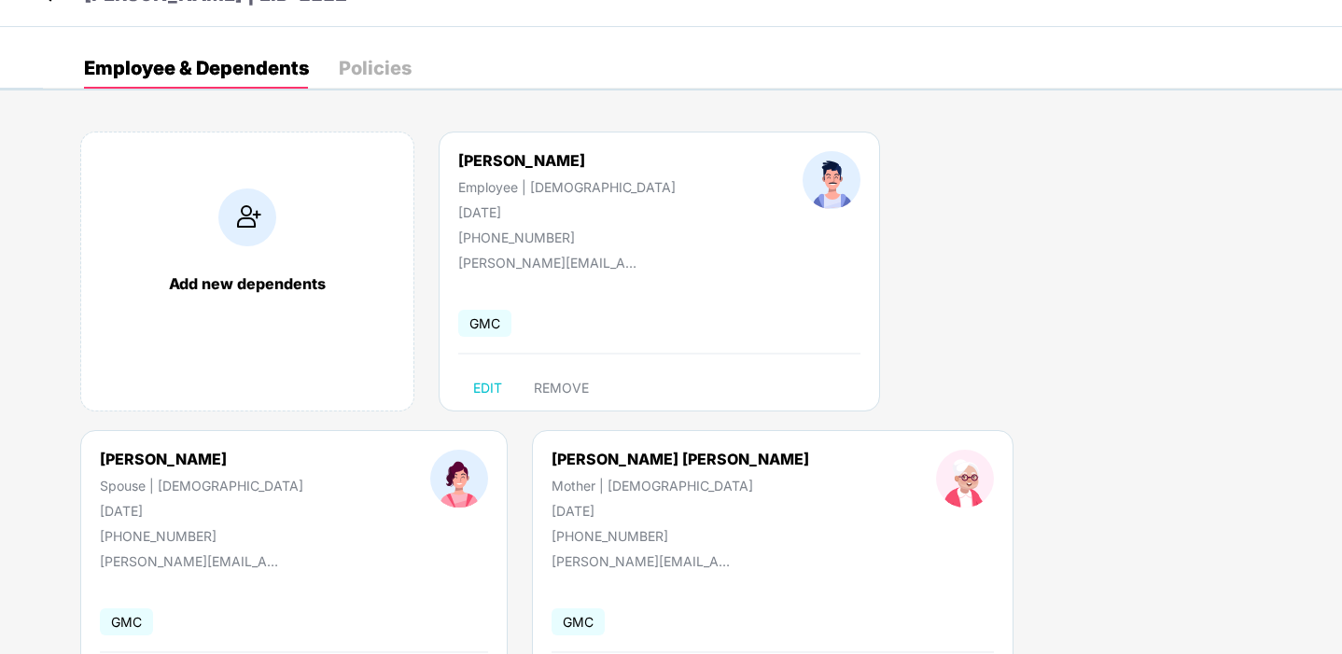
scroll to position [0, 0]
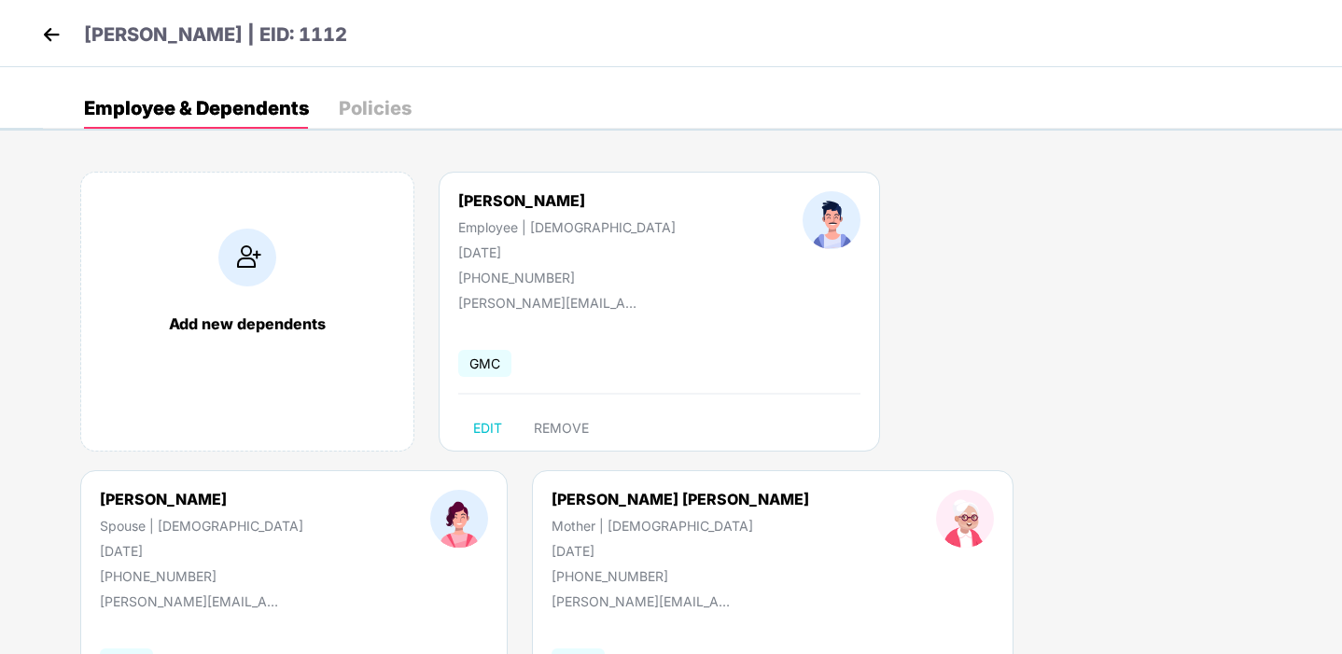
click at [376, 113] on div "Policies" at bounding box center [375, 108] width 73 height 19
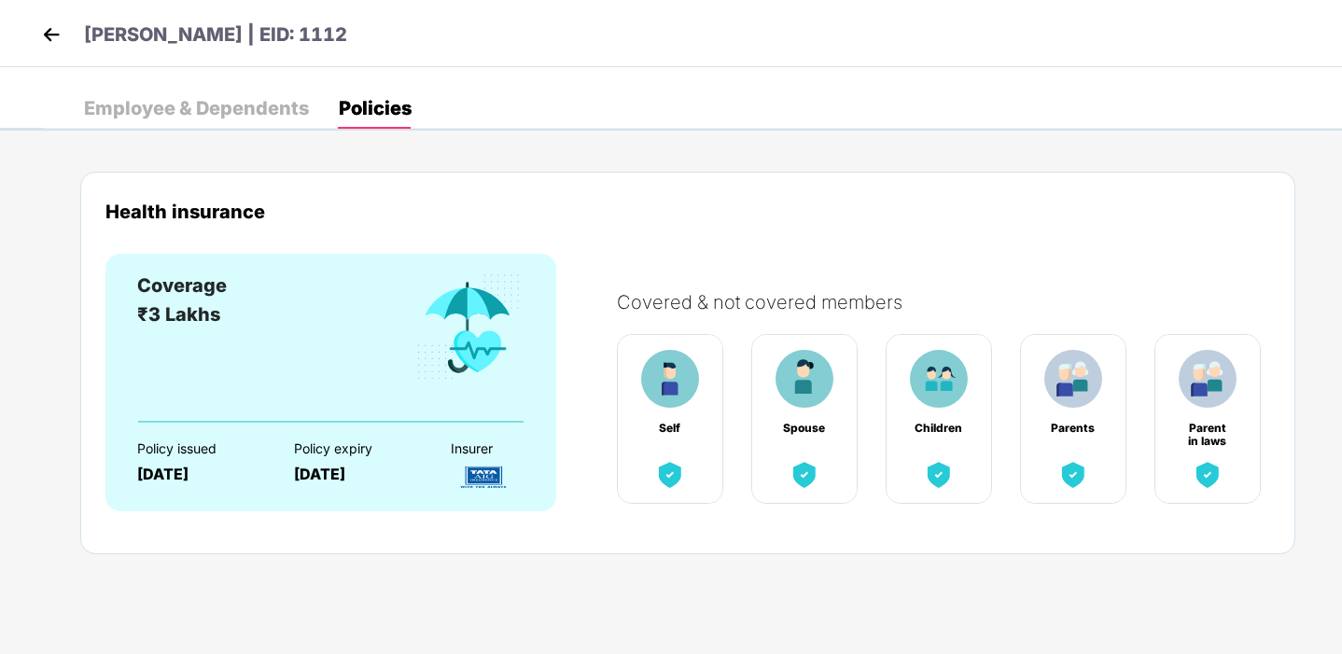
click at [47, 36] on img at bounding box center [51, 35] width 28 height 28
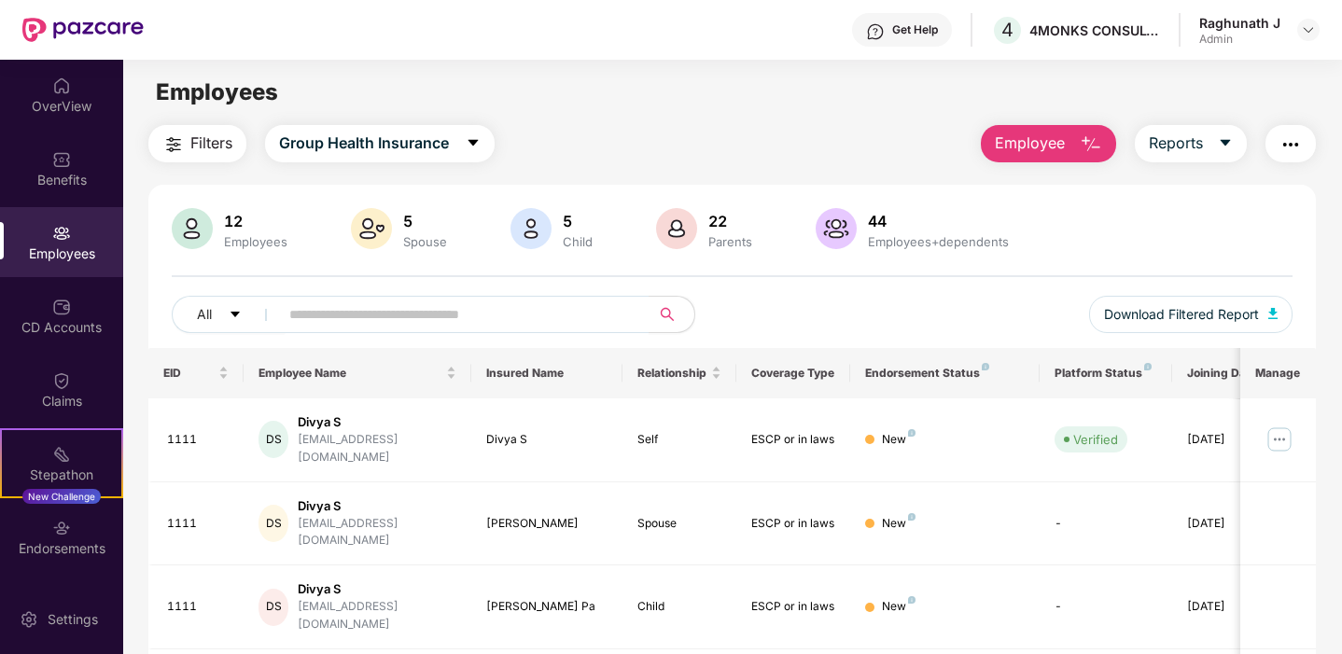
click at [652, 154] on div "Filters Group Health Insurance Employee Reports" at bounding box center [731, 143] width 1167 height 37
click at [49, 552] on div "Endorsements" at bounding box center [61, 548] width 123 height 19
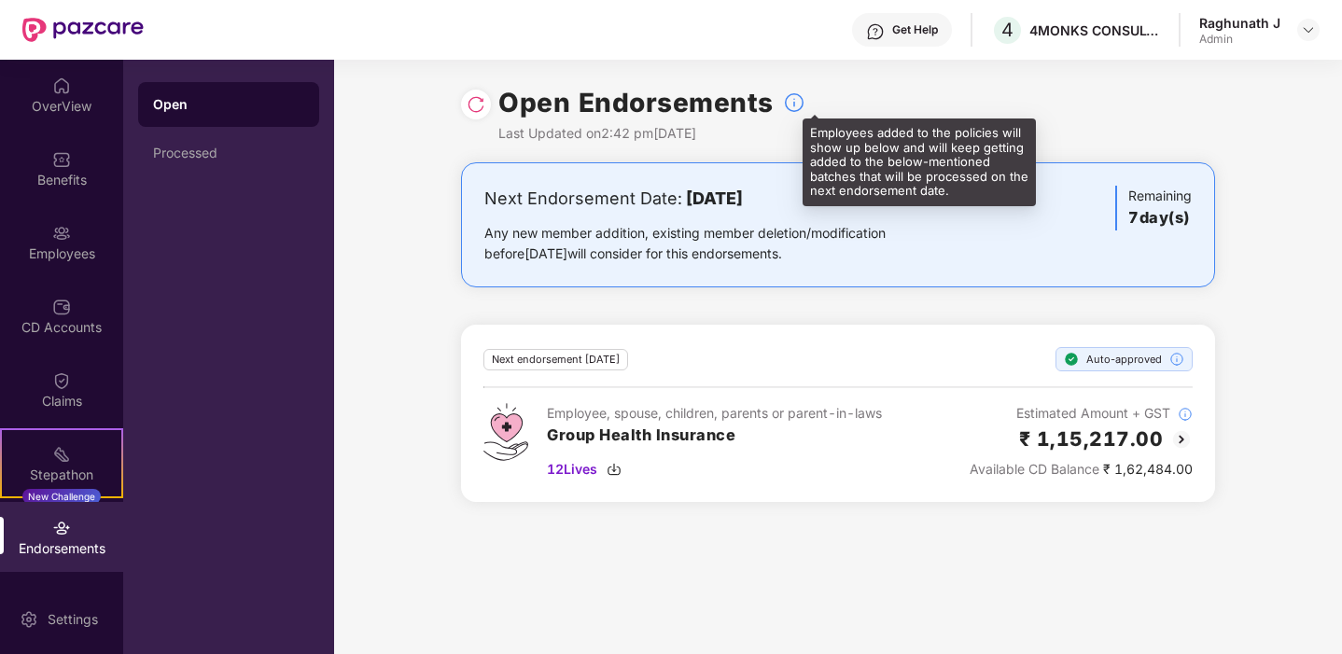
click at [796, 101] on img at bounding box center [794, 102] width 22 height 22
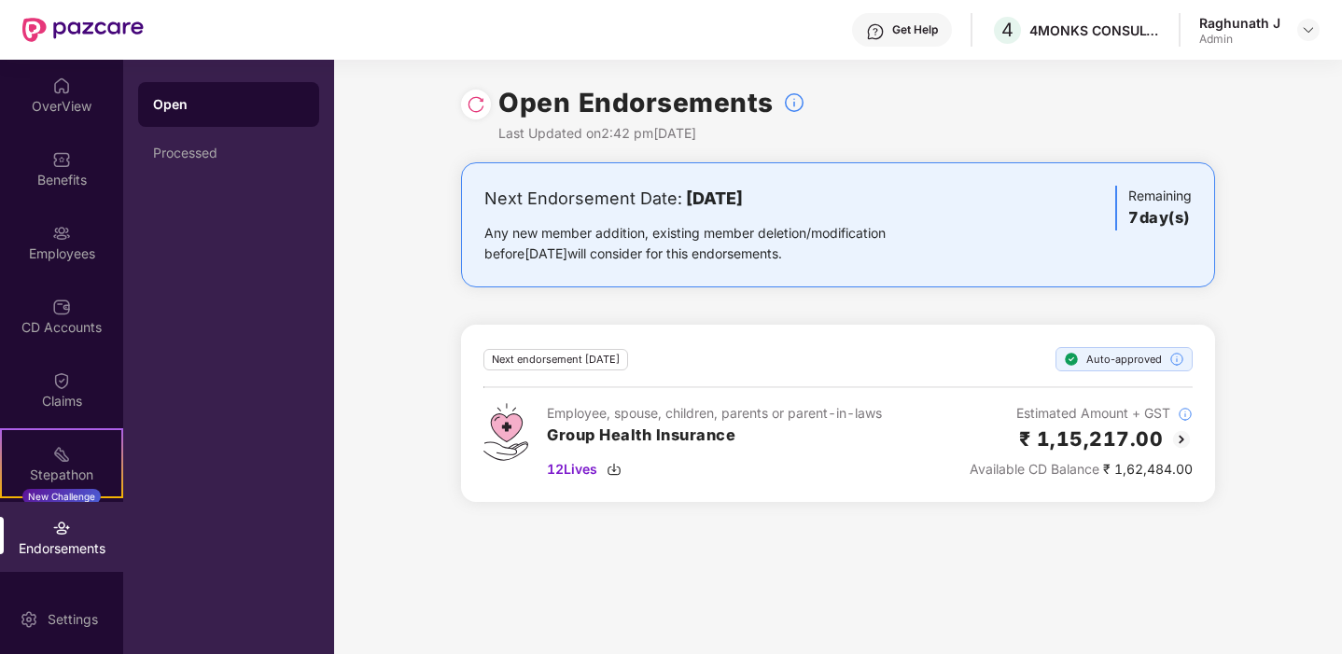
drag, startPoint x: 672, startPoint y: 209, endPoint x: 814, endPoint y: 210, distance: 141.9
click at [815, 210] on div "Next Endorsement Date: 28 August 2025" at bounding box center [714, 199] width 460 height 26
click at [750, 434] on h3 "Group Health Insurance" at bounding box center [714, 436] width 335 height 24
click at [56, 240] on img at bounding box center [61, 233] width 19 height 19
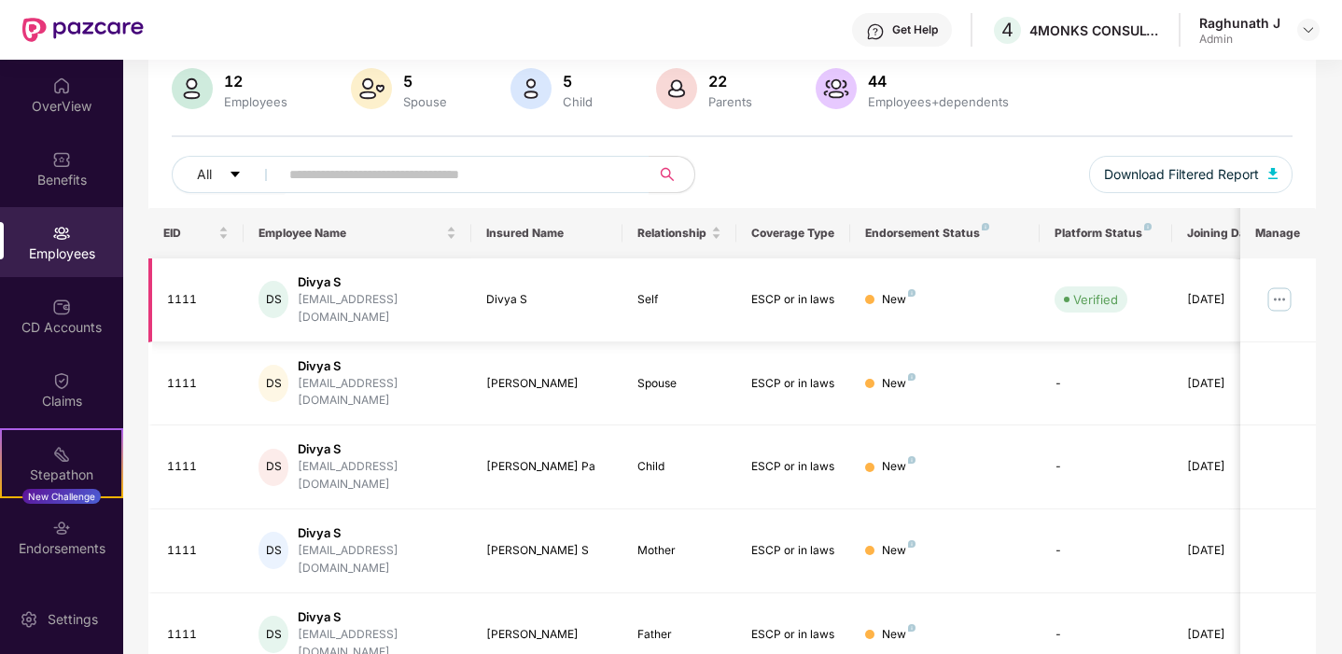
scroll to position [493, 0]
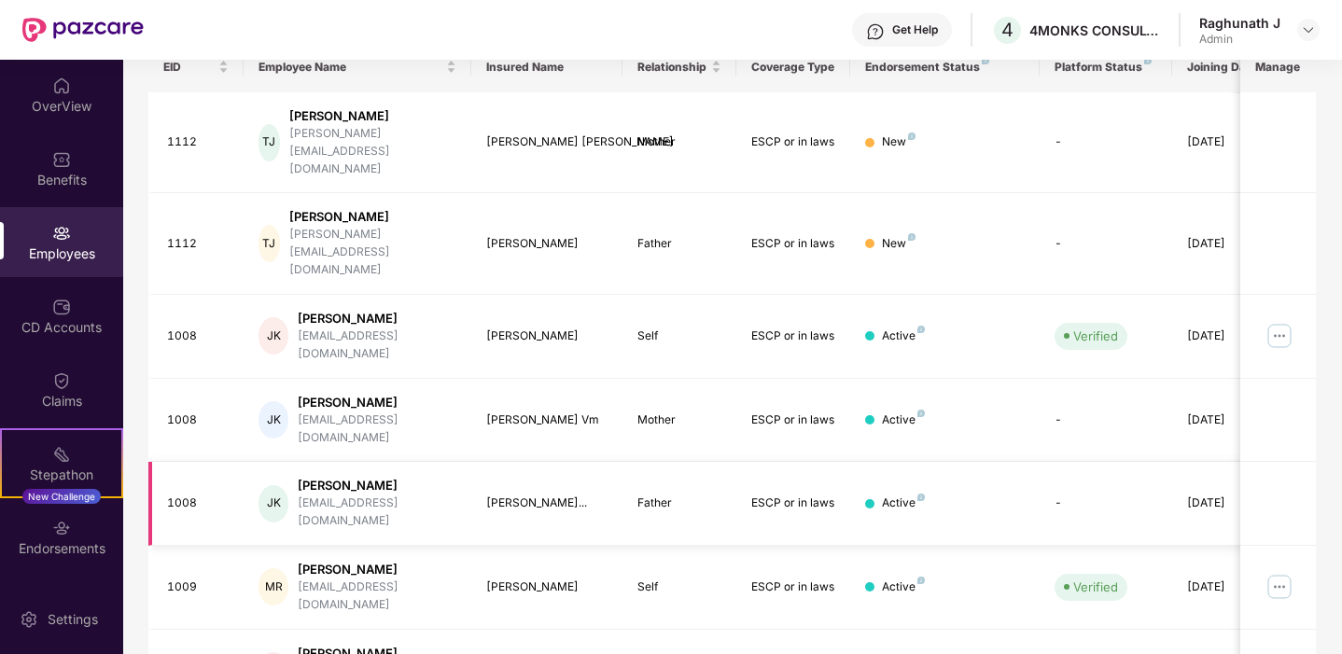
scroll to position [224, 0]
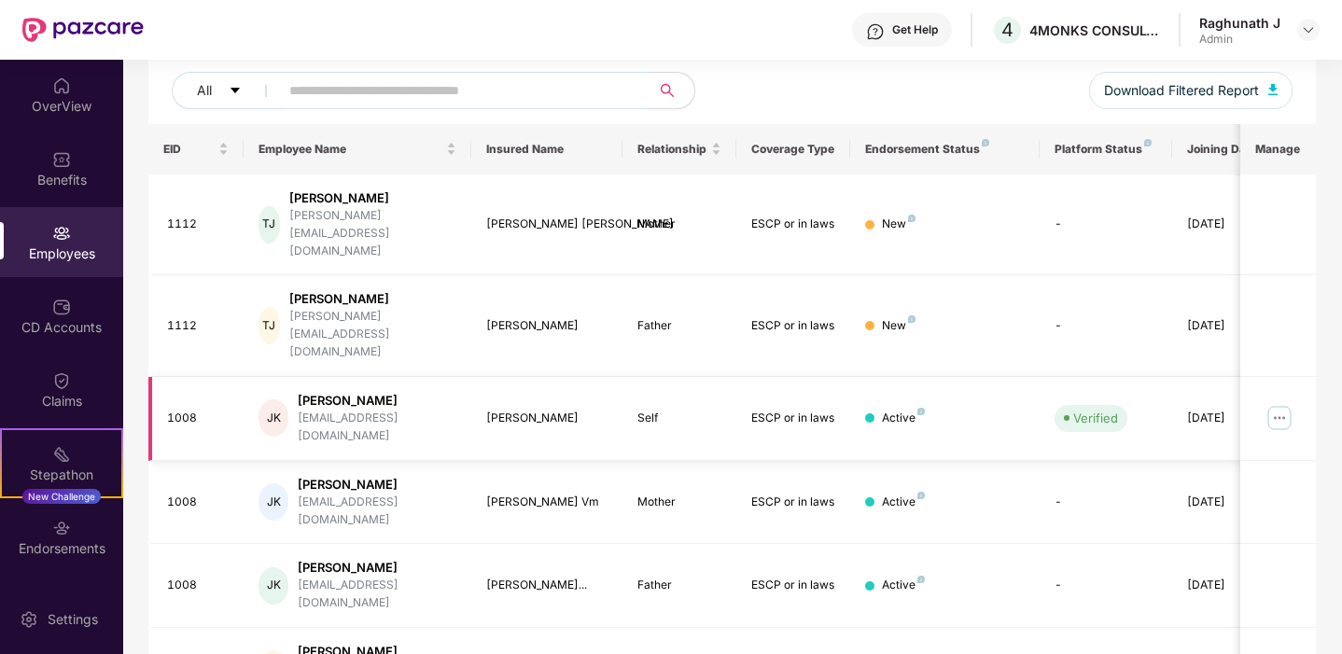
click at [1282, 403] on img at bounding box center [1280, 418] width 30 height 30
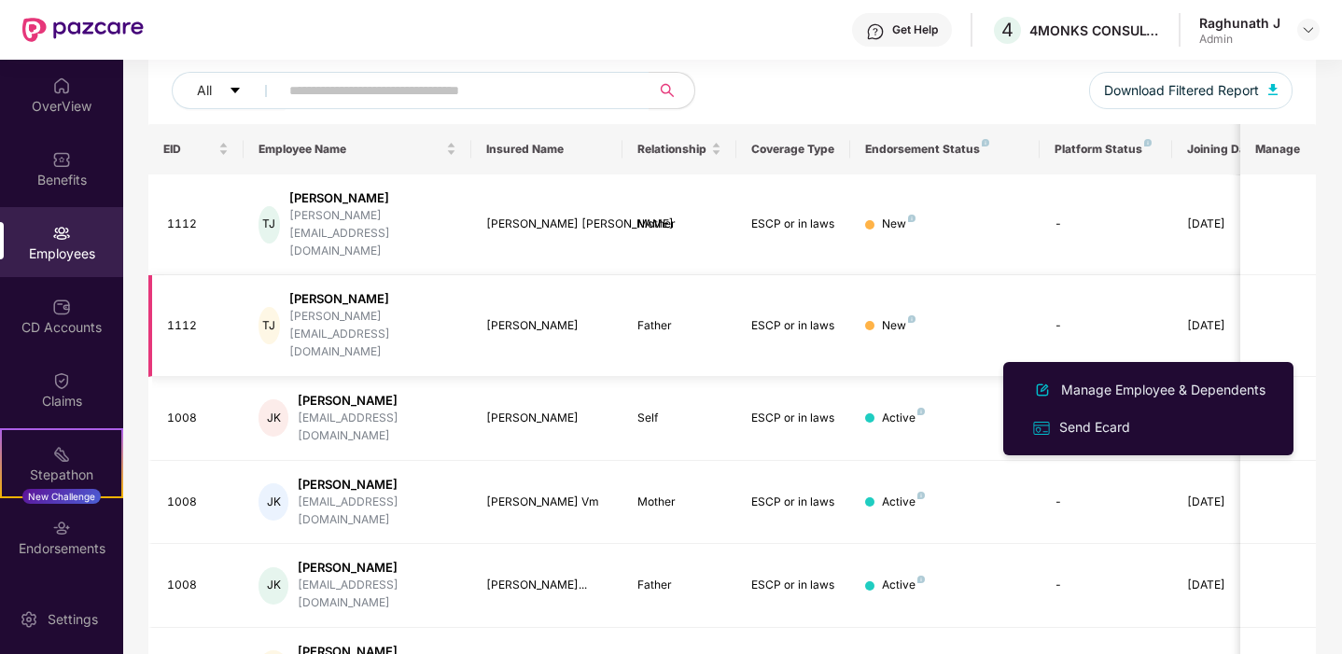
click at [954, 317] on div "New" at bounding box center [945, 326] width 160 height 18
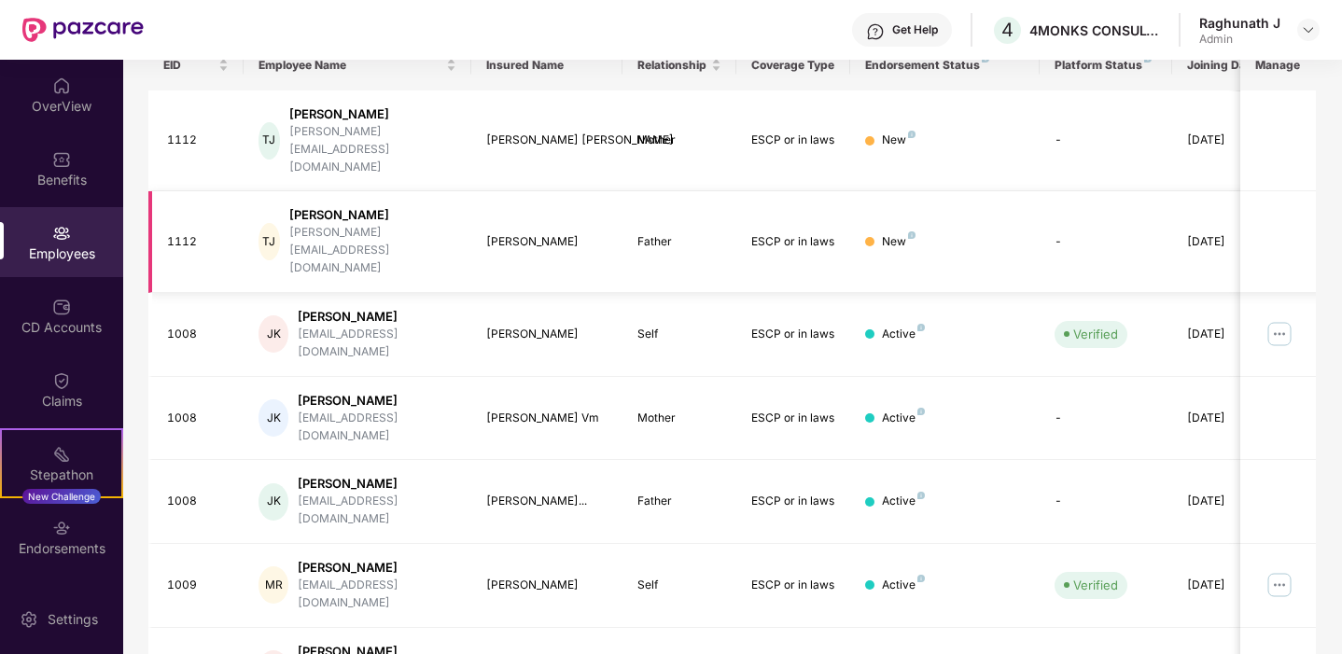
scroll to position [298, 0]
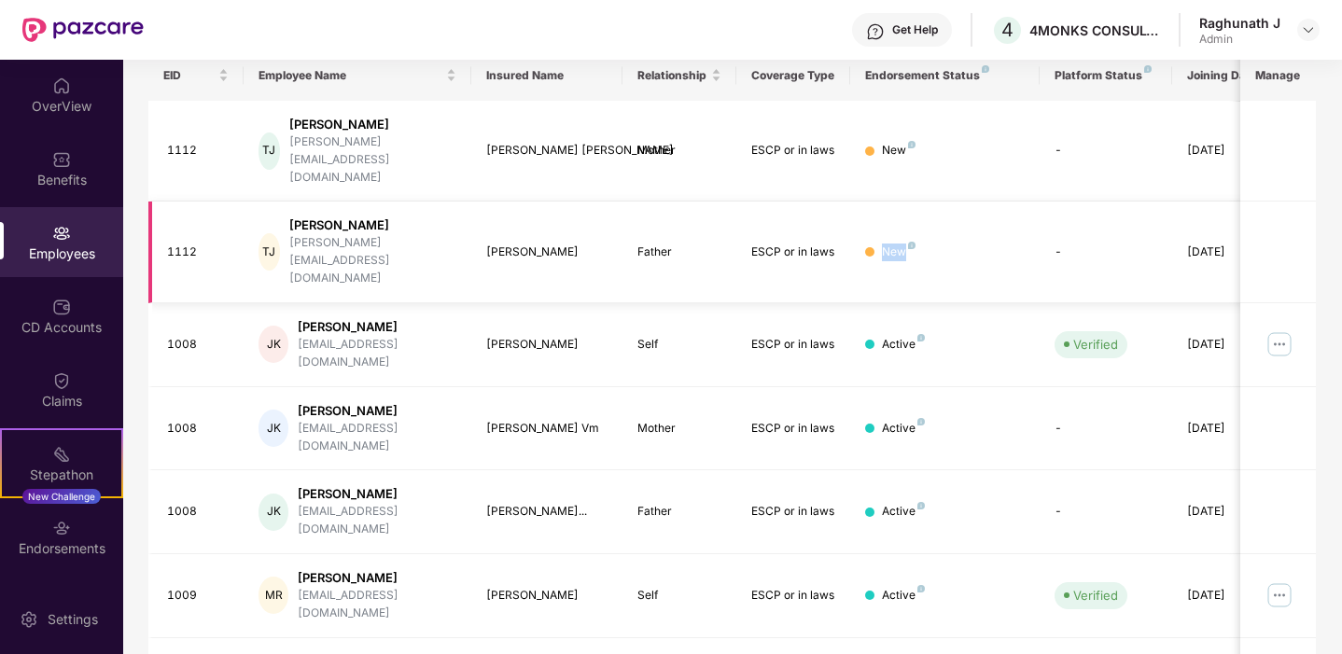
drag, startPoint x: 882, startPoint y: 200, endPoint x: 905, endPoint y: 201, distance: 23.3
click at [905, 244] on div "New" at bounding box center [899, 253] width 34 height 18
click at [898, 336] on div "Active" at bounding box center [903, 345] width 43 height 18
click at [926, 336] on div "Active" at bounding box center [945, 345] width 160 height 18
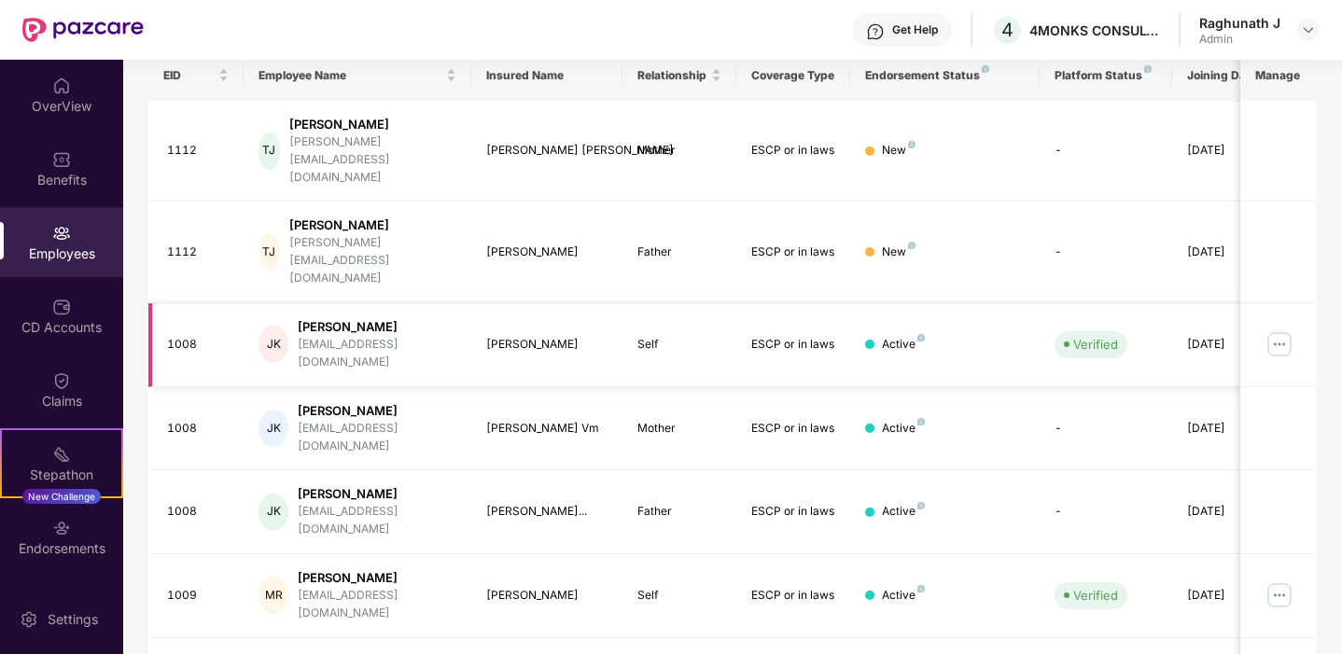
click at [895, 336] on div "Active" at bounding box center [903, 345] width 43 height 18
click at [930, 336] on div "Active" at bounding box center [945, 345] width 160 height 18
click at [897, 336] on div "Active" at bounding box center [903, 345] width 43 height 18
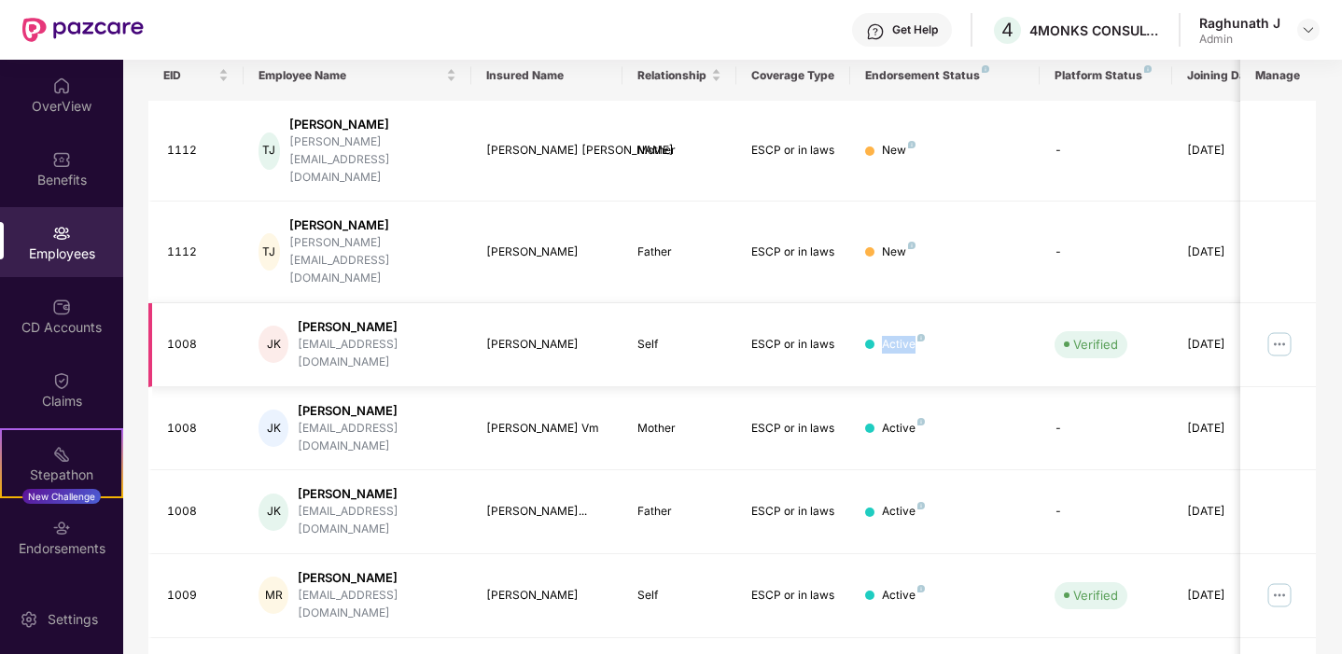
click at [1277, 329] on img at bounding box center [1280, 344] width 30 height 30
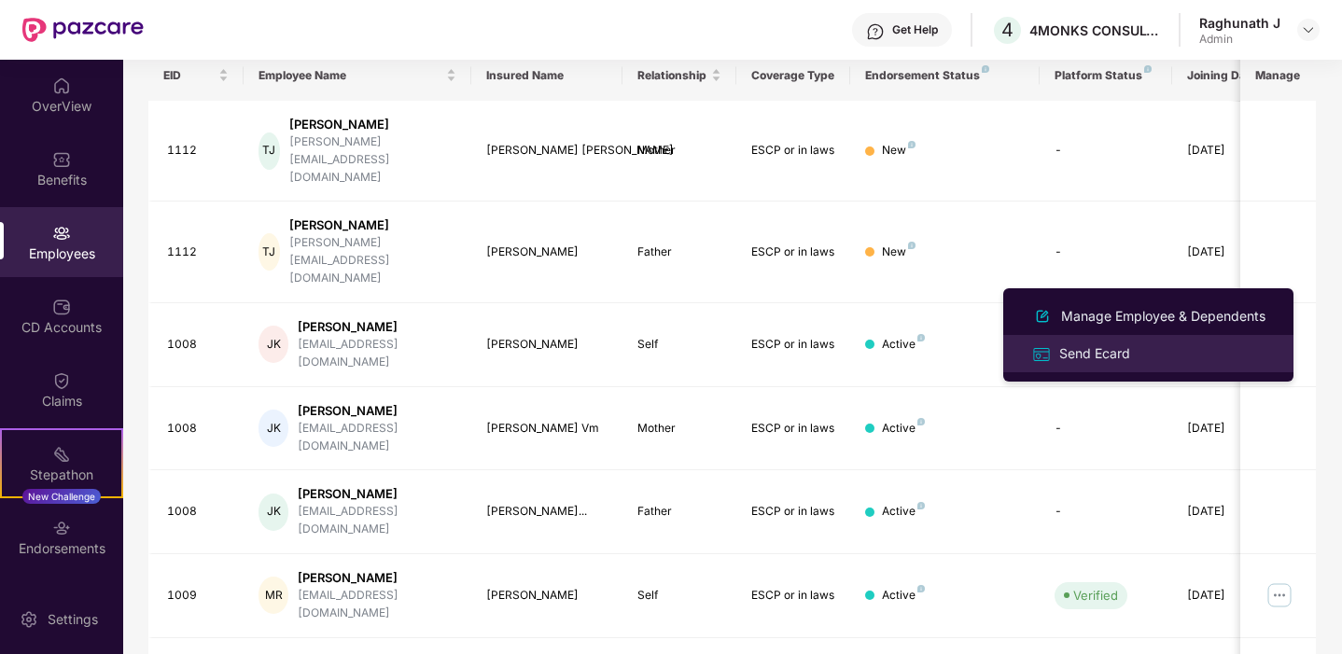
click at [1081, 356] on div "Send Ecard" at bounding box center [1095, 353] width 78 height 21
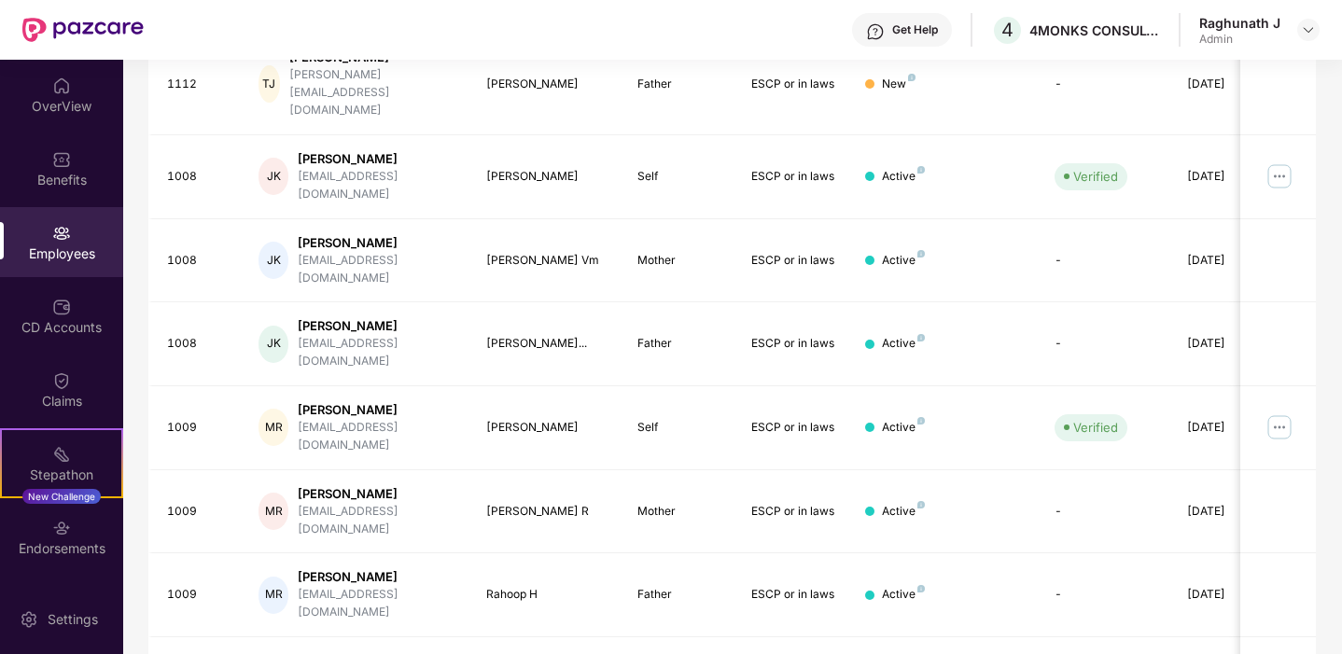
scroll to position [493, 0]
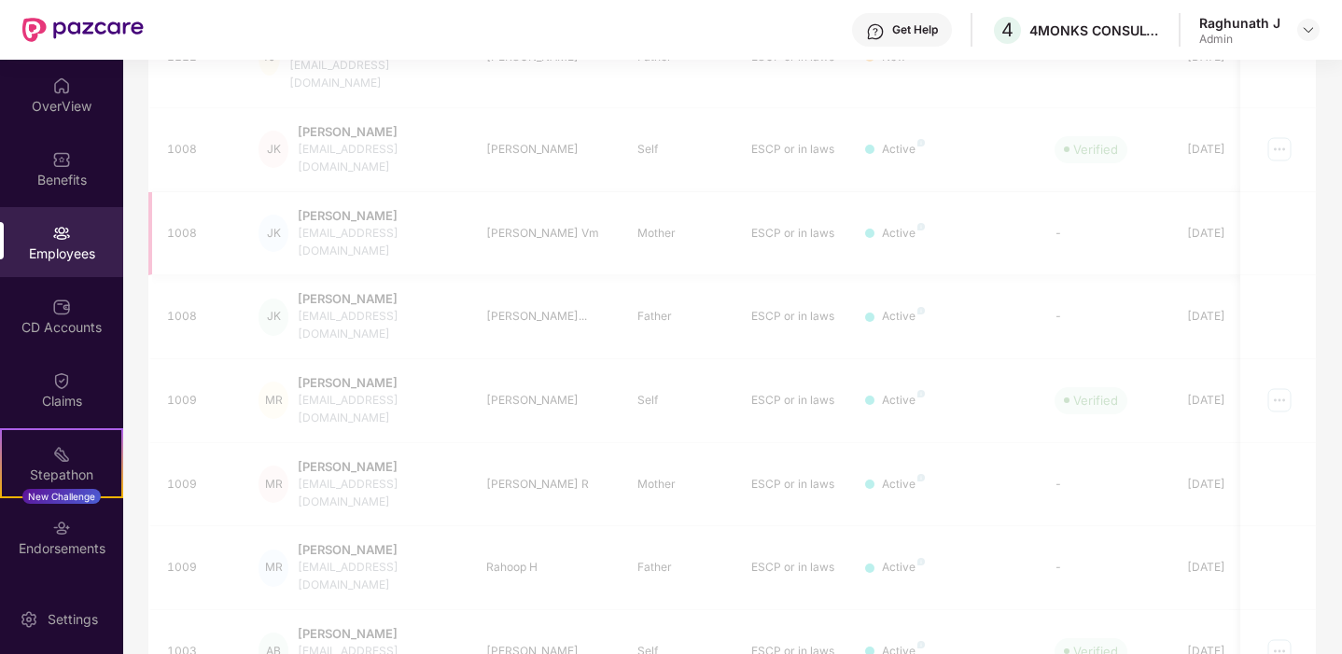
scroll to position [84, 0]
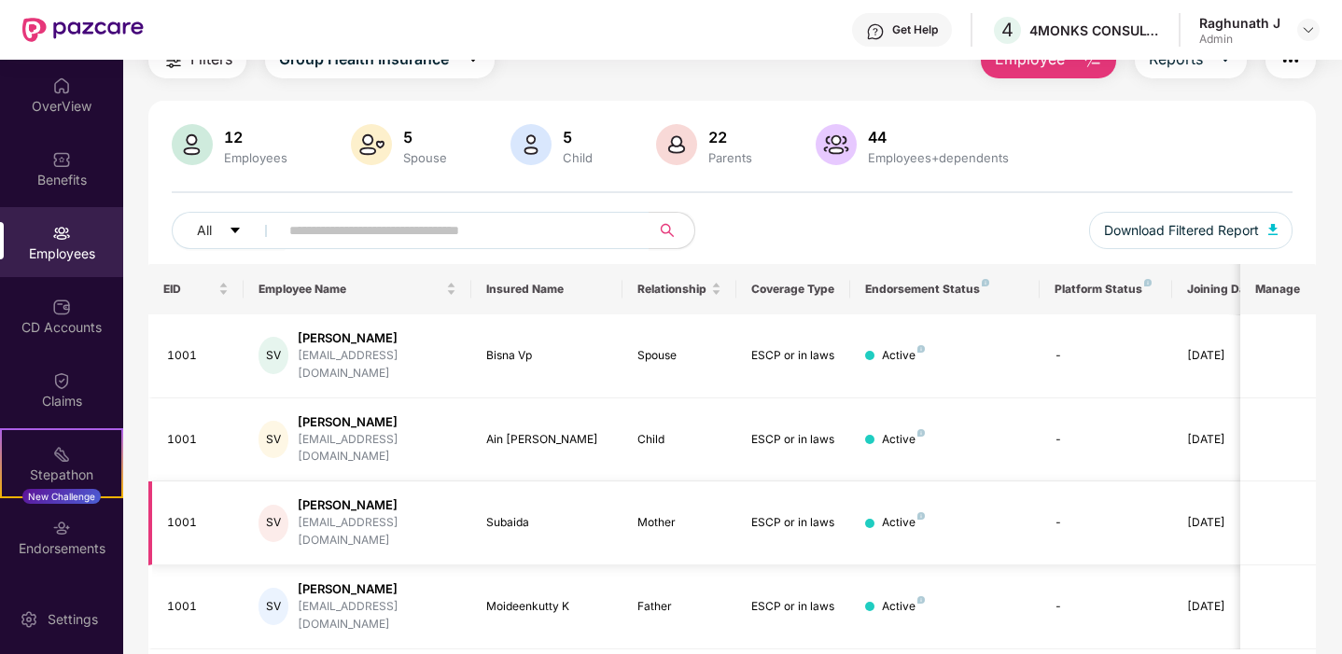
click at [994, 503] on td "Active" at bounding box center [944, 524] width 189 height 84
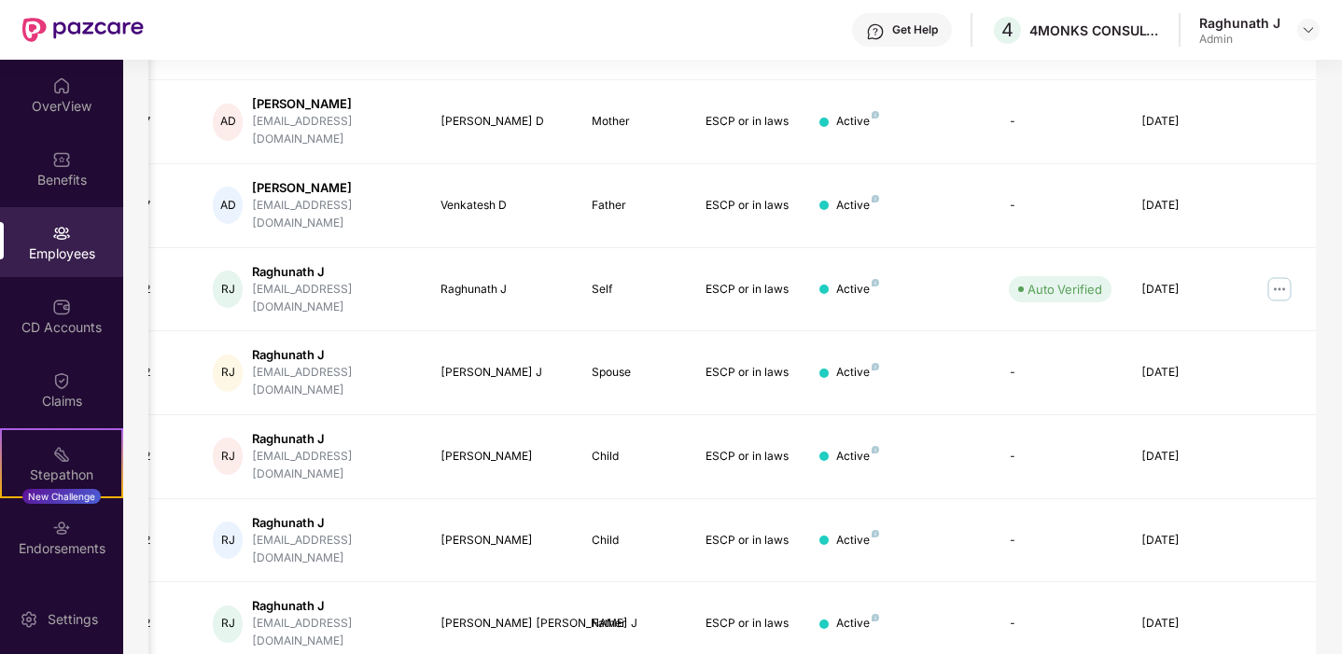
scroll to position [493, 0]
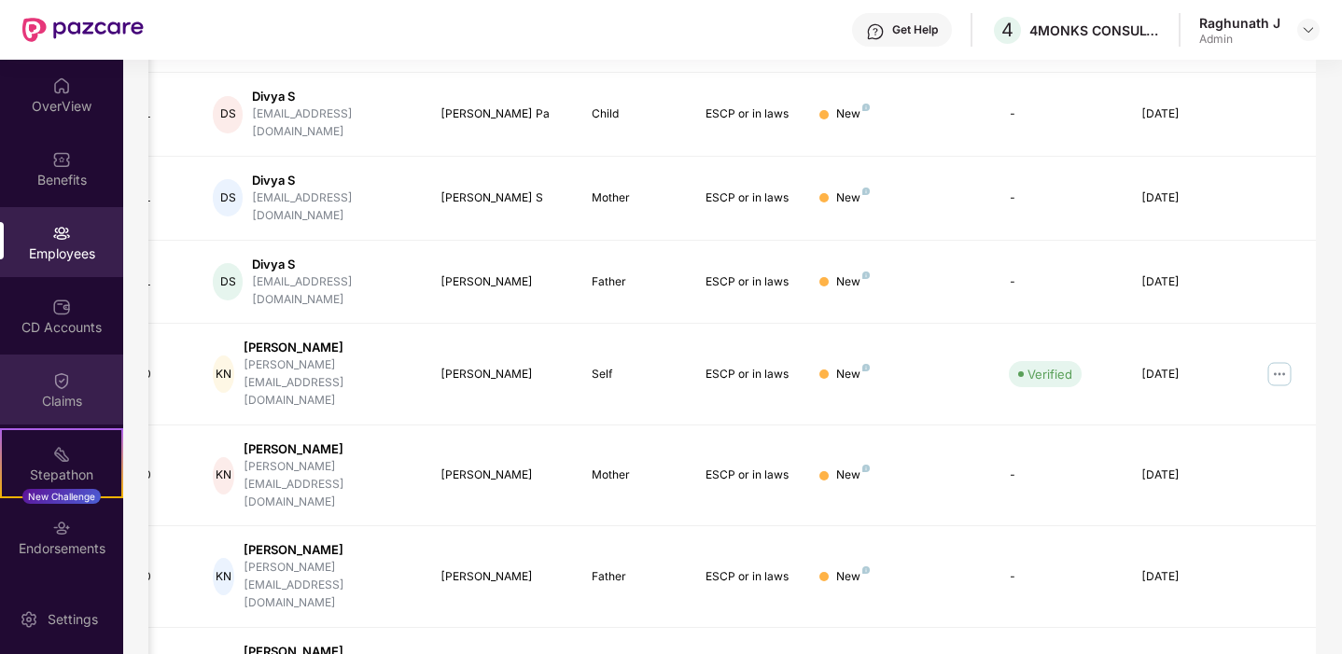
click at [75, 398] on div "Claims" at bounding box center [61, 401] width 123 height 19
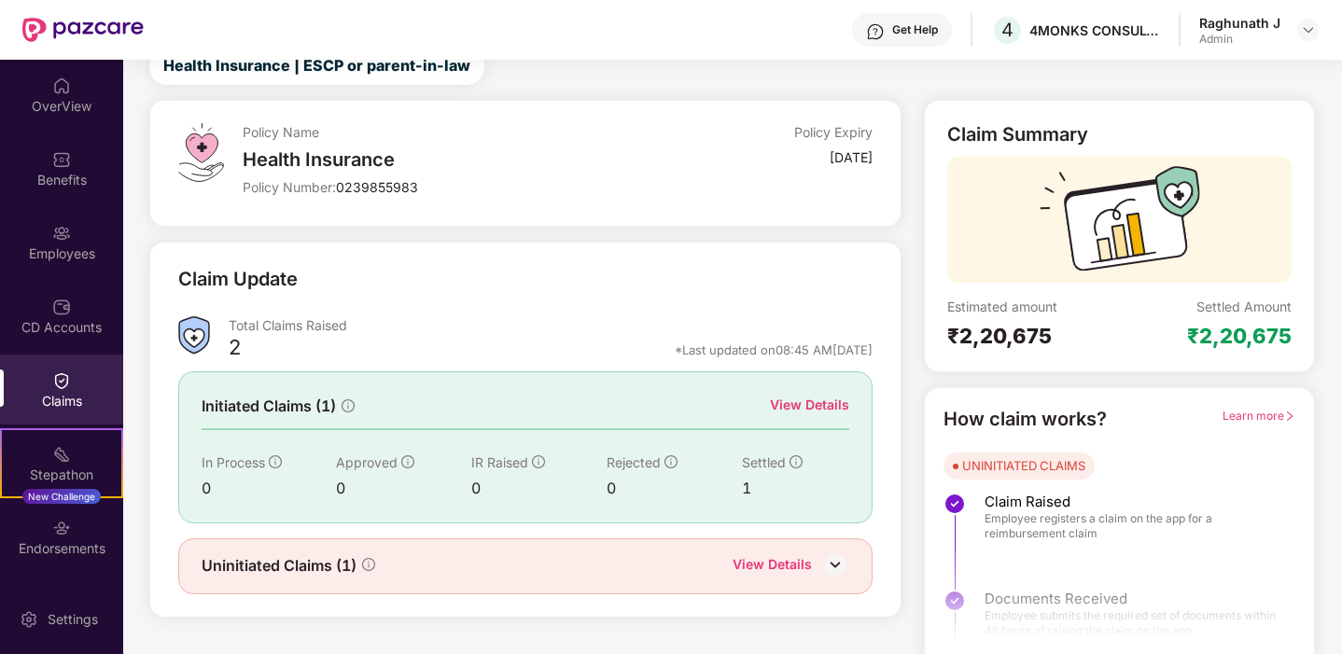
scroll to position [77, 0]
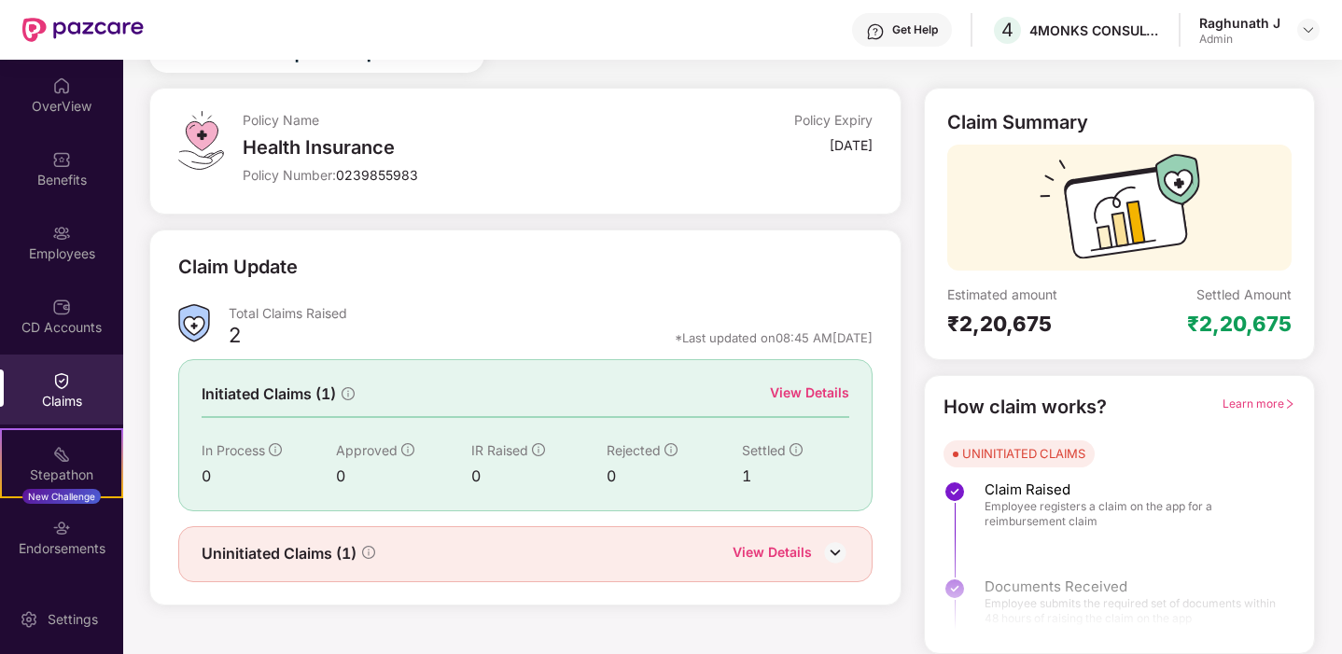
click at [783, 546] on div "View Details" at bounding box center [772, 554] width 79 height 24
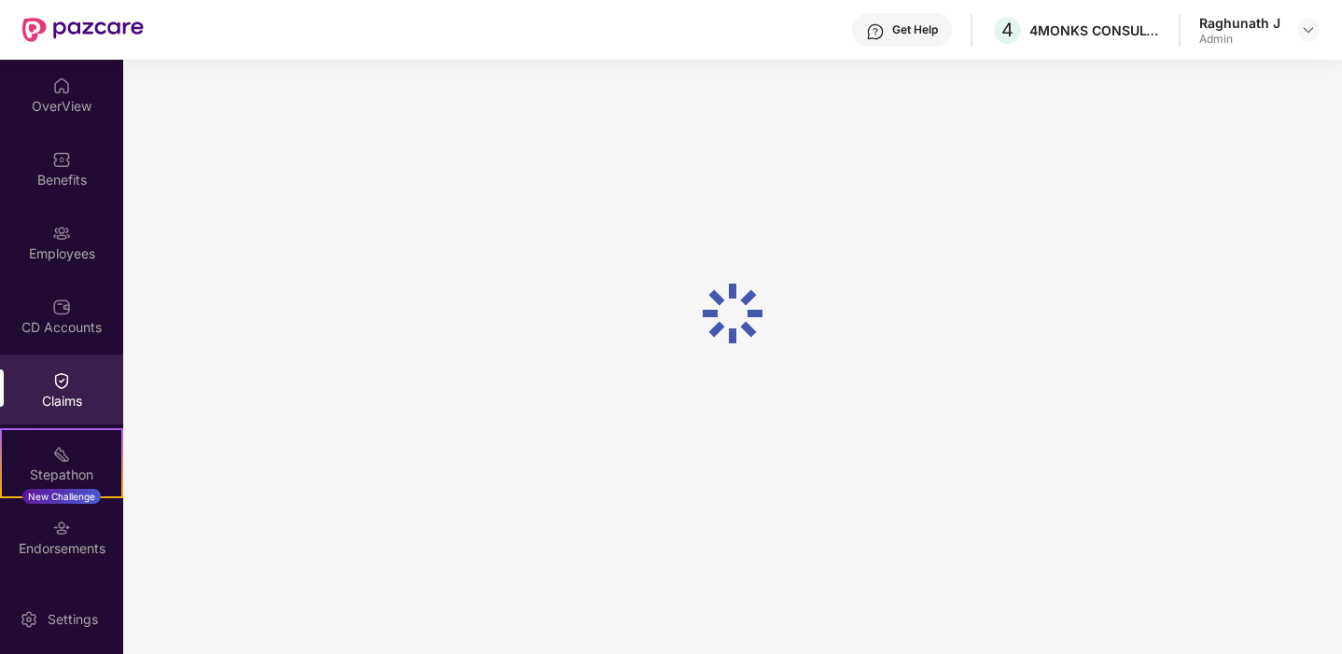
scroll to position [60, 0]
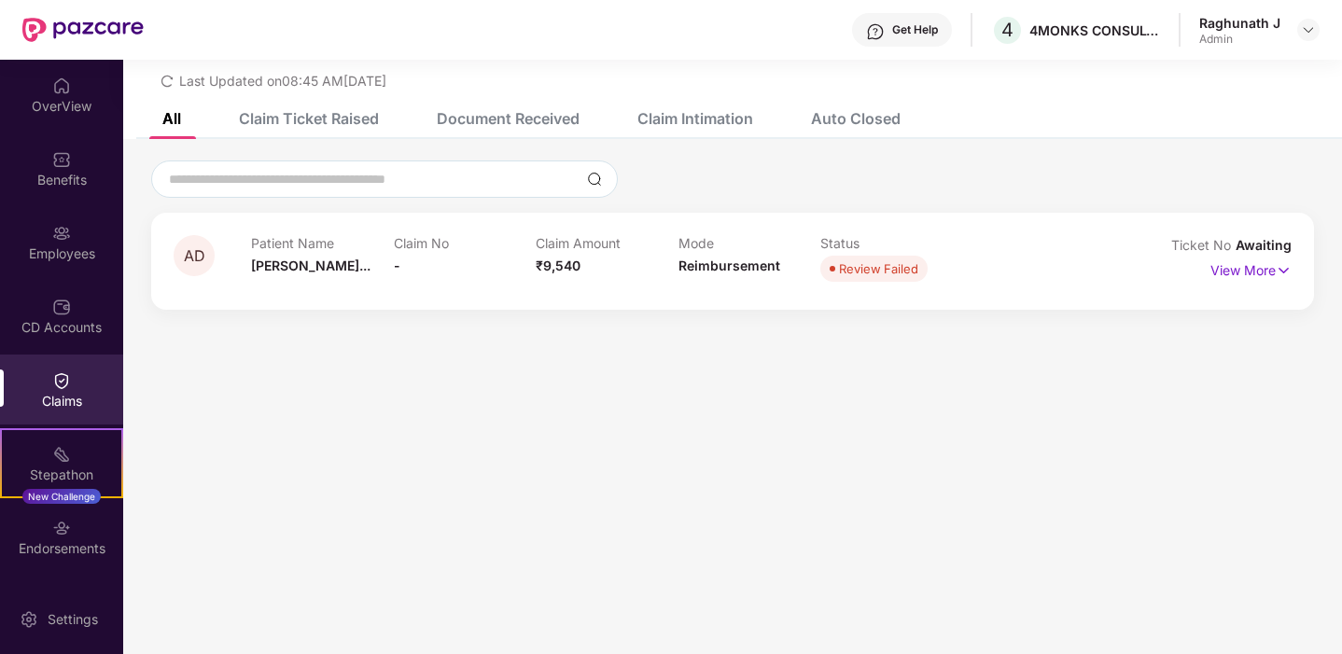
click at [49, 399] on div "Claims" at bounding box center [61, 401] width 123 height 19
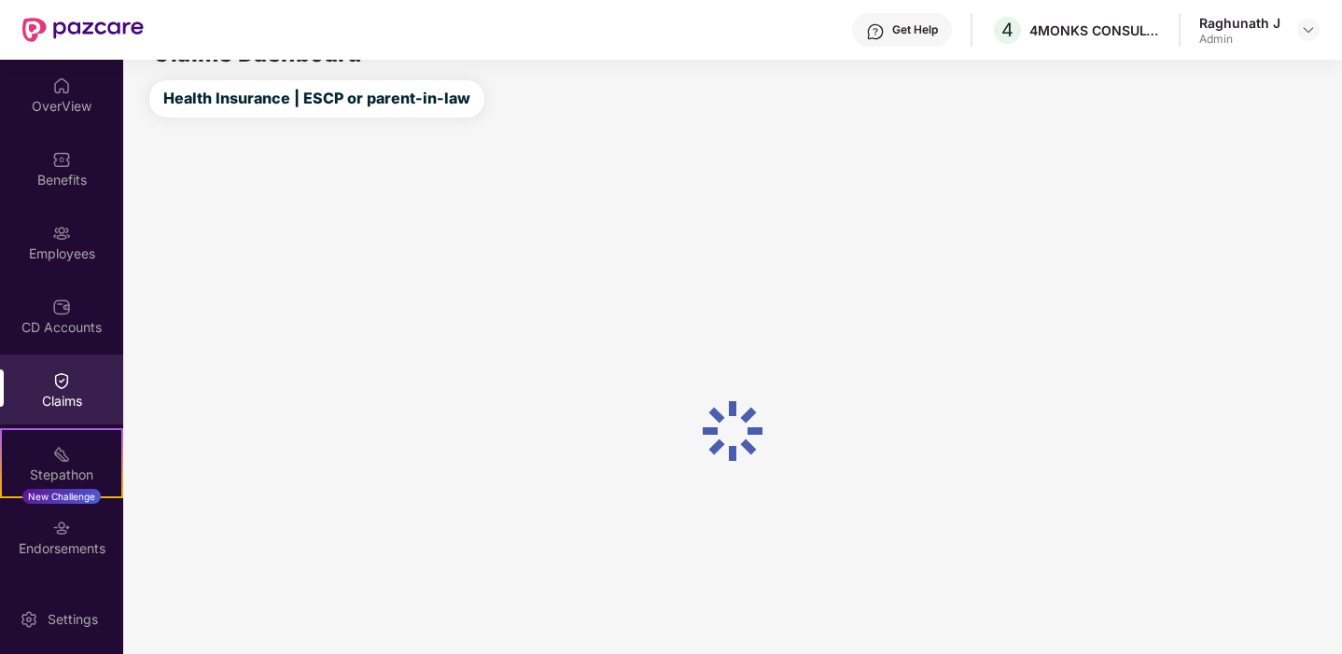
scroll to position [77, 0]
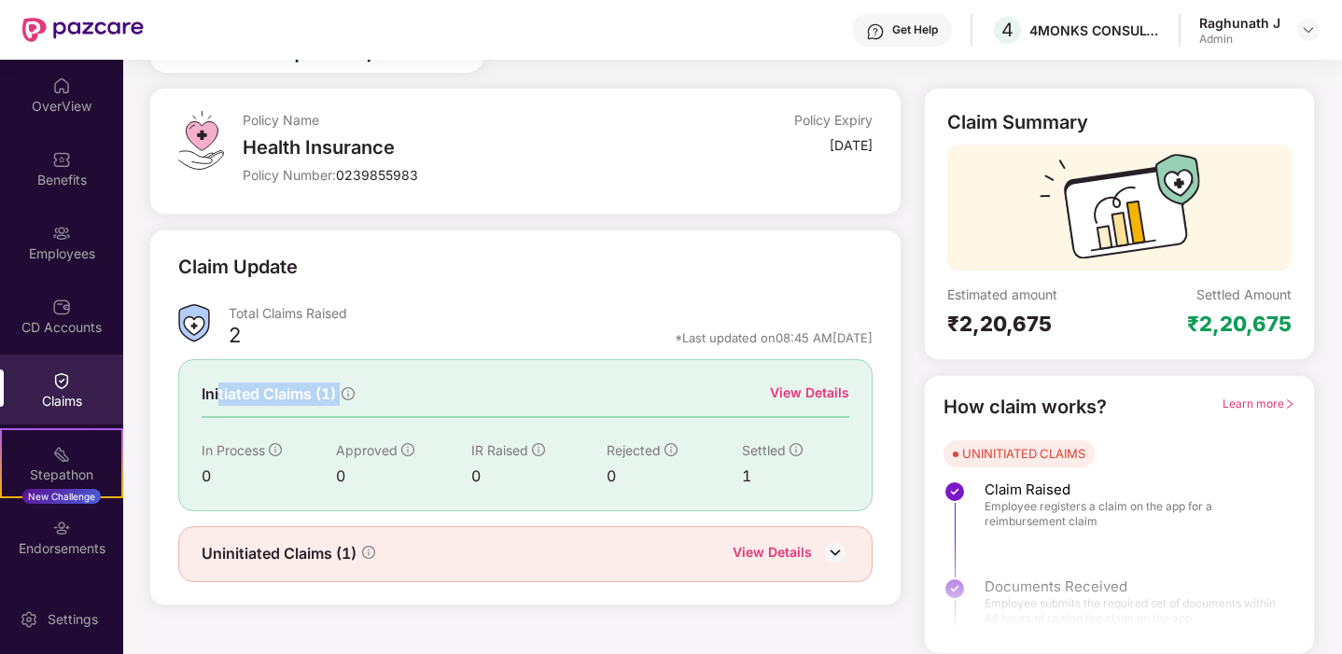
drag, startPoint x: 218, startPoint y: 397, endPoint x: 425, endPoint y: 410, distance: 206.7
click at [421, 409] on div "Initiated Claims (1) View Details In Process 0 Approved 0 IR Raised 0 Rejected …" at bounding box center [525, 434] width 695 height 151
click at [669, 376] on div "Initiated Claims (1) View Details In Process 0 Approved 0 IR Raised 0 Rejected …" at bounding box center [525, 434] width 695 height 151
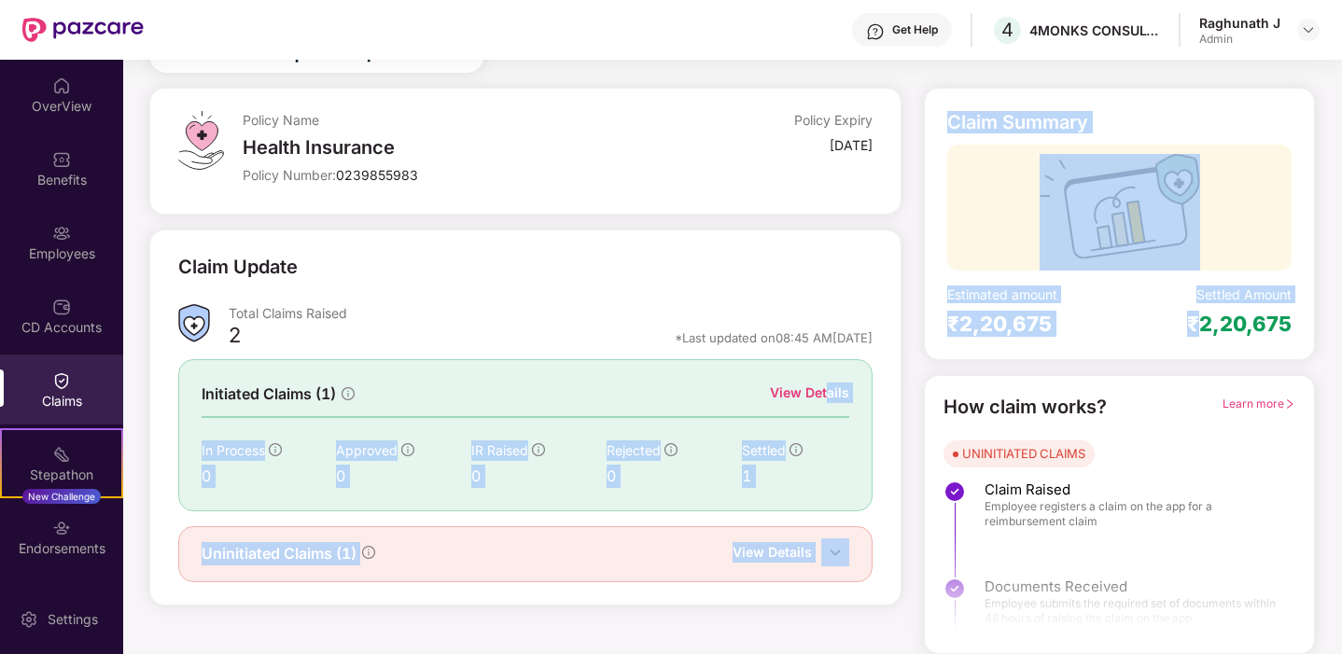
drag, startPoint x: 832, startPoint y: 388, endPoint x: 1199, endPoint y: 328, distance: 372.7
click at [1199, 329] on div "Policy Name Health Insurance Policy Number: 0239855983 Policy Expiry 30 Jan 202…" at bounding box center [732, 371] width 1240 height 566
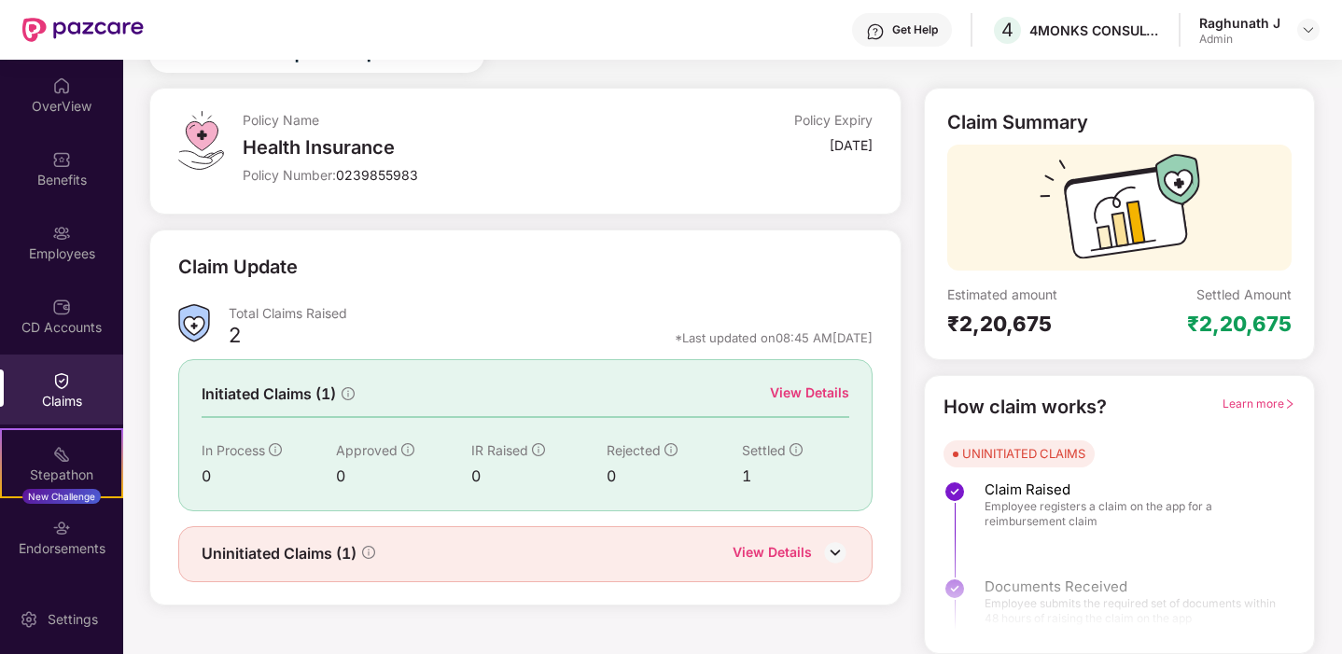
click at [1239, 329] on div "₹2,20,675" at bounding box center [1239, 324] width 105 height 26
click at [999, 317] on div "₹2,20,675" at bounding box center [1033, 324] width 173 height 26
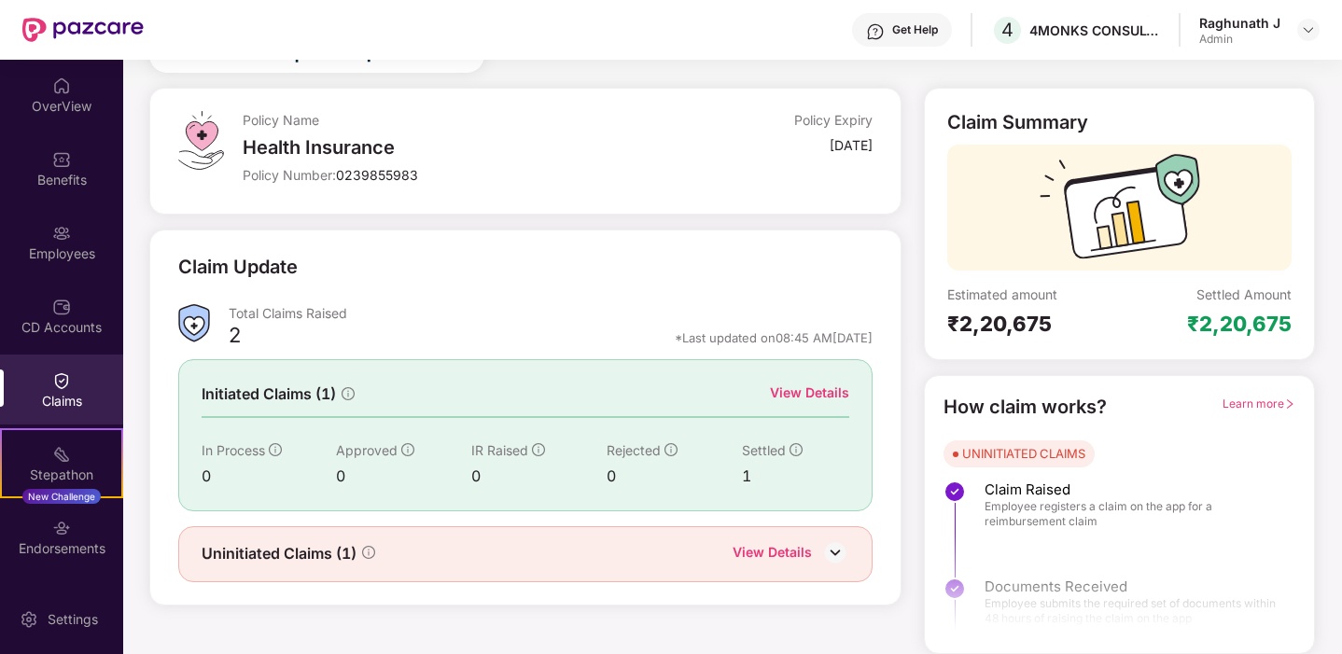
click at [1069, 329] on div "₹2,20,675" at bounding box center [1033, 324] width 173 height 26
drag, startPoint x: 956, startPoint y: 321, endPoint x: 1069, endPoint y: 319, distance: 113.9
click at [1069, 319] on div "₹2,20,675" at bounding box center [1033, 324] width 173 height 26
drag, startPoint x: 999, startPoint y: 327, endPoint x: 1075, endPoint y: 325, distance: 76.5
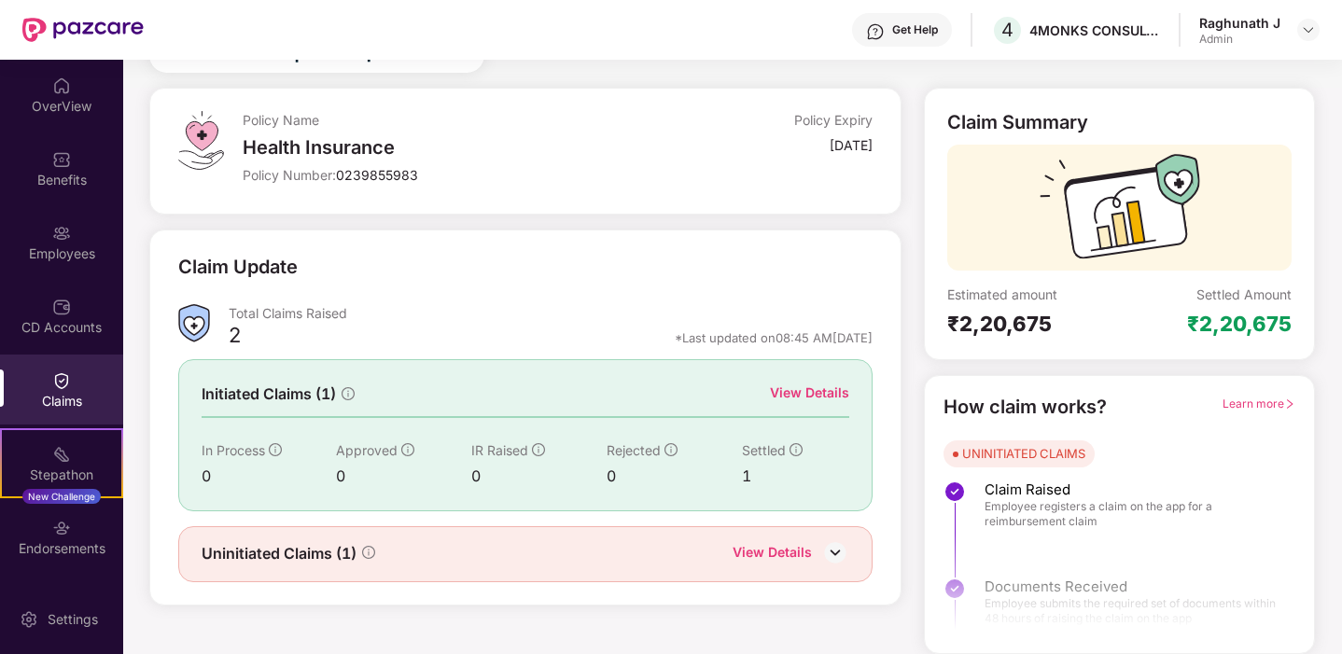
click at [1075, 326] on div "₹2,20,675" at bounding box center [1033, 324] width 173 height 26
drag, startPoint x: 1172, startPoint y: 319, endPoint x: 1295, endPoint y: 319, distance: 123.2
click at [1295, 319] on div "Claim Summary Estimated amount ₹2,20,675 Settled Amount ₹2,20,675" at bounding box center [1119, 224] width 391 height 273
click at [804, 395] on div "View Details" at bounding box center [809, 393] width 79 height 21
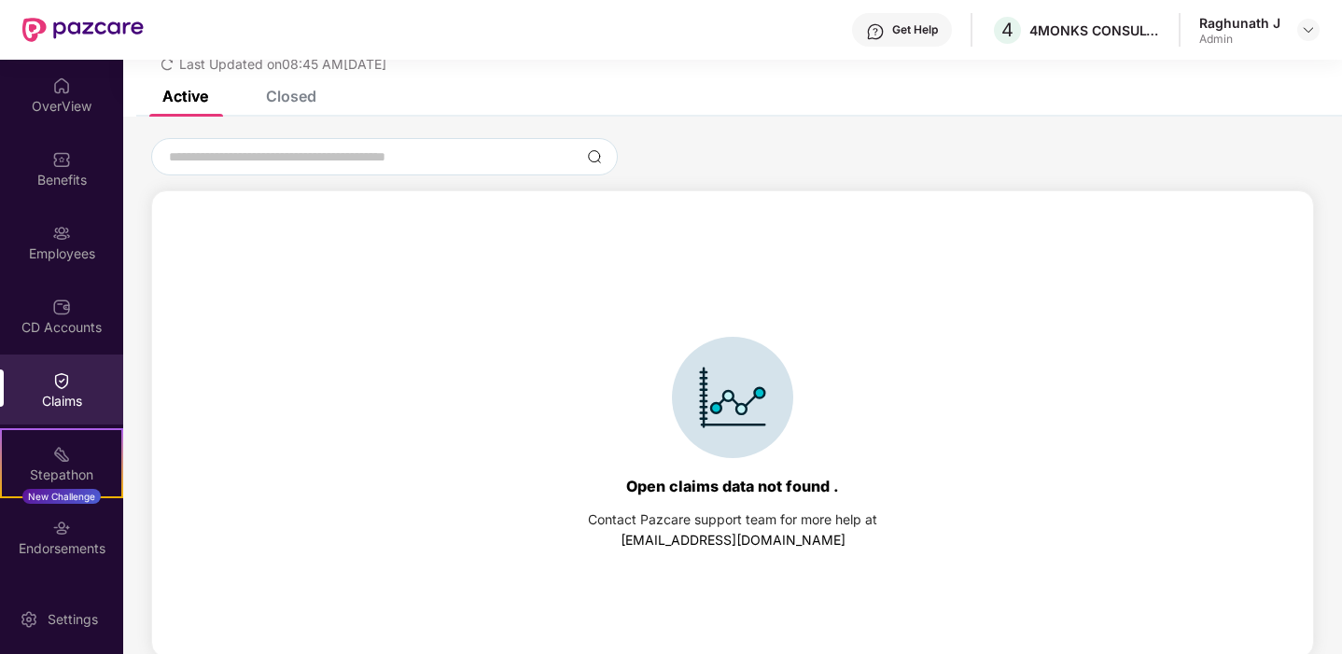
scroll to position [80, 0]
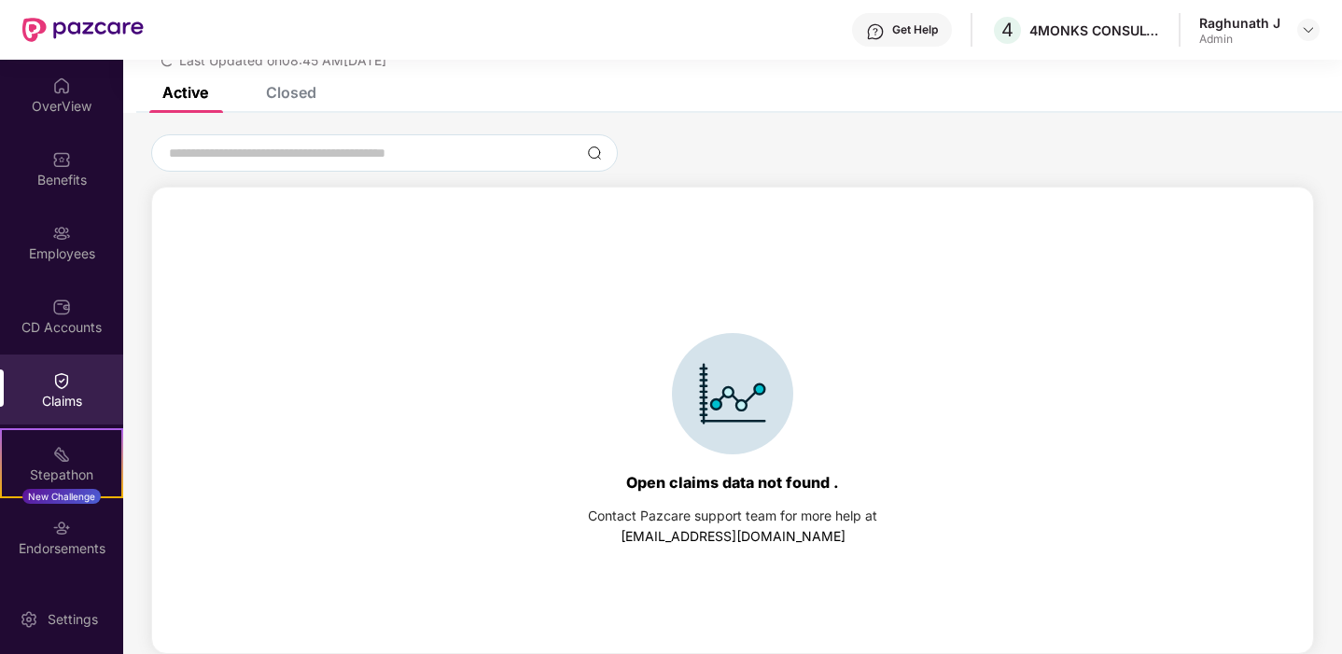
click at [303, 91] on div "Closed" at bounding box center [291, 92] width 50 height 19
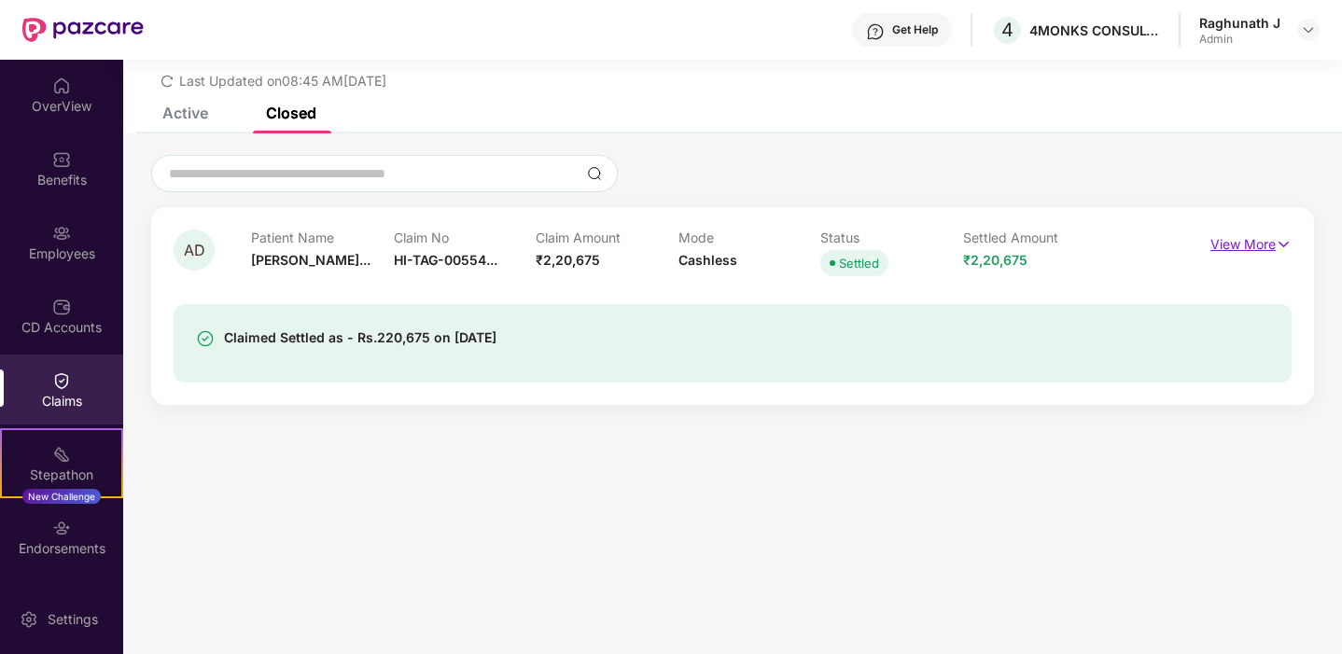
click at [1222, 244] on p "View More" at bounding box center [1250, 242] width 81 height 25
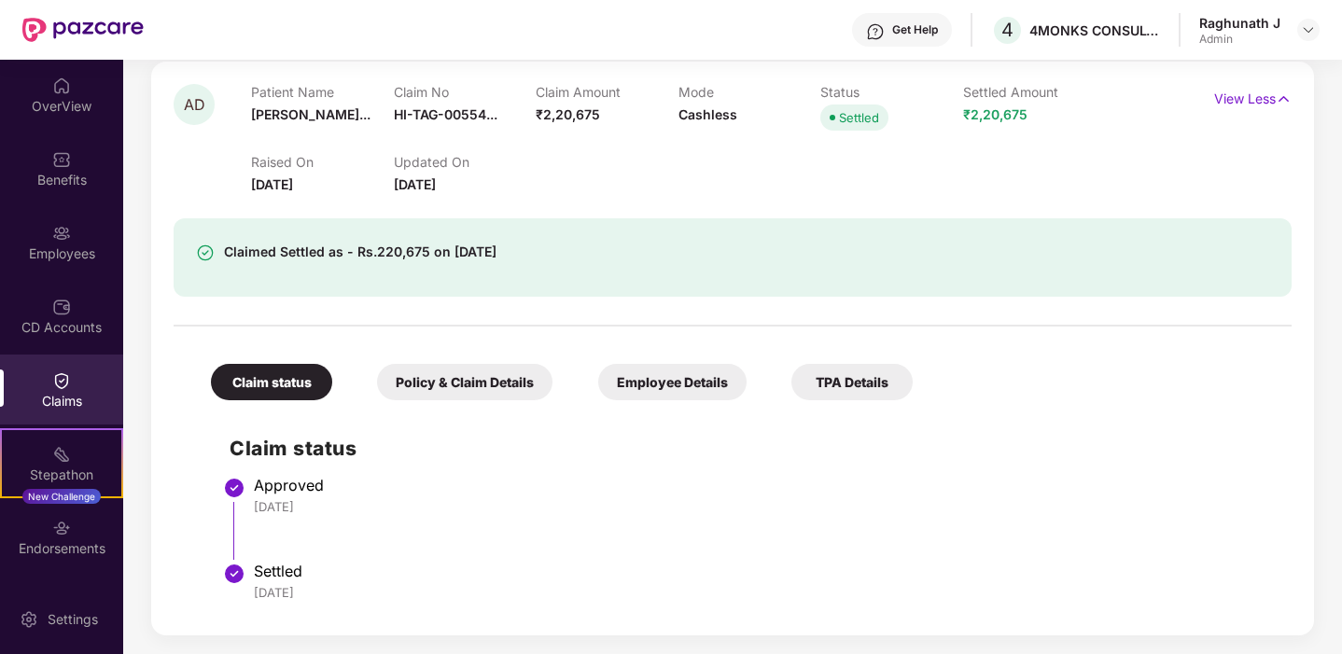
scroll to position [205, 0]
click at [487, 387] on div "Policy & Claim Details" at bounding box center [464, 382] width 175 height 36
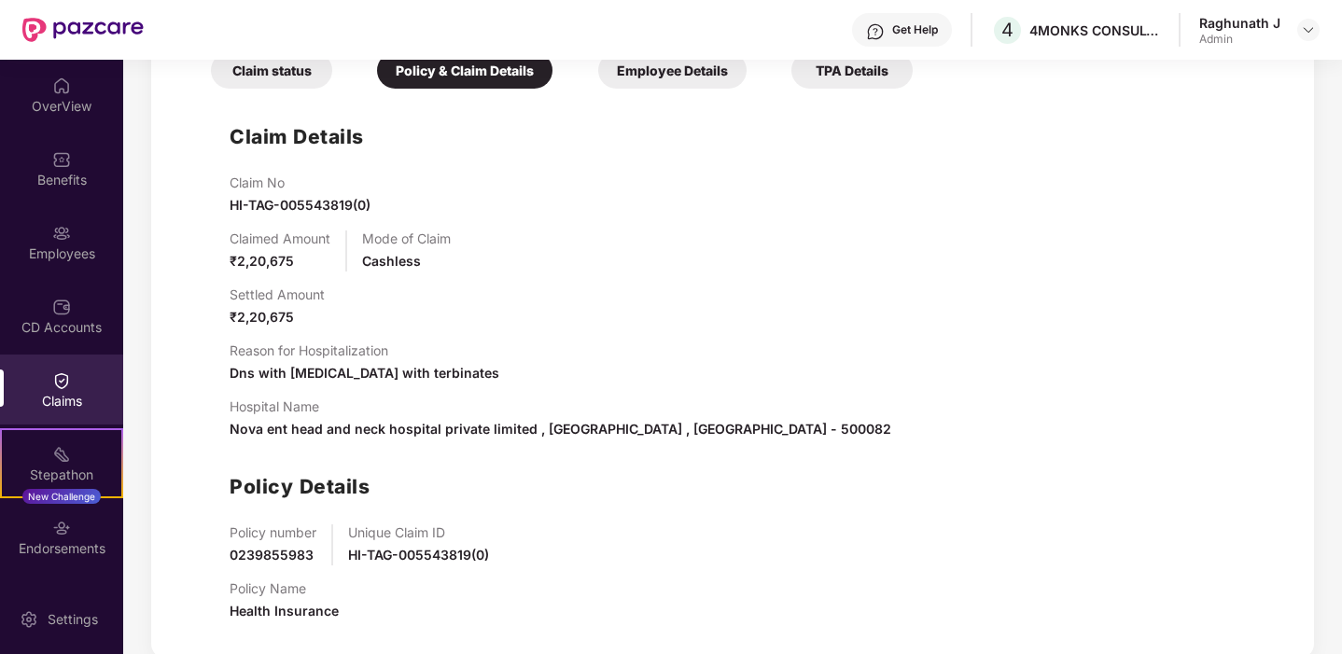
scroll to position [540, 0]
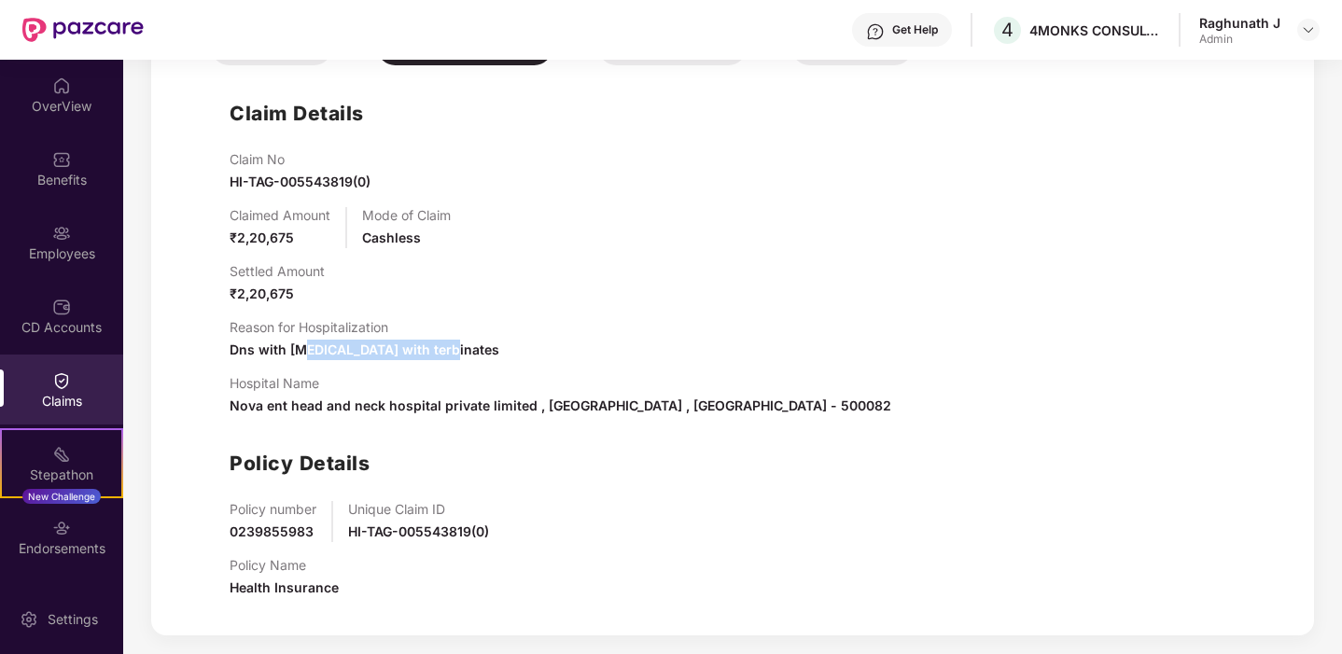
drag, startPoint x: 301, startPoint y: 348, endPoint x: 442, endPoint y: 348, distance: 141.9
click at [440, 348] on div "Reason for Hospitalization Dns with sinusitis with terbinates" at bounding box center [751, 339] width 1043 height 41
click at [298, 352] on span "Dns with sinusitis with terbinates" at bounding box center [365, 350] width 270 height 16
click at [314, 353] on span "Dns with sinusitis with terbinates" at bounding box center [365, 350] width 270 height 16
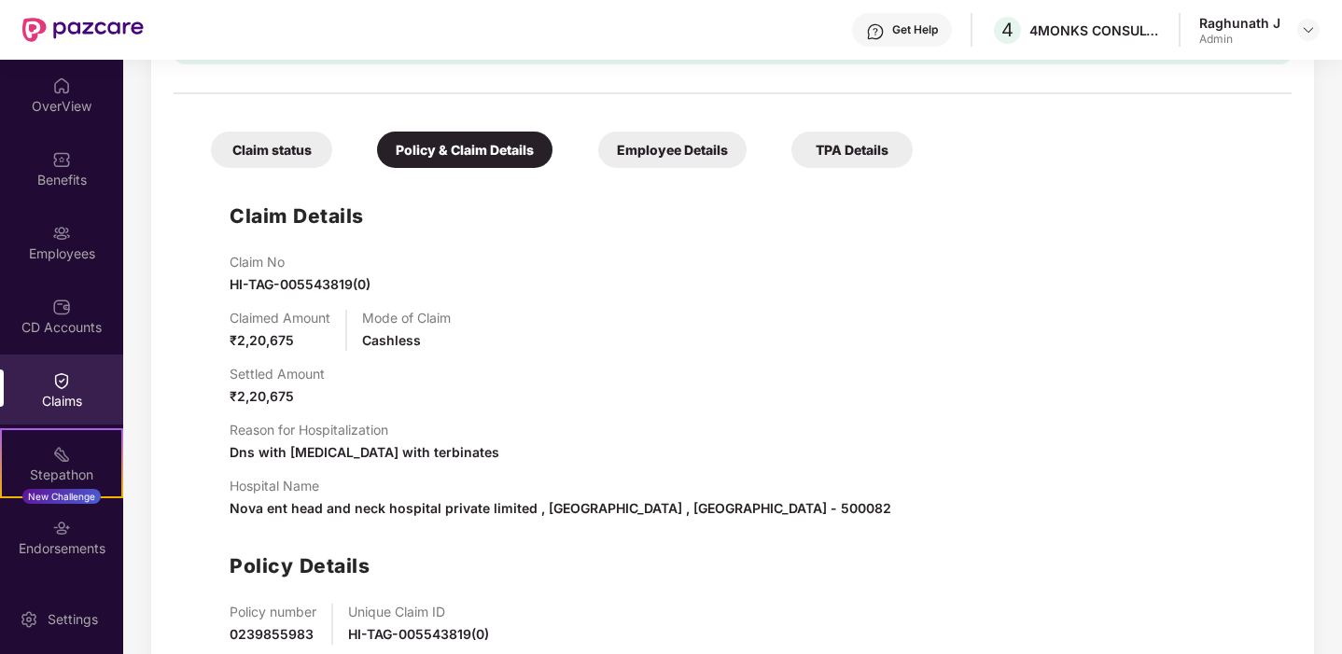
click at [676, 147] on div "Employee Details" at bounding box center [672, 150] width 148 height 36
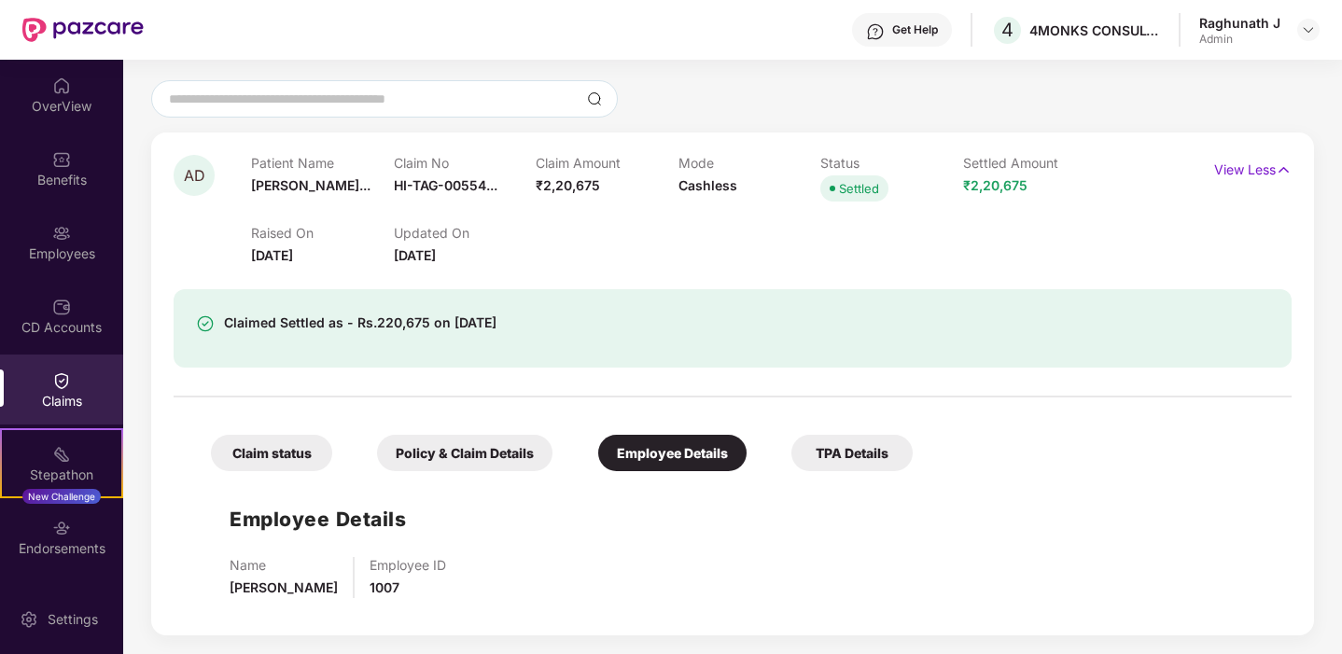
scroll to position [134, 0]
click at [429, 463] on div "Policy & Claim Details" at bounding box center [464, 453] width 175 height 36
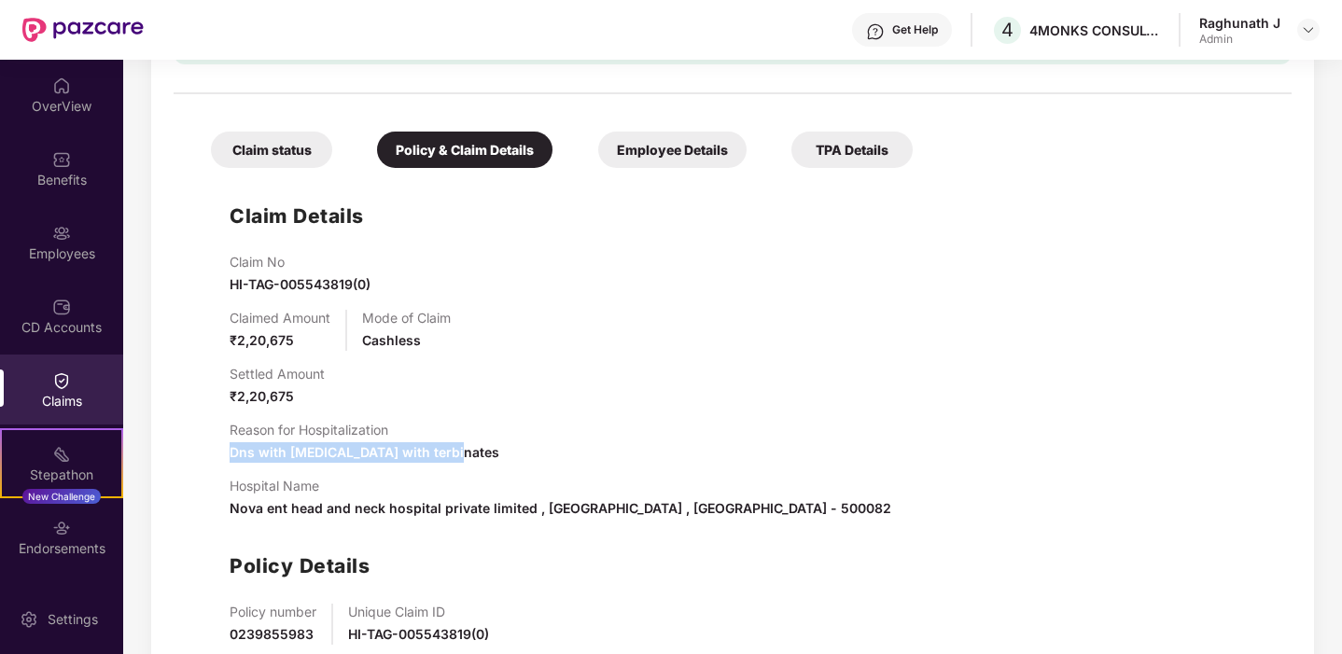
drag, startPoint x: 231, startPoint y: 453, endPoint x: 529, endPoint y: 452, distance: 297.7
click at [521, 453] on div "Reason for Hospitalization Dns with sinusitis with terbinates" at bounding box center [751, 442] width 1043 height 41
click at [585, 444] on div "Reason for Hospitalization Dns with sinusitis with terbinates" at bounding box center [751, 442] width 1043 height 41
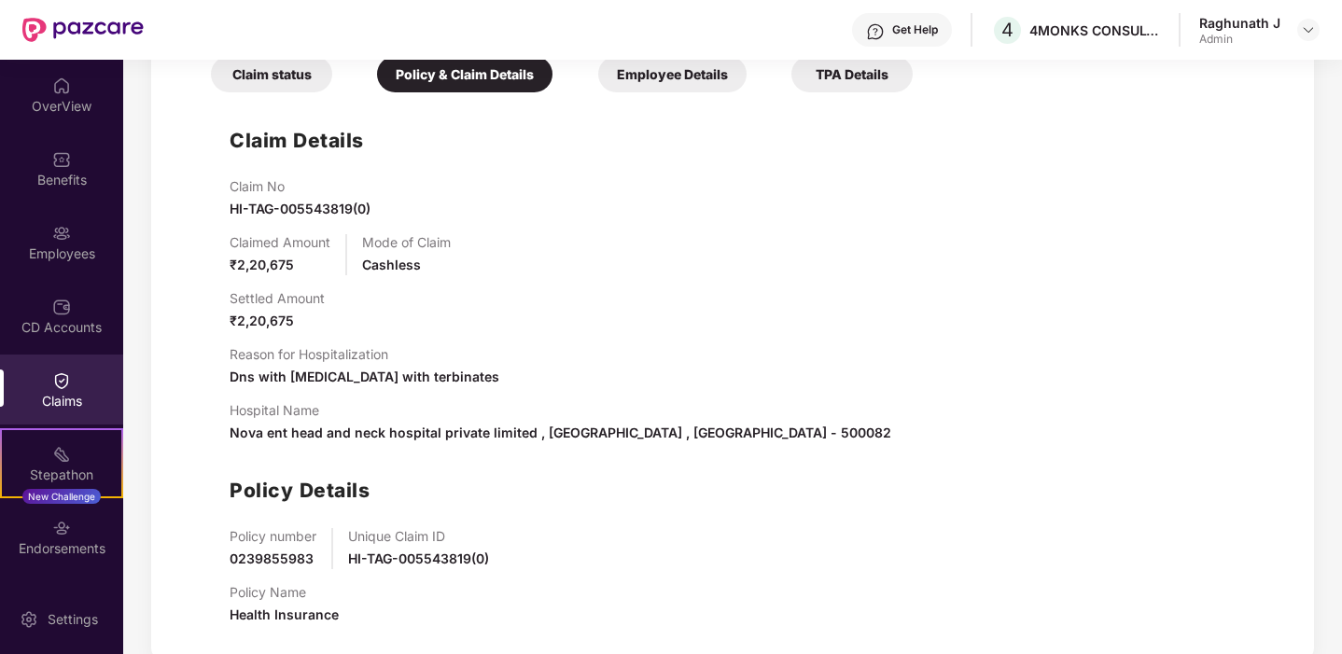
scroll to position [540, 0]
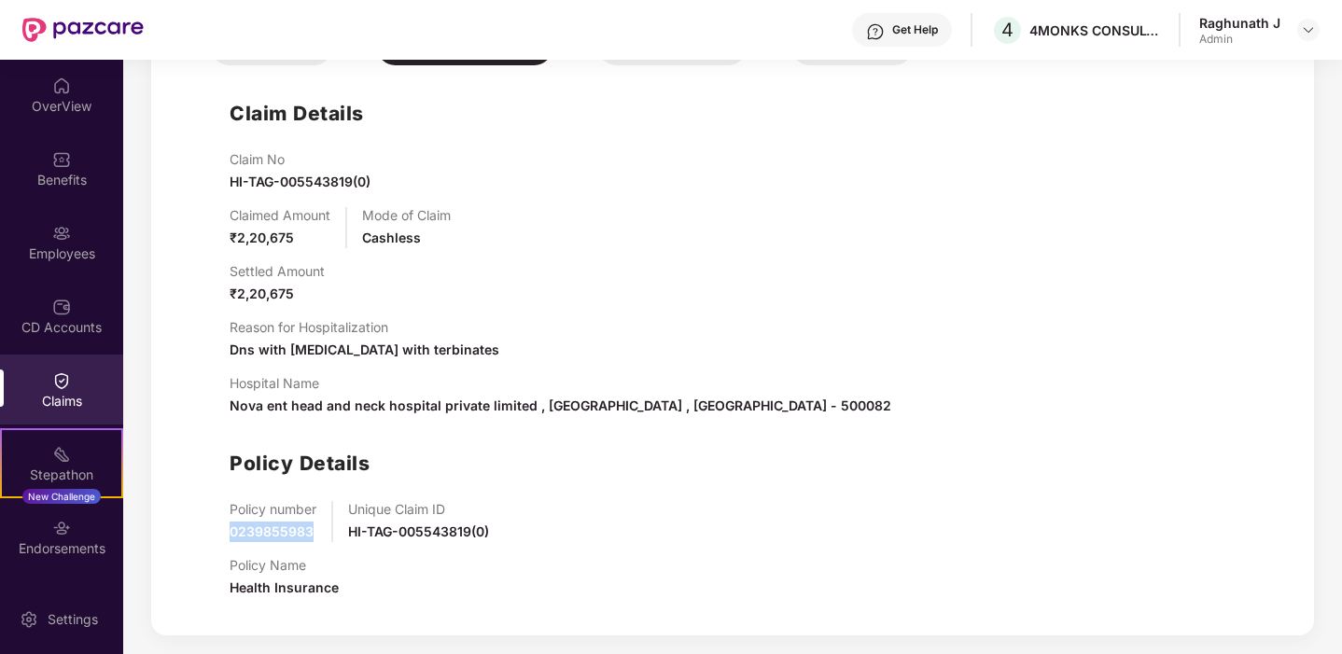
drag, startPoint x: 229, startPoint y: 532, endPoint x: 329, endPoint y: 524, distance: 101.1
click at [329, 524] on div "Claim Details Claim No HI-TAG-005543819(0) Claimed Amount ₹2,20,675 Mode of Cla…" at bounding box center [732, 344] width 1081 height 538
click at [299, 525] on span "0239855983" at bounding box center [272, 532] width 84 height 16
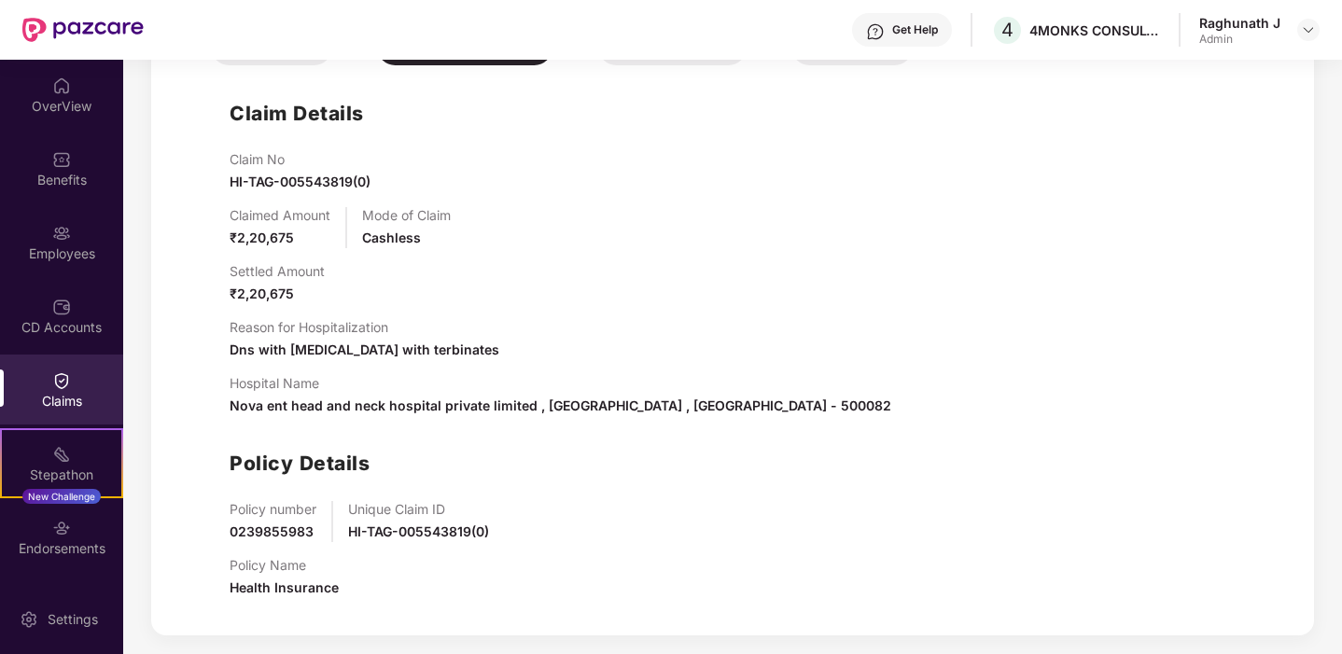
click at [315, 534] on div "Policy number 0239855983" at bounding box center [273, 521] width 87 height 41
drag, startPoint x: 310, startPoint y: 533, endPoint x: 294, endPoint y: 532, distance: 15.9
click at [294, 533] on span "0239855983" at bounding box center [272, 532] width 84 height 16
click at [291, 534] on span "0239855983" at bounding box center [272, 532] width 84 height 16
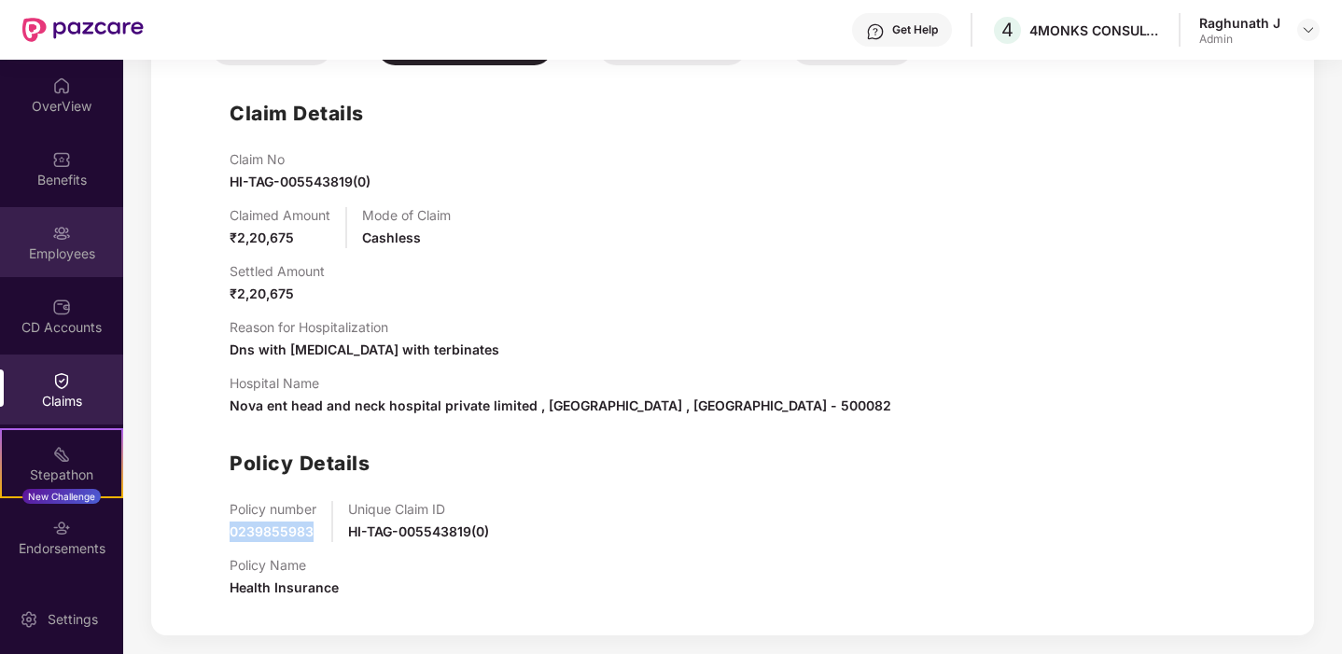
click at [67, 237] on img at bounding box center [61, 233] width 19 height 19
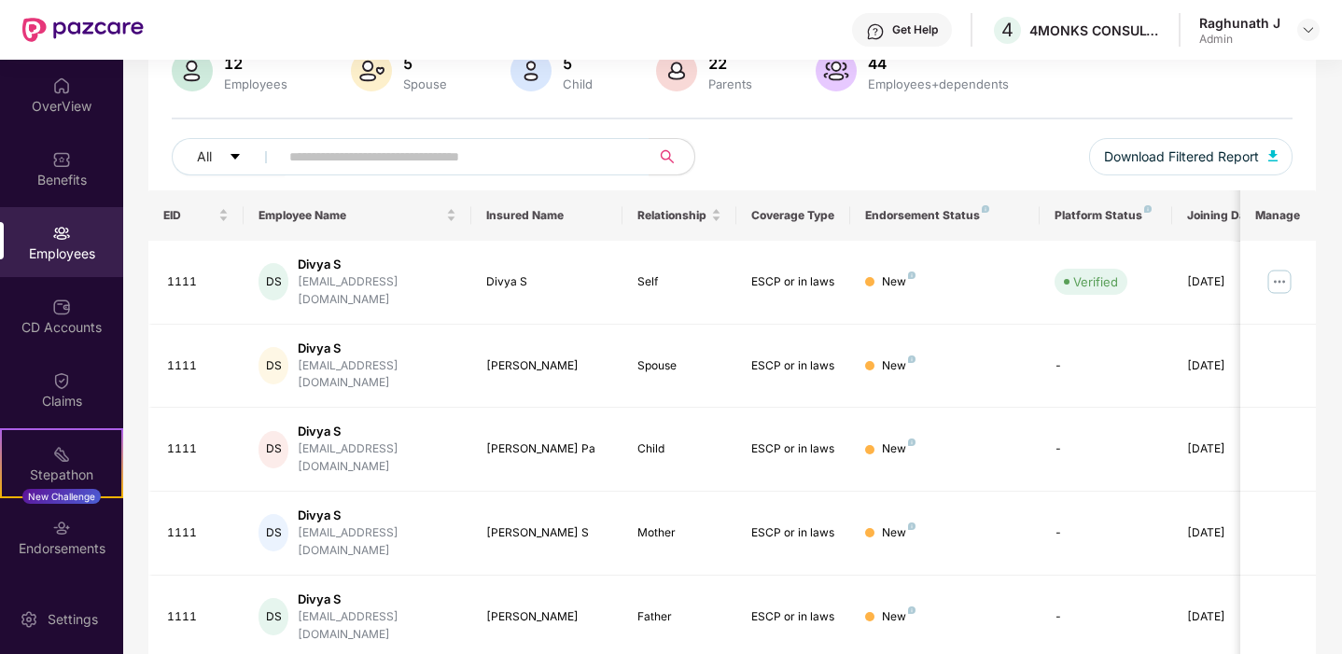
scroll to position [140, 0]
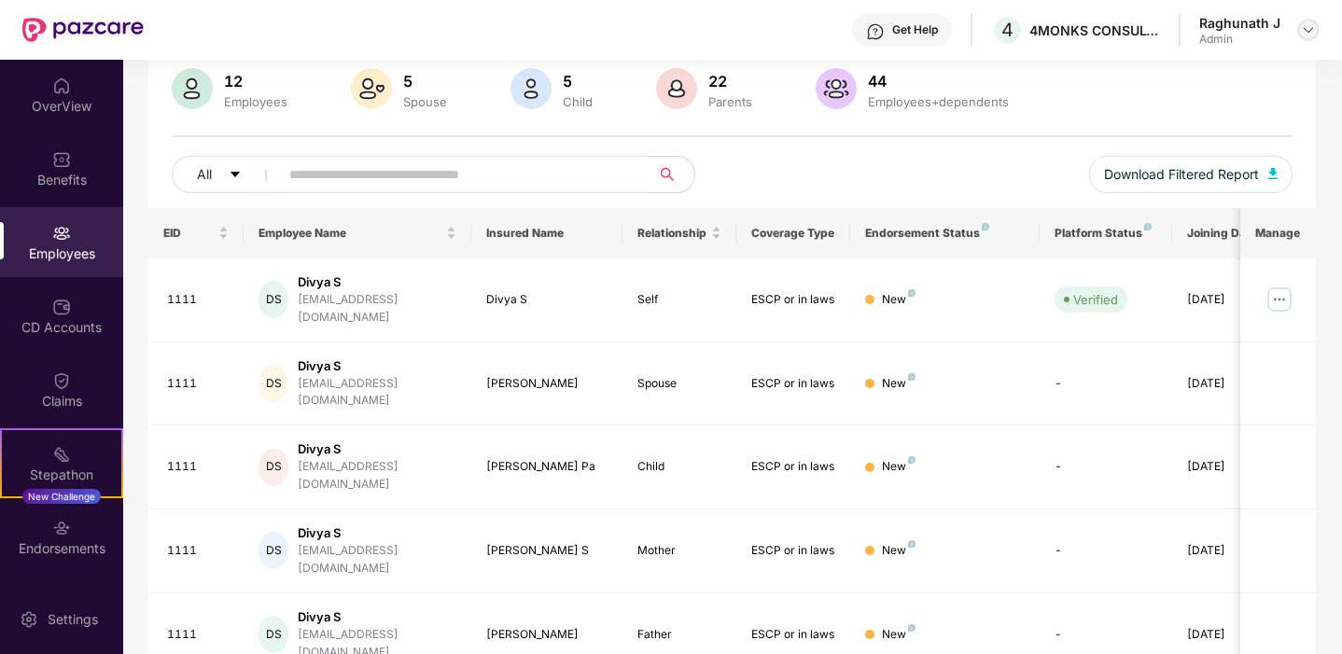
click at [1303, 28] on img at bounding box center [1308, 29] width 15 height 15
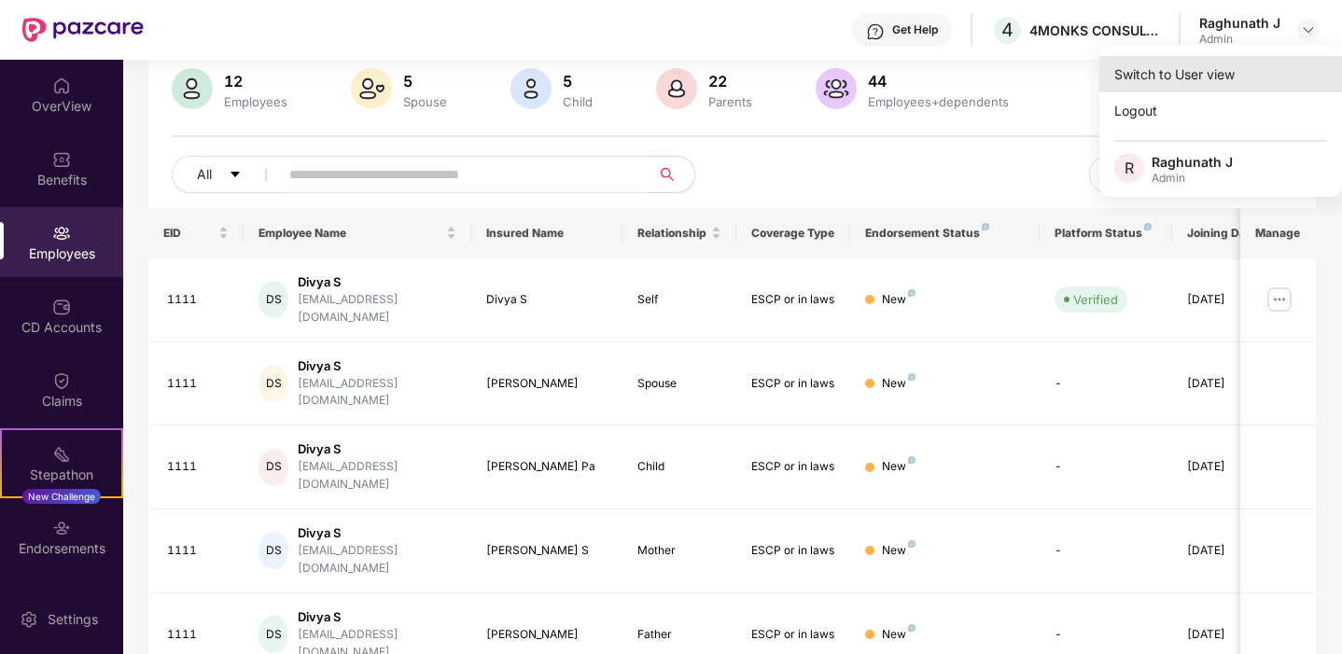
click at [1153, 77] on div "Switch to User view" at bounding box center [1220, 74] width 243 height 36
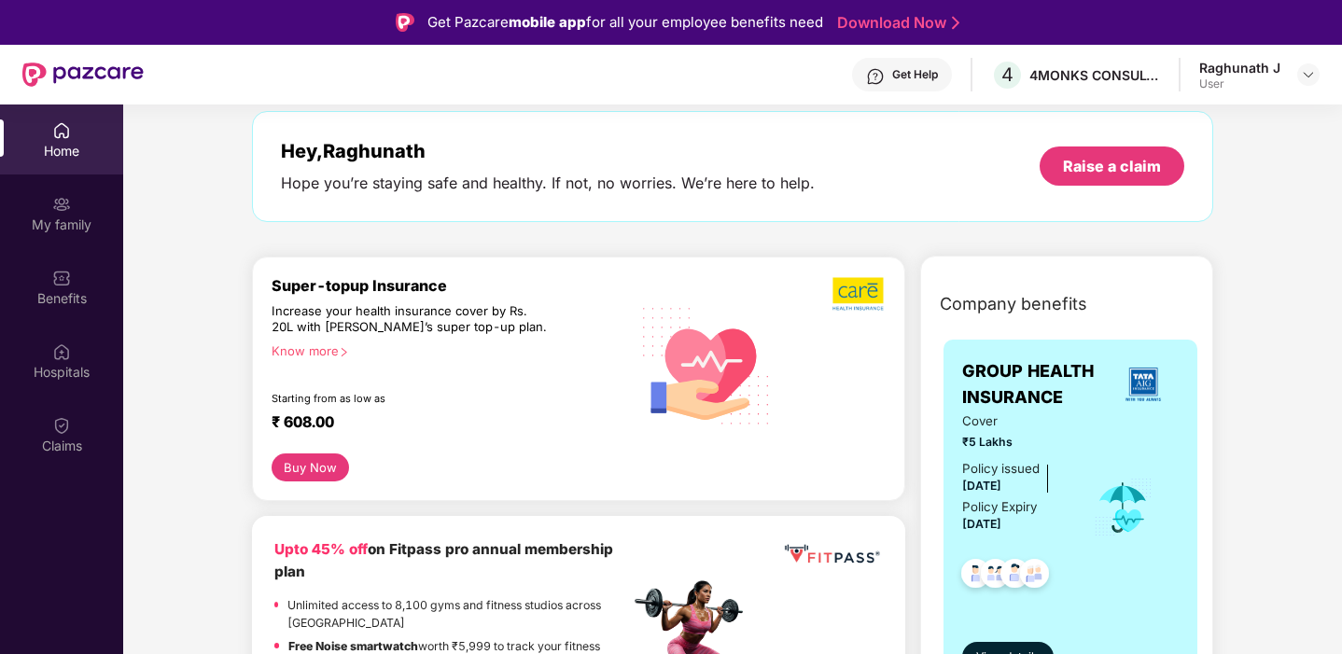
scroll to position [192, 0]
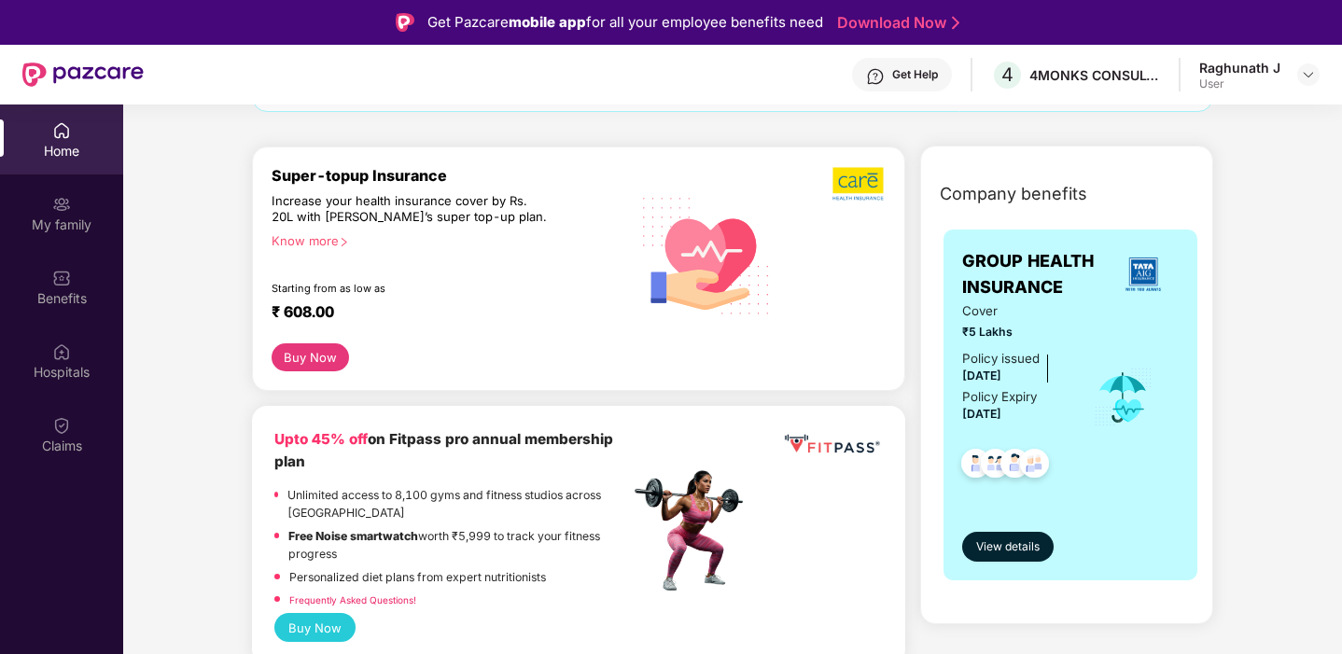
click at [1251, 73] on div "Raghunath J" at bounding box center [1239, 68] width 81 height 18
click at [1309, 72] on img at bounding box center [1308, 74] width 15 height 15
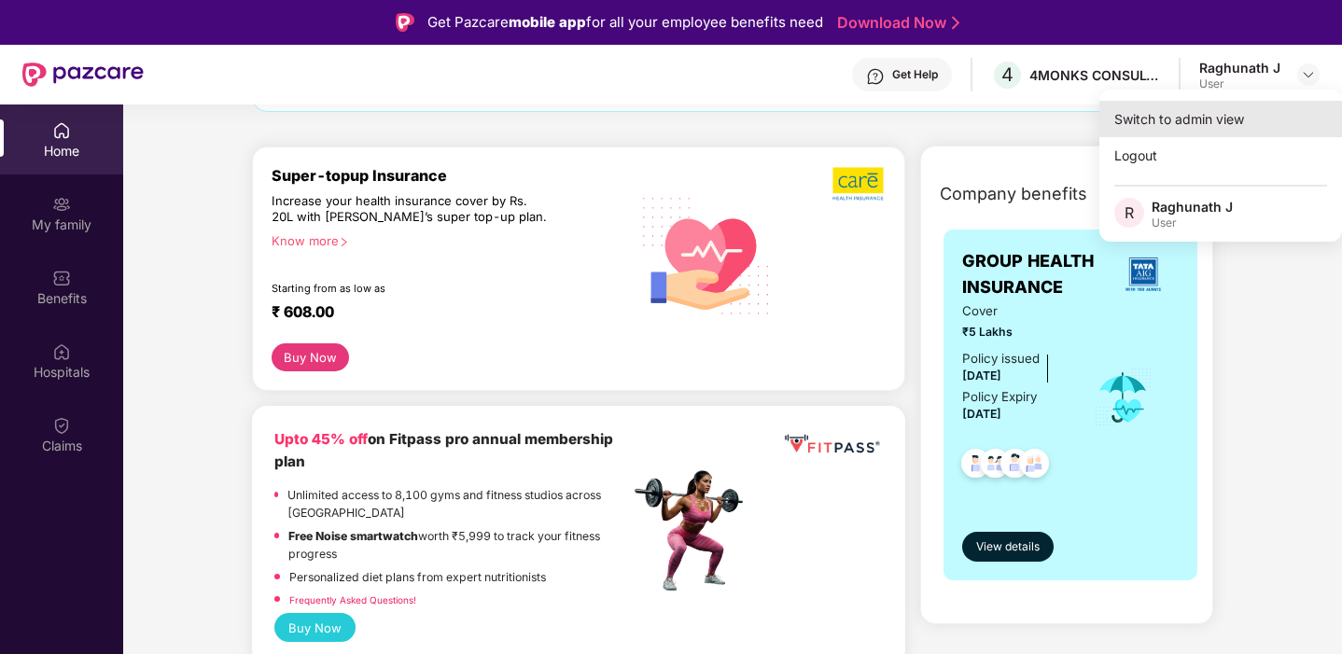
click at [1156, 119] on div "Switch to admin view" at bounding box center [1220, 119] width 243 height 36
